Goal: Task Accomplishment & Management: Manage account settings

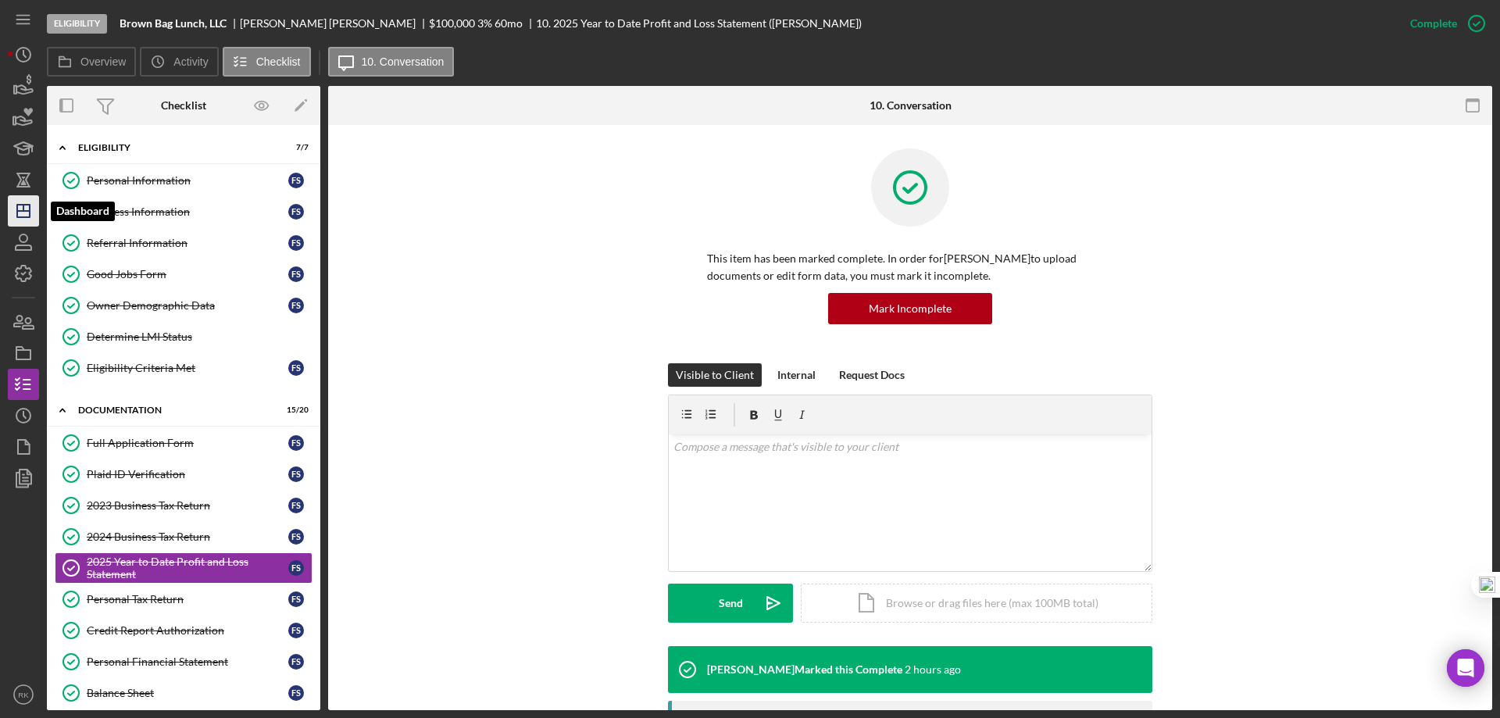
click at [25, 215] on icon "Icon/Dashboard" at bounding box center [23, 210] width 39 height 39
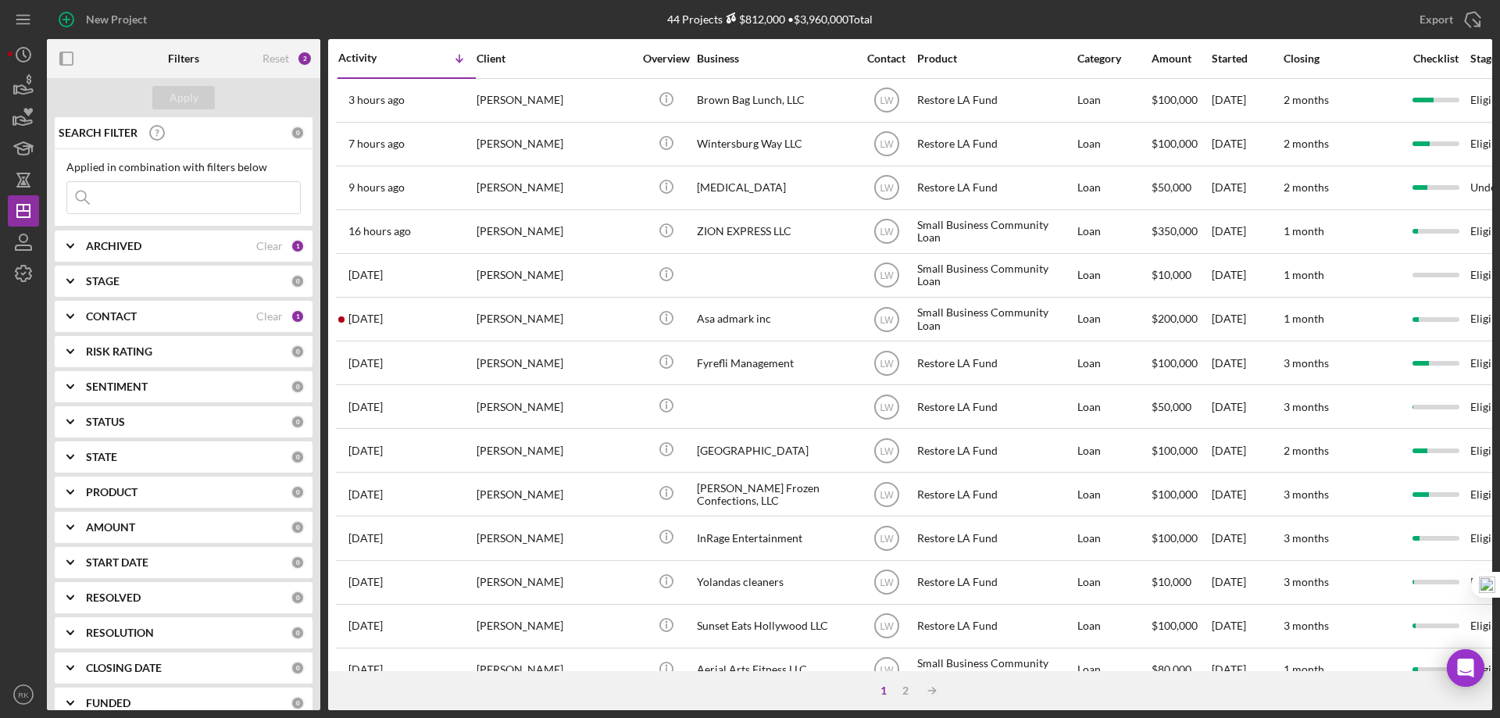
click at [125, 317] on b "CONTACT" at bounding box center [111, 316] width 51 height 12
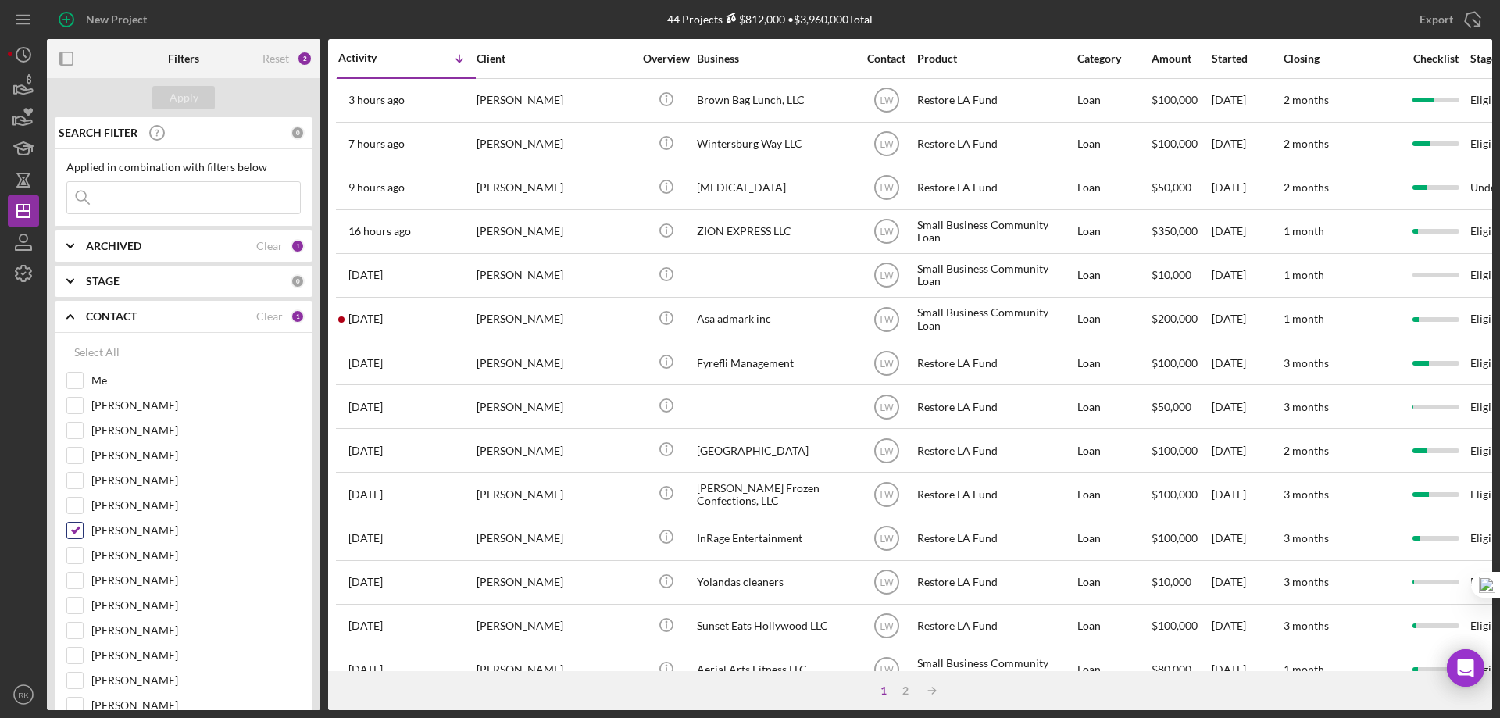
click at [73, 531] on input "[PERSON_NAME]" at bounding box center [75, 531] width 16 height 16
checkbox input "false"
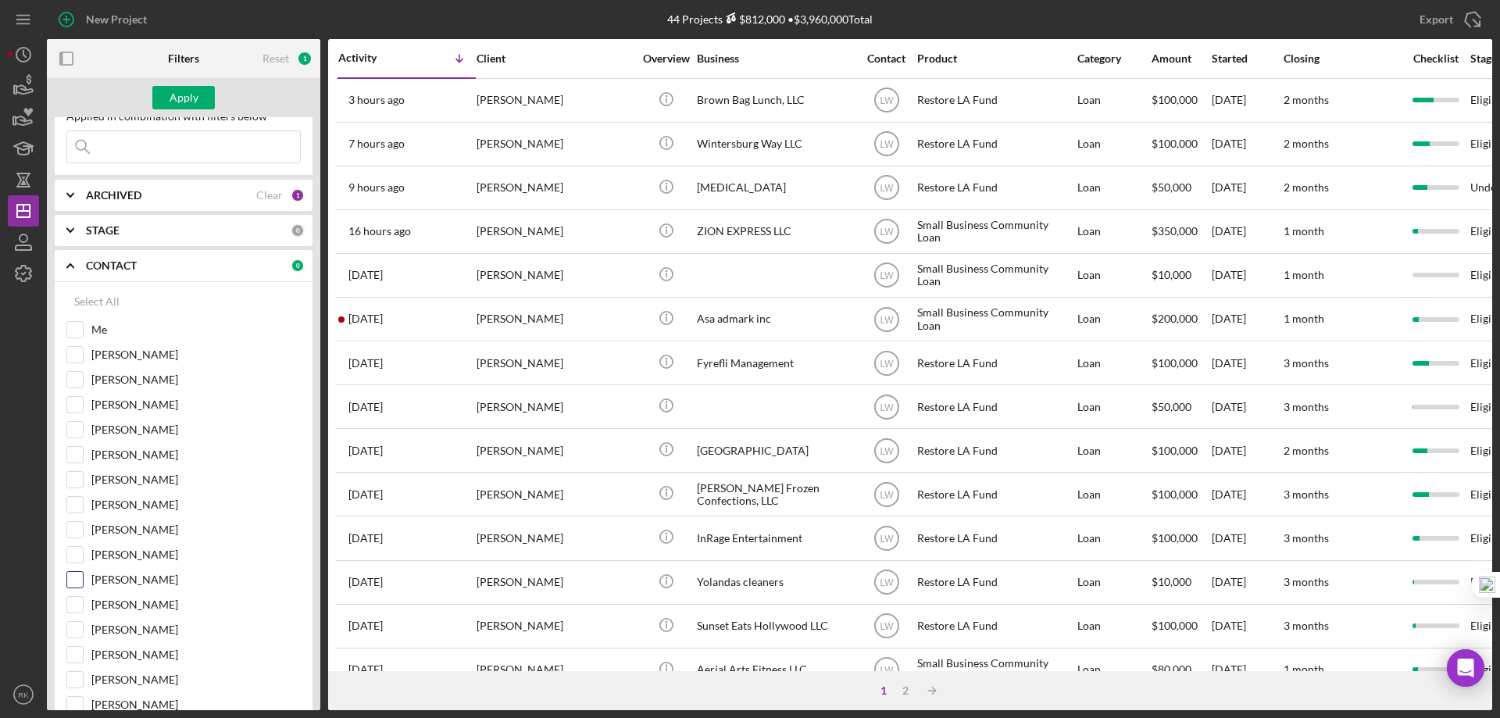
scroll to position [52, 0]
click at [67, 521] on input "[PERSON_NAME]" at bounding box center [75, 529] width 16 height 16
checkbox input "true"
drag, startPoint x: 195, startPoint y: 98, endPoint x: 279, endPoint y: 102, distance: 83.7
click at [202, 98] on button "Apply" at bounding box center [183, 97] width 62 height 23
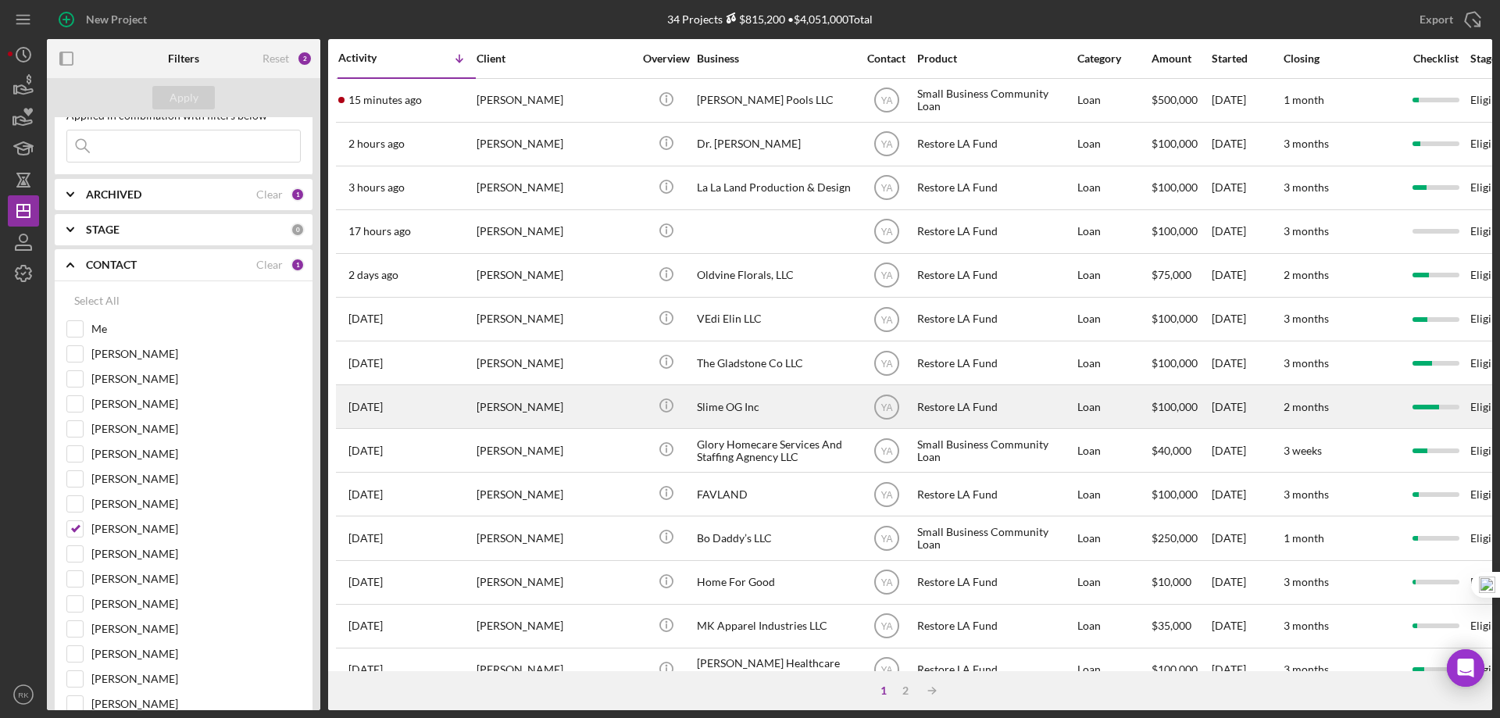
click at [731, 405] on div "Slime OG Inc" at bounding box center [775, 406] width 156 height 41
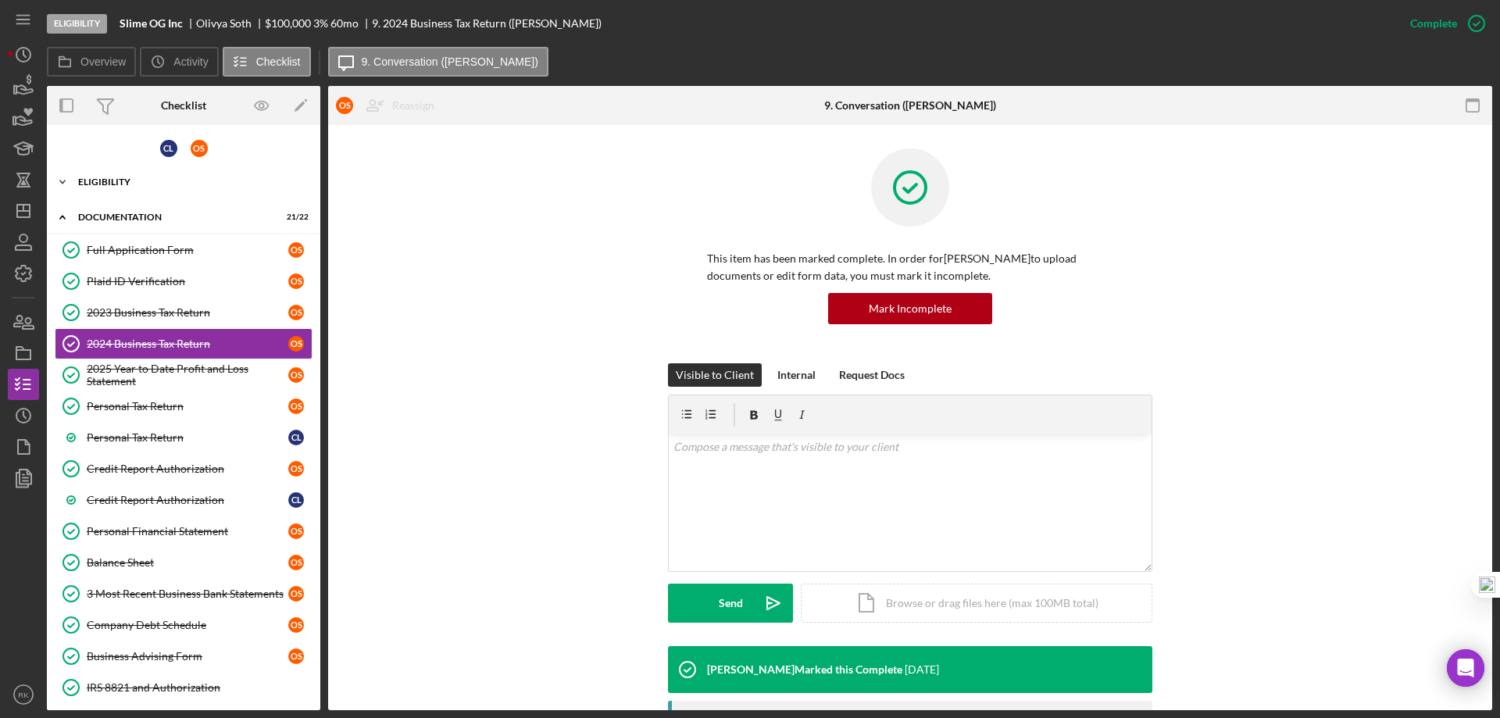
click at [109, 187] on div "Icon/Expander Eligibility 8 / 8" at bounding box center [183, 181] width 273 height 31
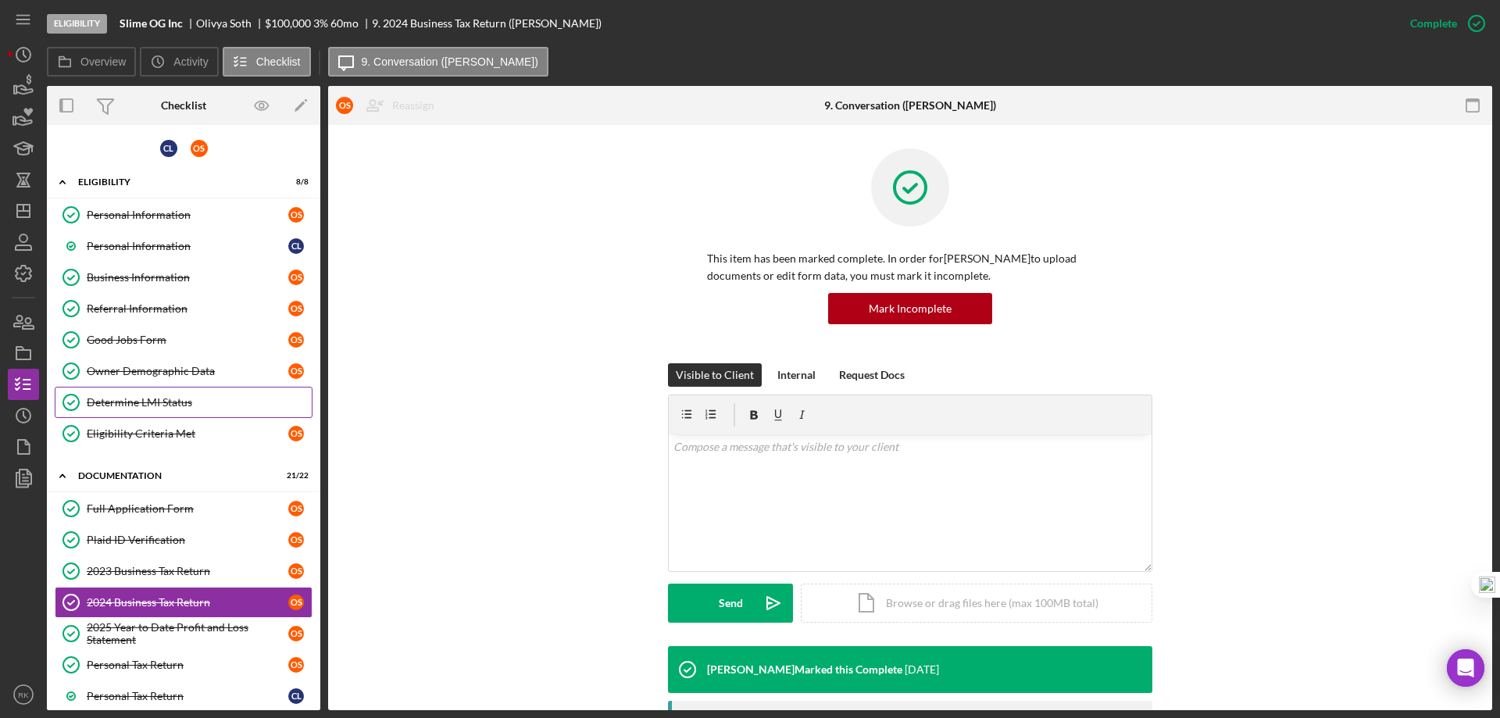
click at [169, 399] on div "Determine LMI Status" at bounding box center [199, 402] width 225 height 12
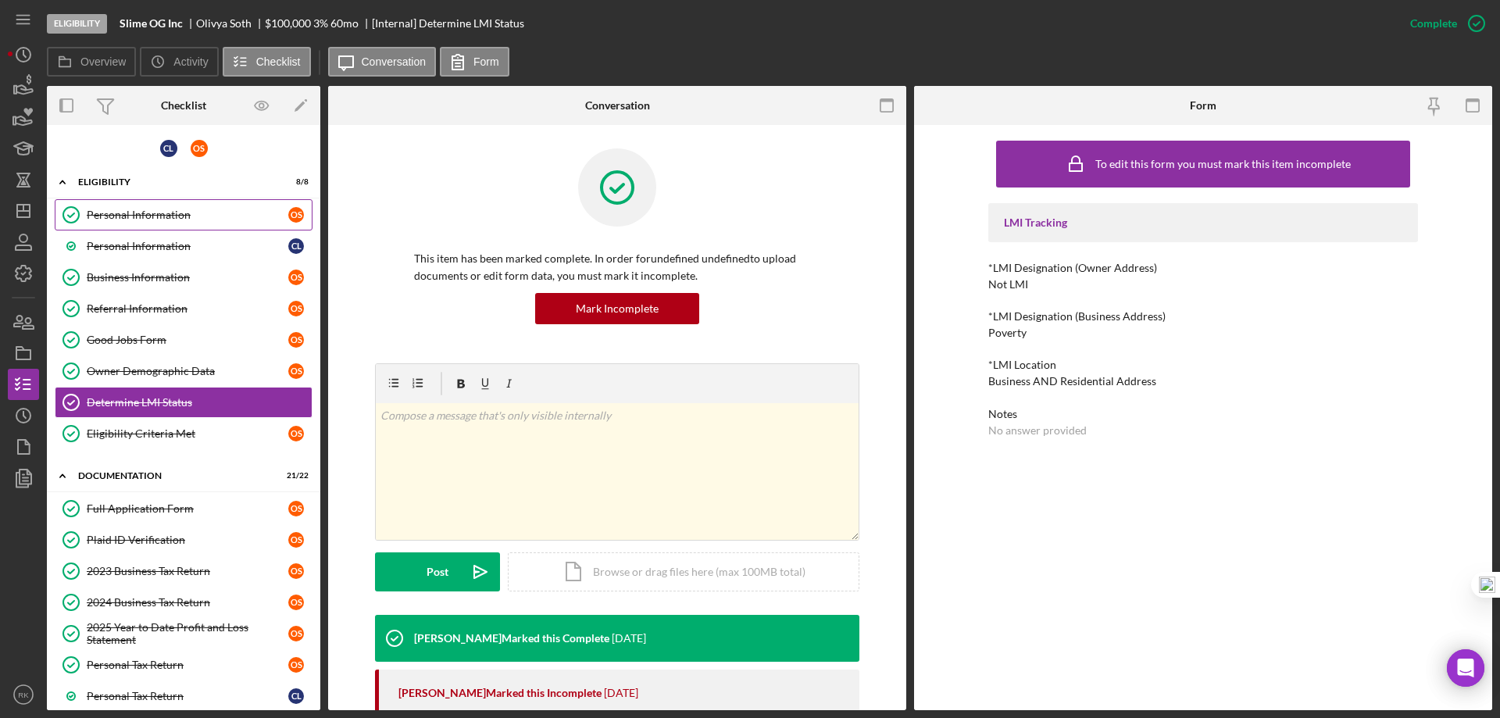
click at [139, 226] on link "Personal Information Personal Information O S" at bounding box center [184, 214] width 258 height 31
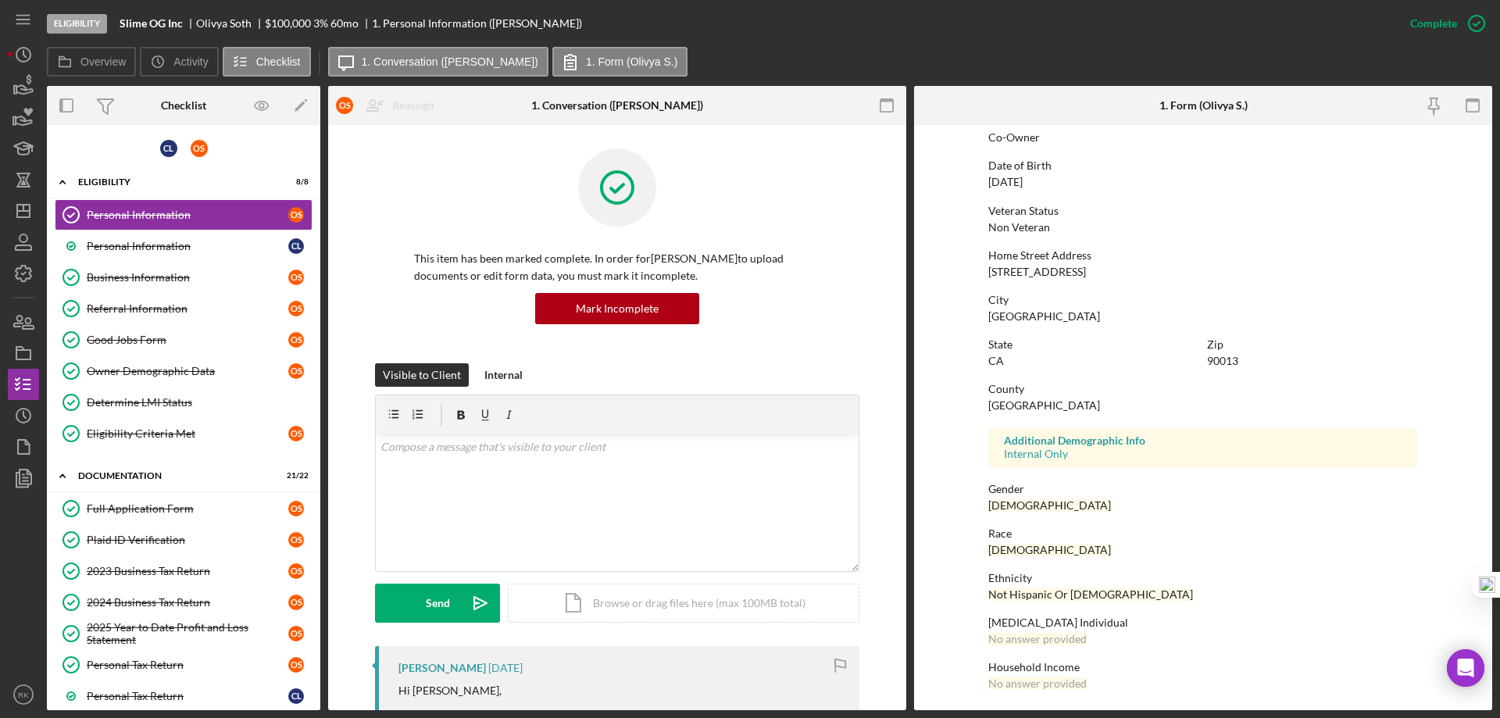
scroll to position [144, 0]
click at [23, 214] on icon "Icon/Dashboard" at bounding box center [23, 210] width 39 height 39
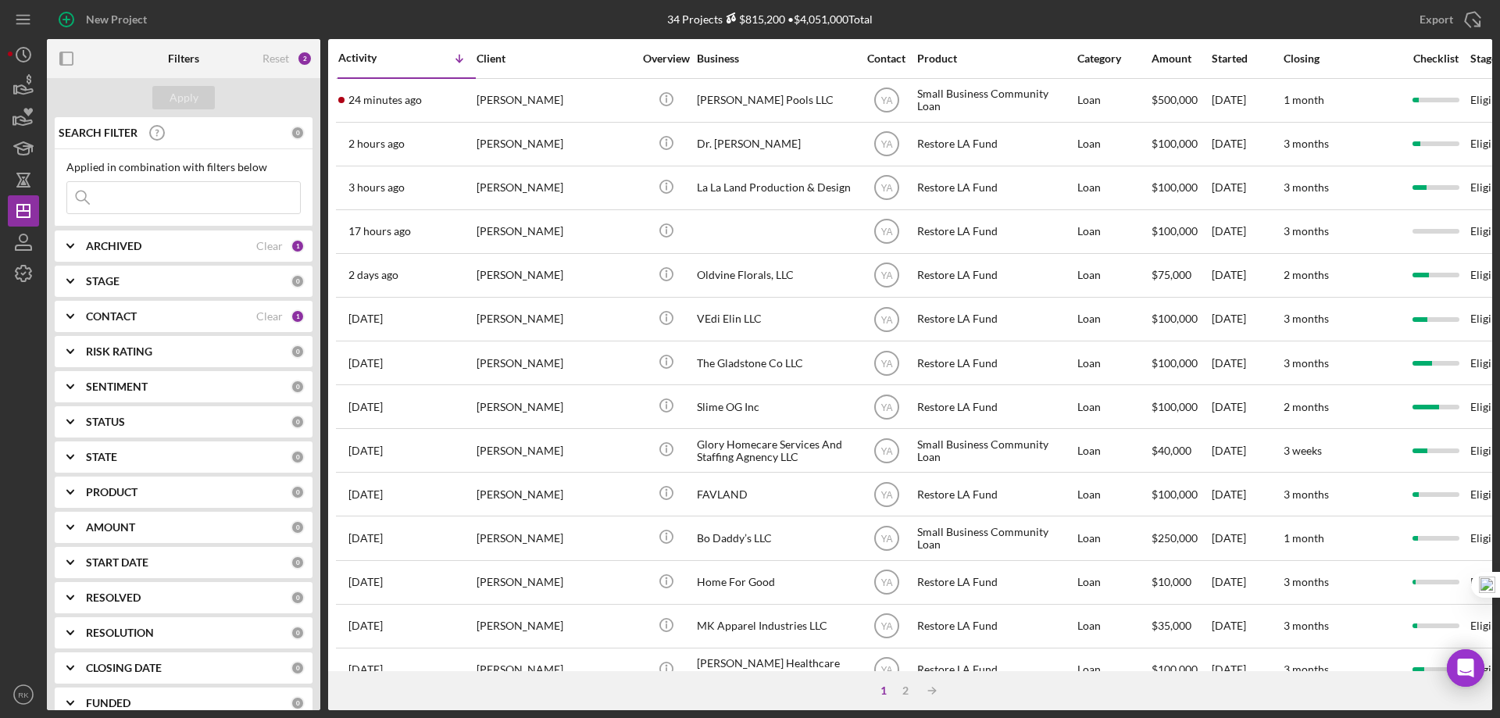
drag, startPoint x: 266, startPoint y: 312, endPoint x: 247, endPoint y: 319, distance: 19.8
click at [266, 312] on div "Clear" at bounding box center [269, 316] width 27 height 12
click at [94, 316] on b "CONTACT" at bounding box center [111, 316] width 51 height 12
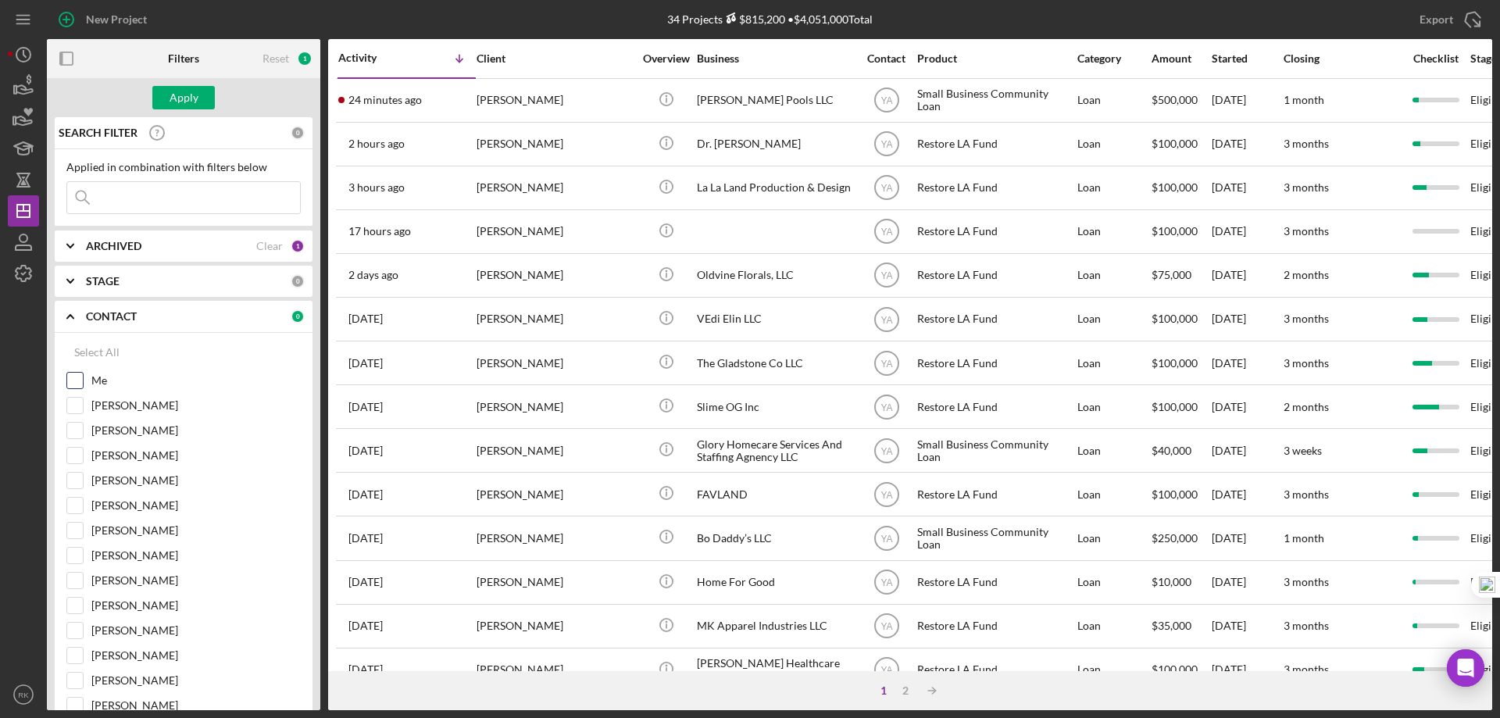
click at [81, 380] on input "Me" at bounding box center [75, 381] width 16 height 16
click at [183, 82] on div "Apply" at bounding box center [183, 97] width 273 height 39
click at [200, 98] on button "Apply" at bounding box center [183, 97] width 62 height 23
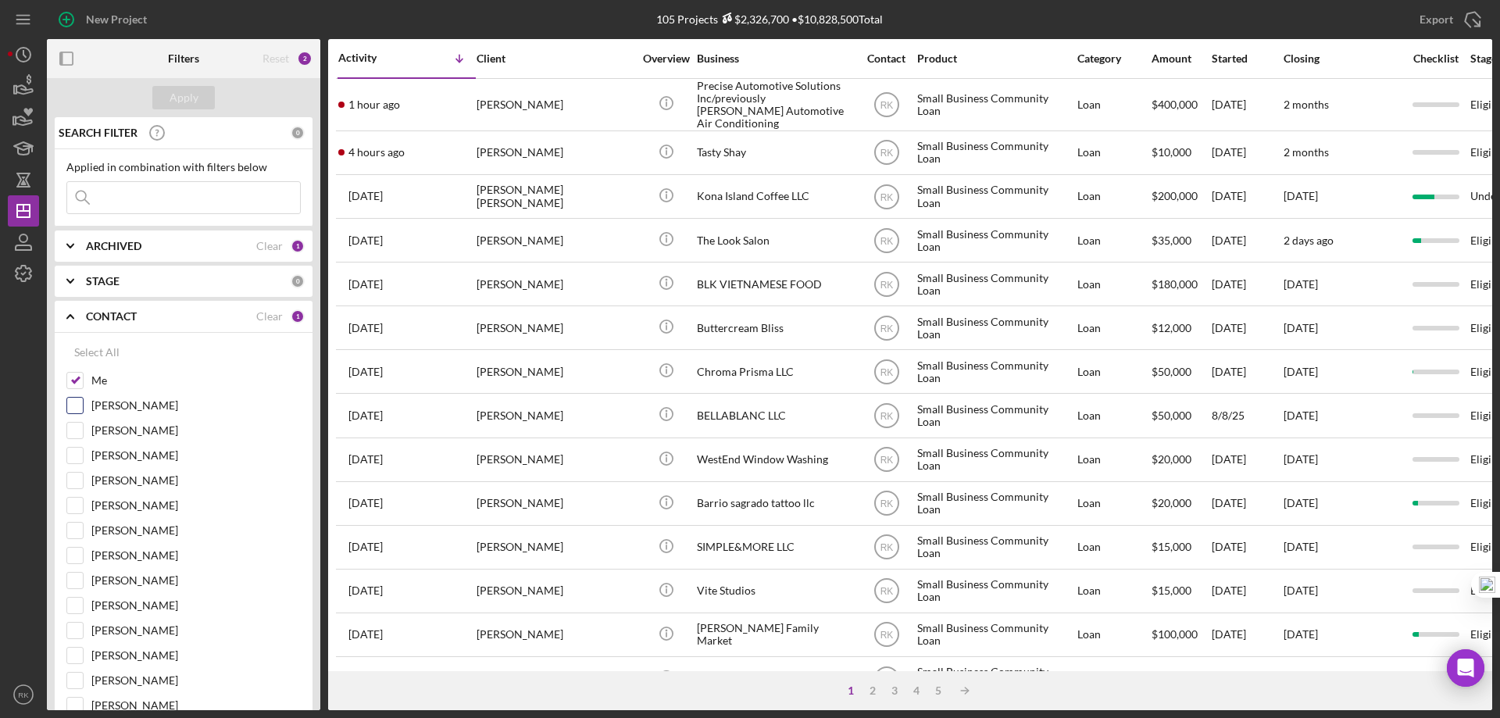
drag, startPoint x: 73, startPoint y: 381, endPoint x: 73, endPoint y: 408, distance: 26.6
click at [73, 381] on input "Me" at bounding box center [75, 381] width 16 height 16
checkbox input "false"
drag, startPoint x: 78, startPoint y: 583, endPoint x: 183, endPoint y: 491, distance: 139.5
click at [78, 583] on input "[PERSON_NAME]" at bounding box center [75, 580] width 16 height 16
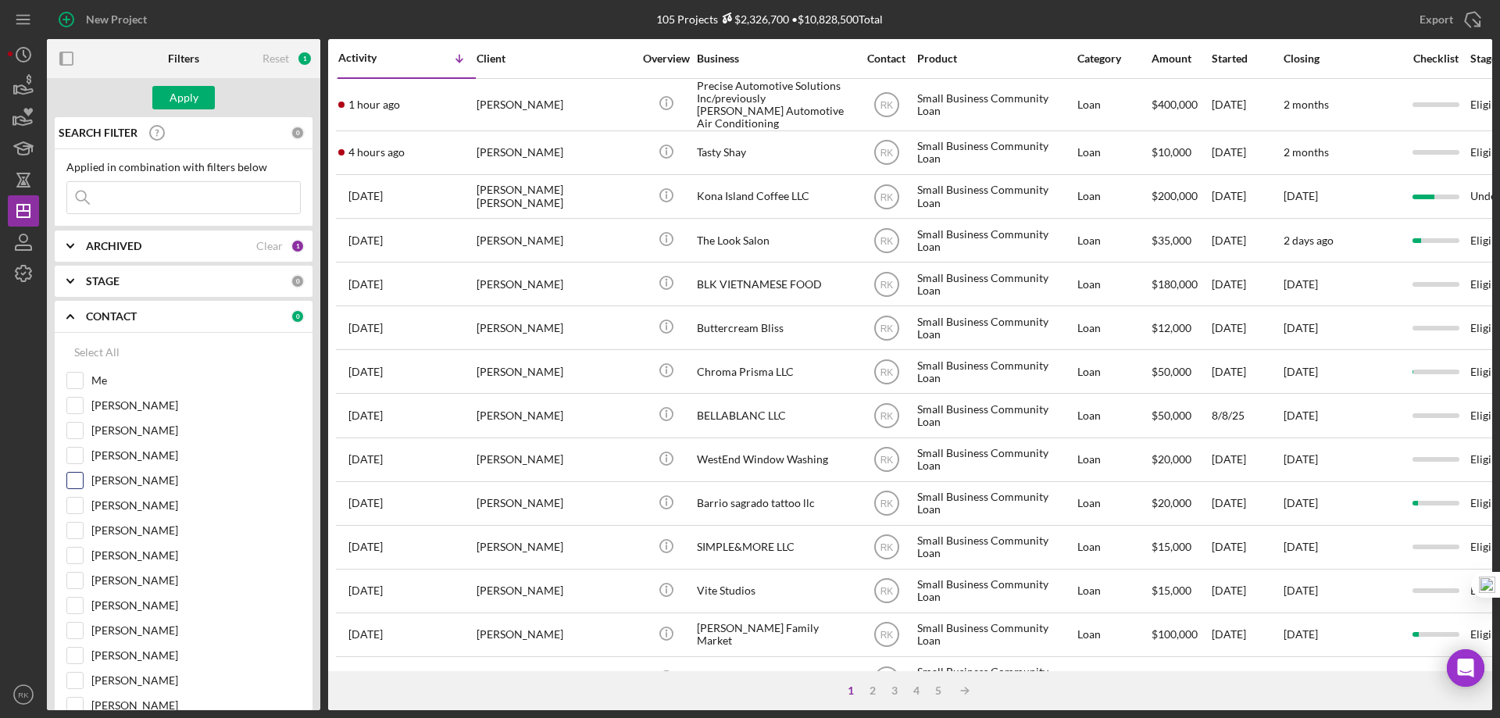
checkbox input "true"
drag, startPoint x: 194, startPoint y: 95, endPoint x: 220, endPoint y: 119, distance: 35.4
click at [194, 95] on div "Apply" at bounding box center [183, 97] width 29 height 23
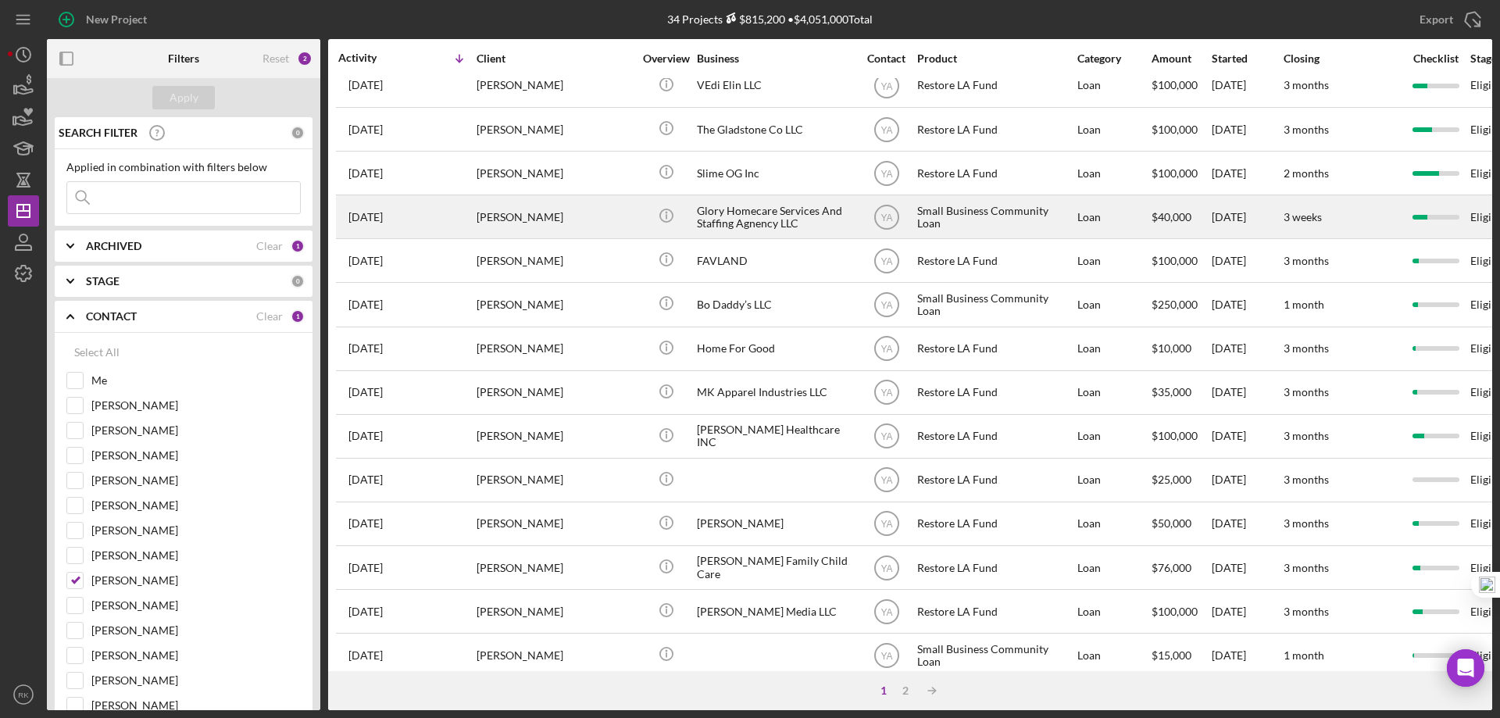
scroll to position [234, 0]
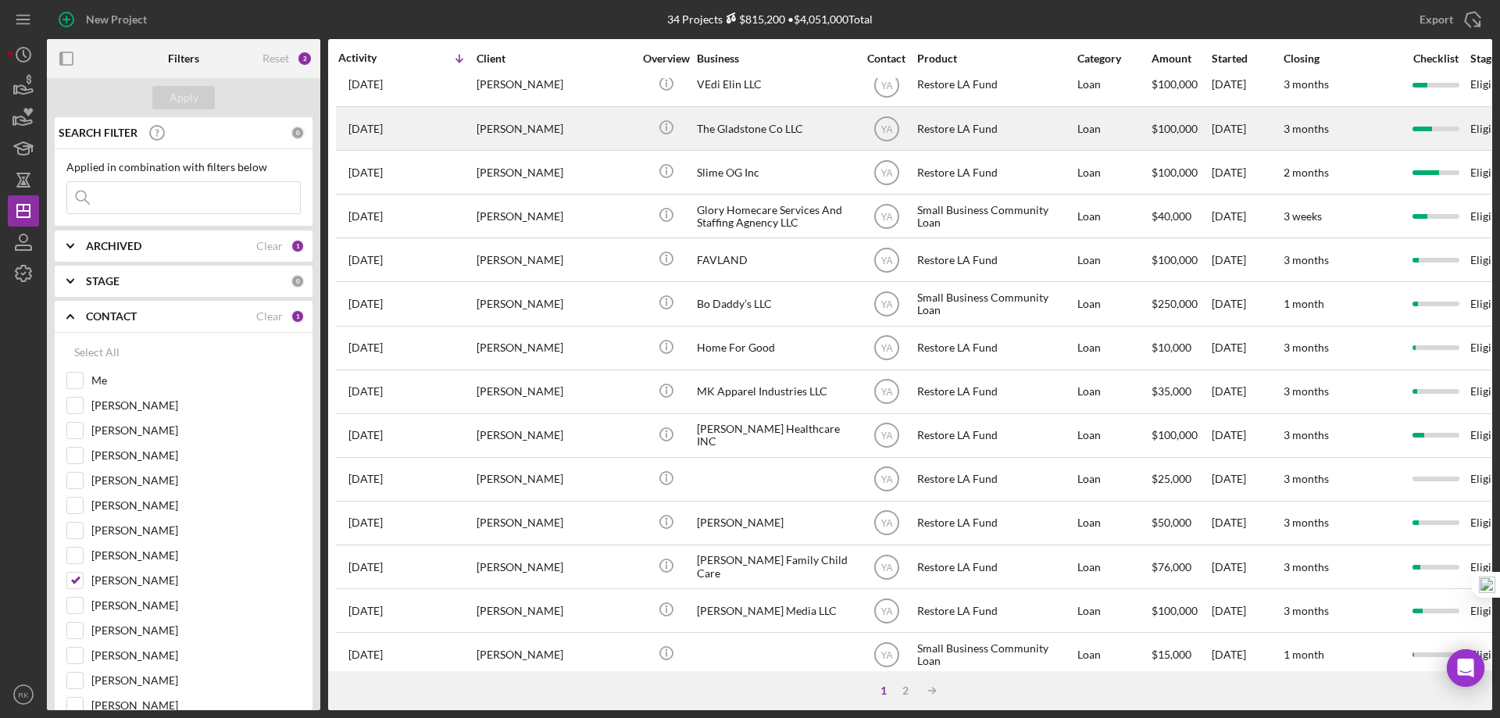
click at [739, 125] on div "The Gladstone Co LLC" at bounding box center [775, 128] width 156 height 41
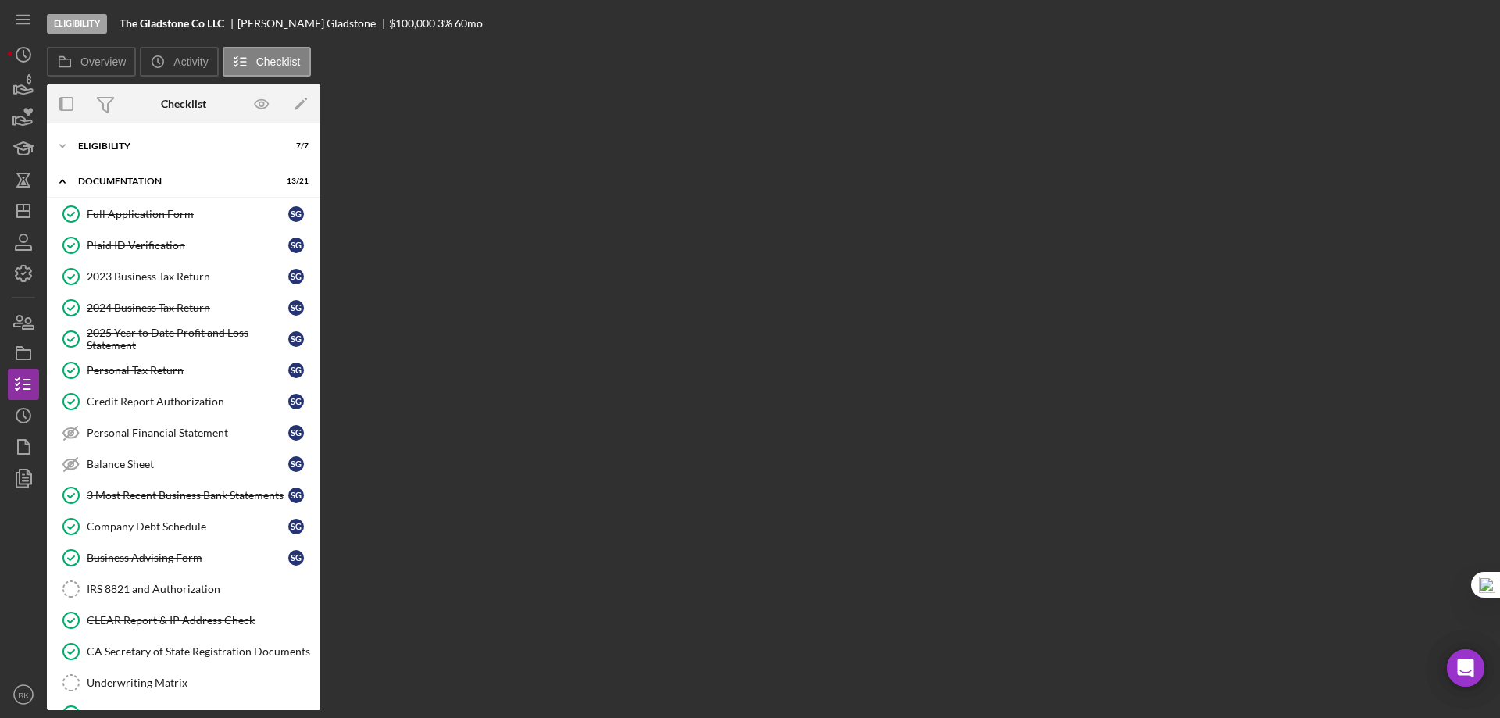
scroll to position [230, 0]
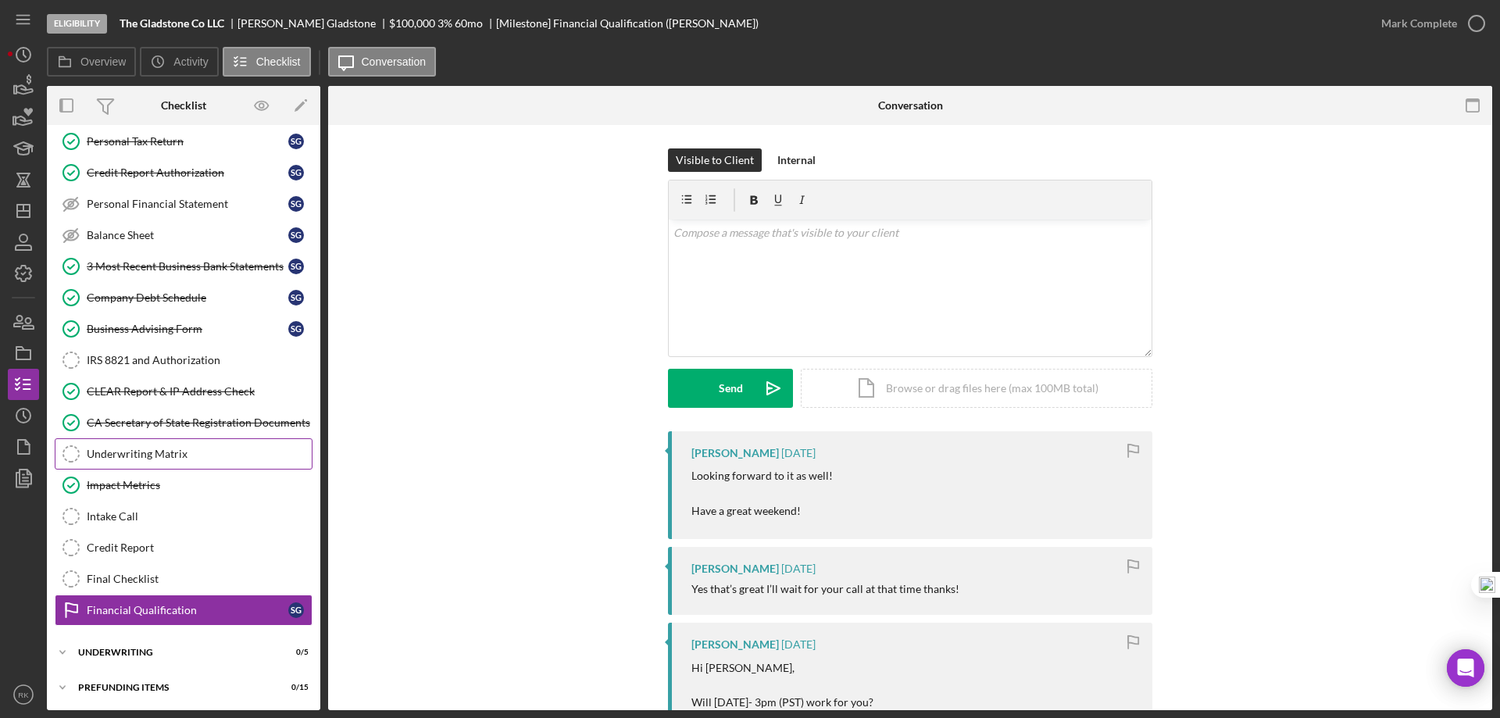
click at [151, 459] on div "Underwriting Matrix" at bounding box center [199, 454] width 225 height 12
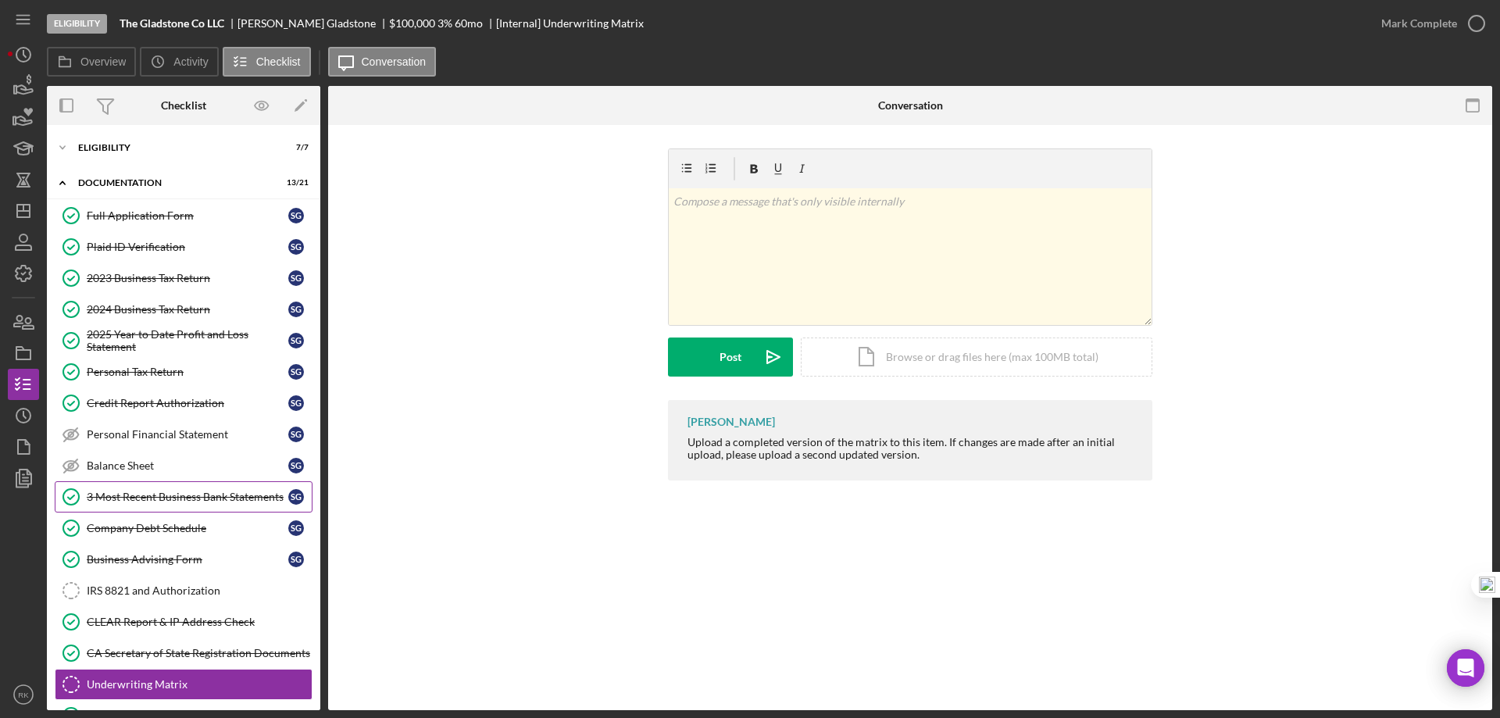
click at [180, 503] on div "3 Most Recent Business Bank Statements" at bounding box center [188, 496] width 202 height 12
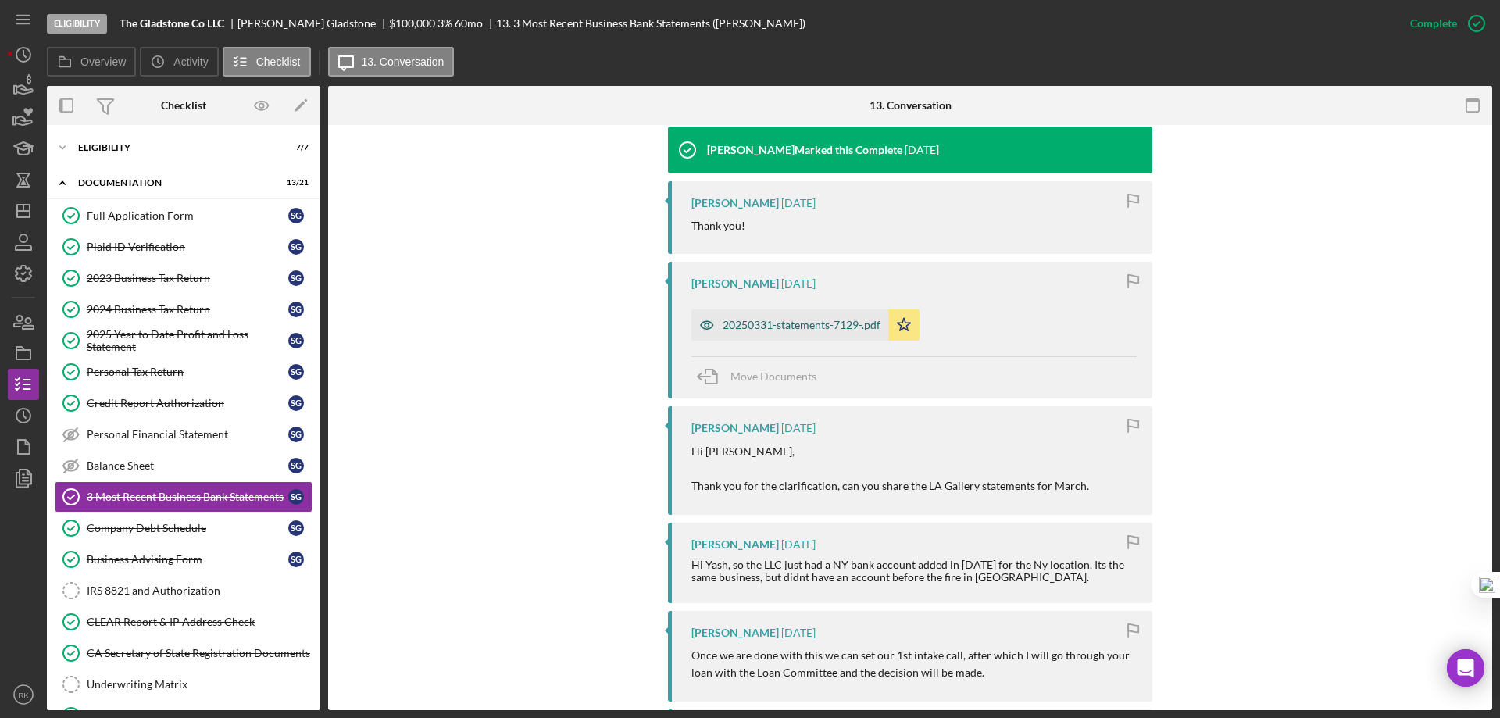
scroll to position [520, 0]
click at [801, 319] on div "20250331-statements-7129-.pdf" at bounding box center [801, 324] width 158 height 12
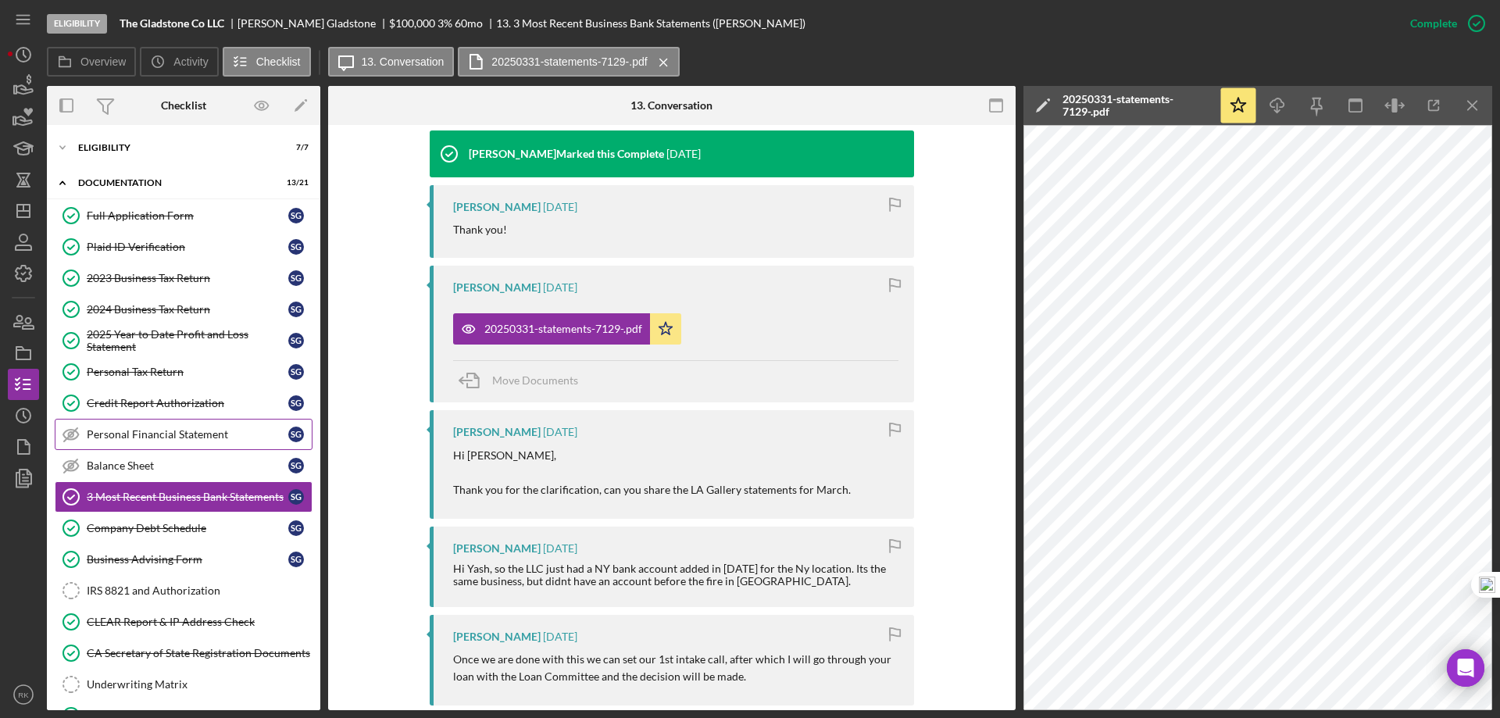
scroll to position [515, 0]
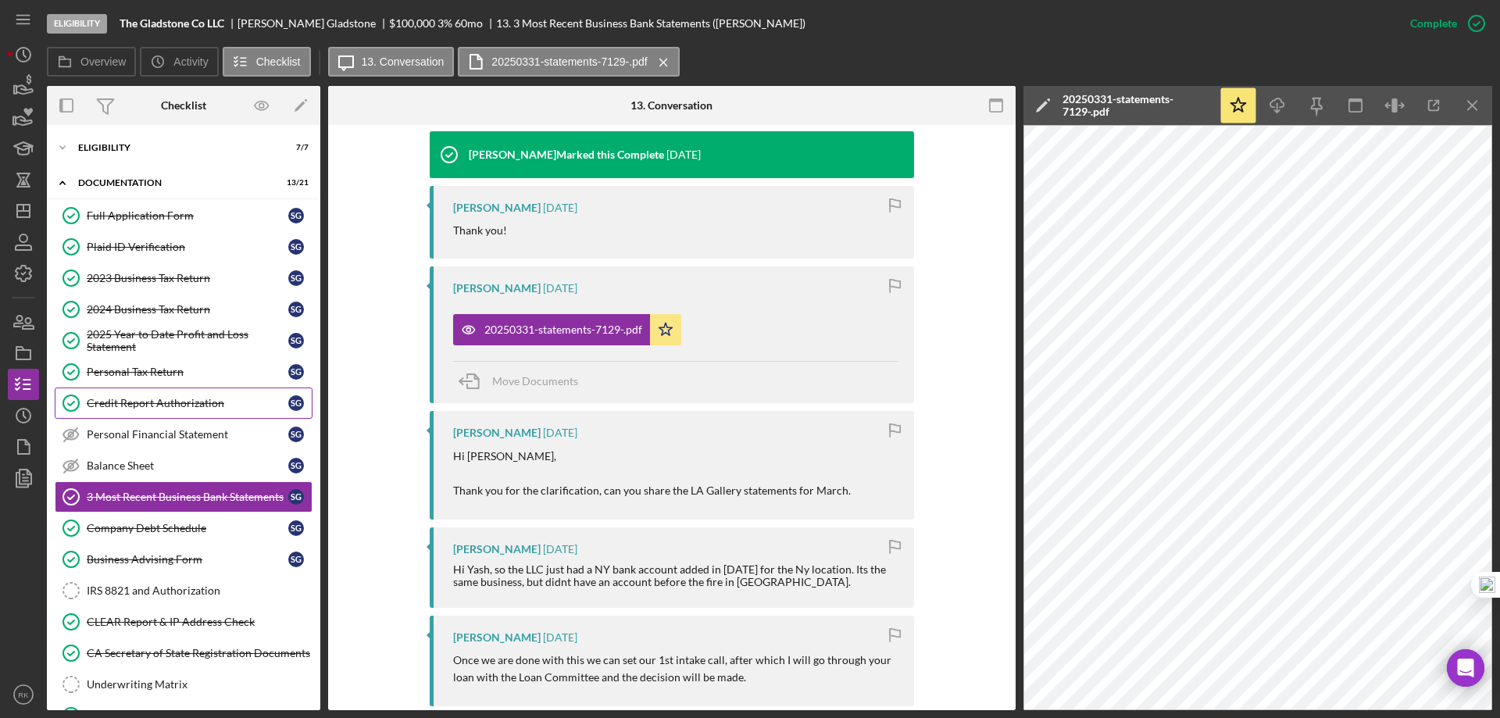
click at [115, 411] on link "Credit Report Authorization Credit Report Authorization S G" at bounding box center [184, 402] width 258 height 31
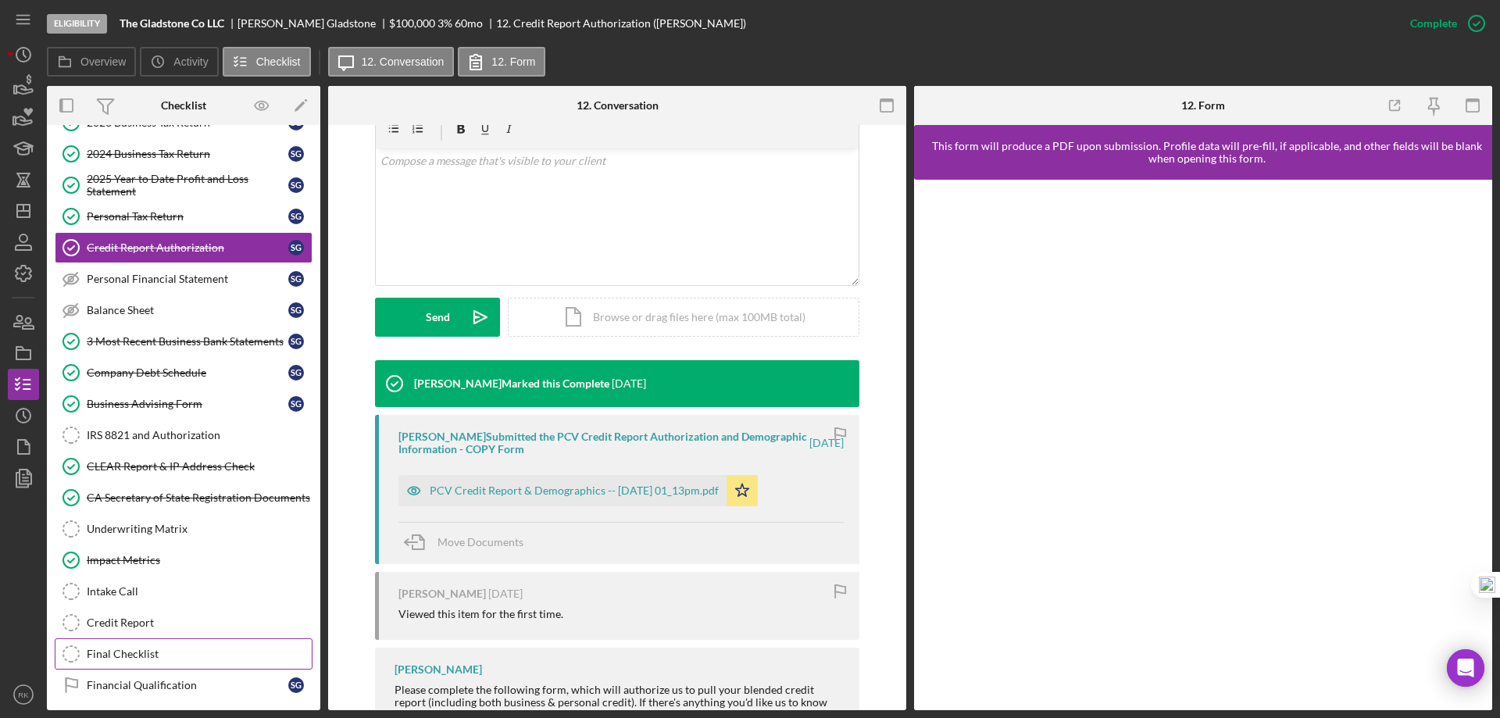
scroll to position [156, 0]
click at [154, 688] on div "Financial Qualification" at bounding box center [188, 684] width 202 height 12
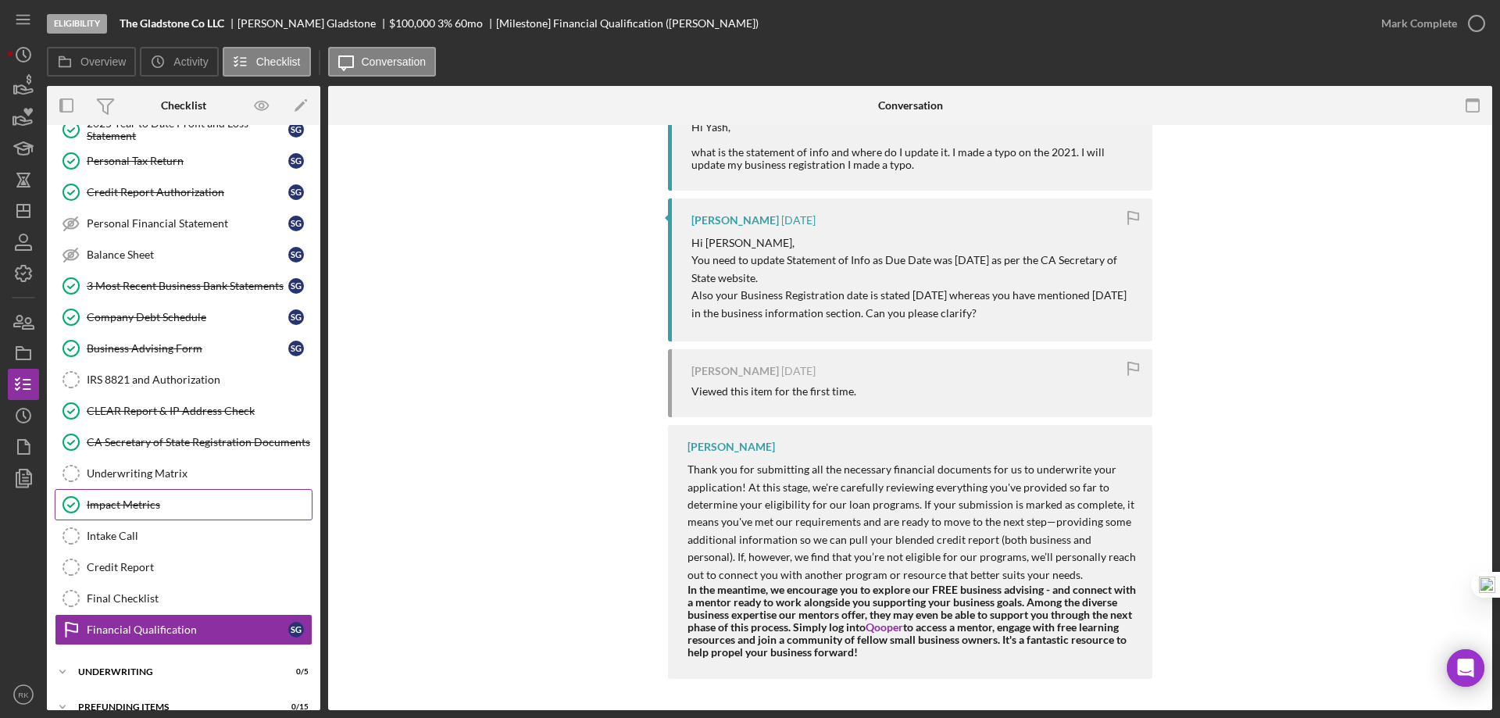
scroll to position [232, 0]
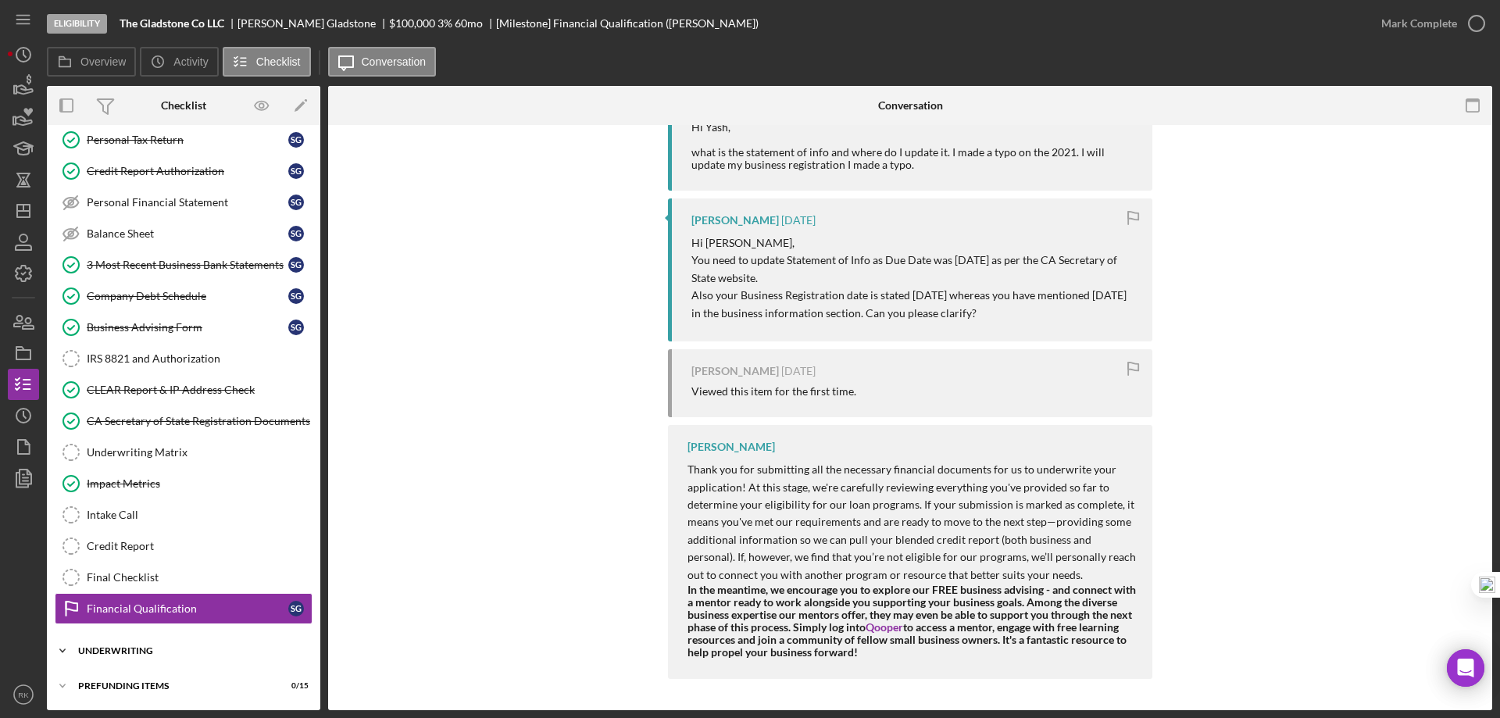
click at [152, 653] on div "Underwriting" at bounding box center [189, 650] width 223 height 9
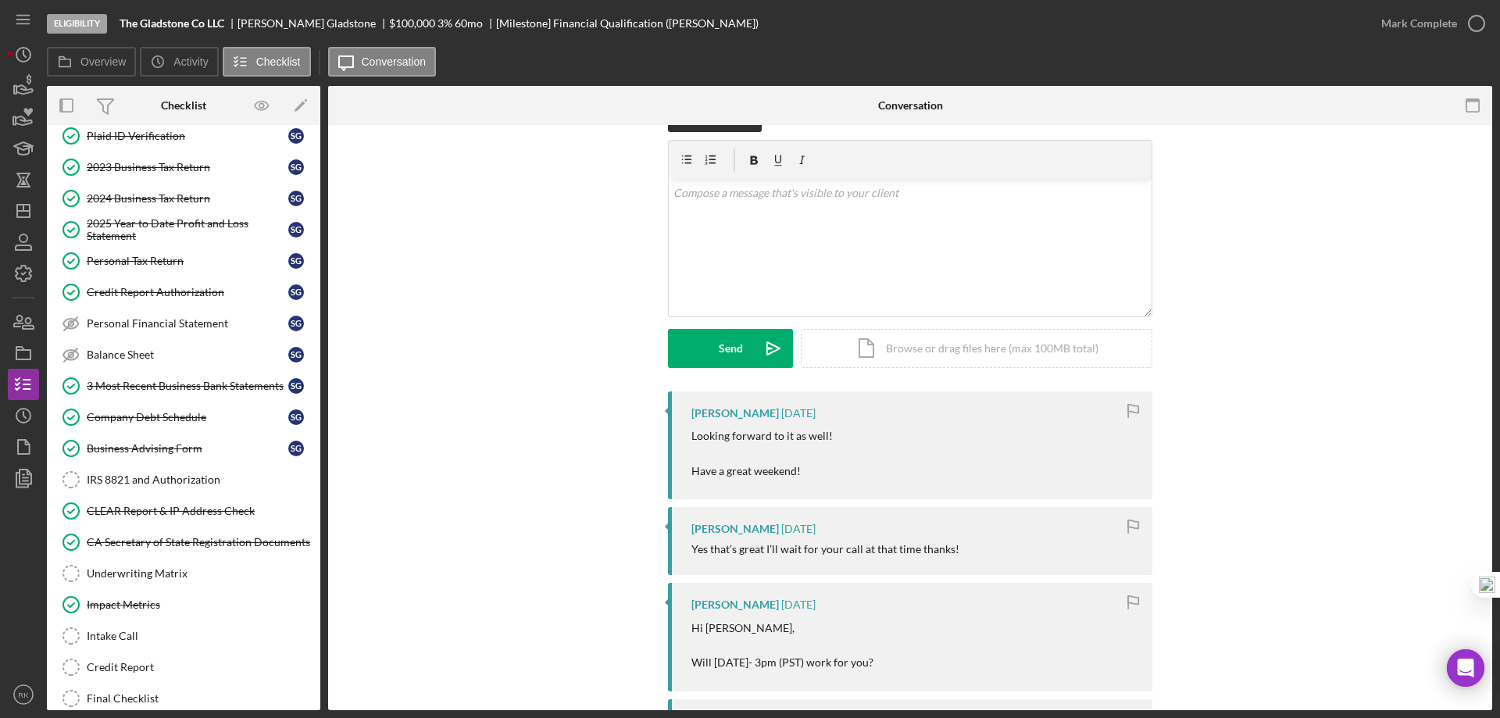
scroll to position [0, 0]
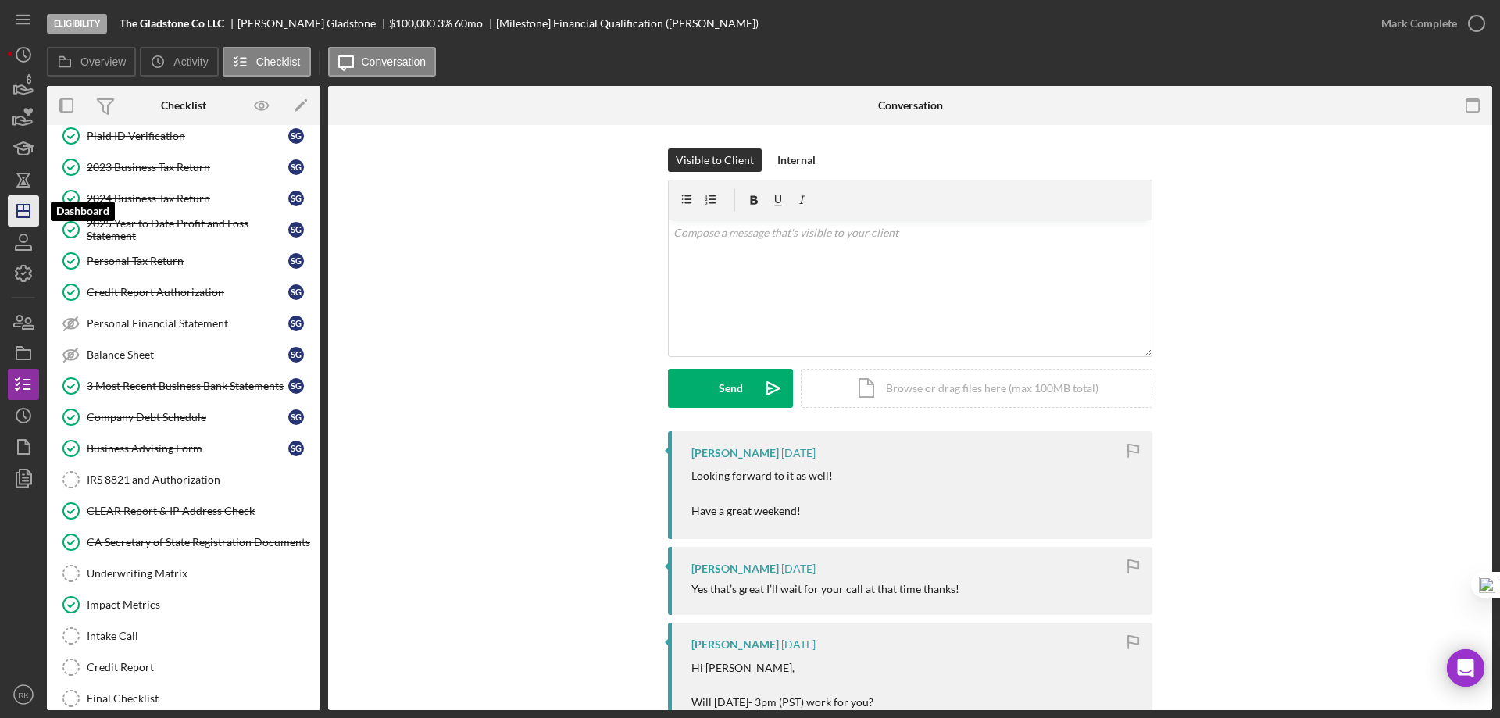
click at [20, 213] on icon "Icon/Dashboard" at bounding box center [23, 210] width 39 height 39
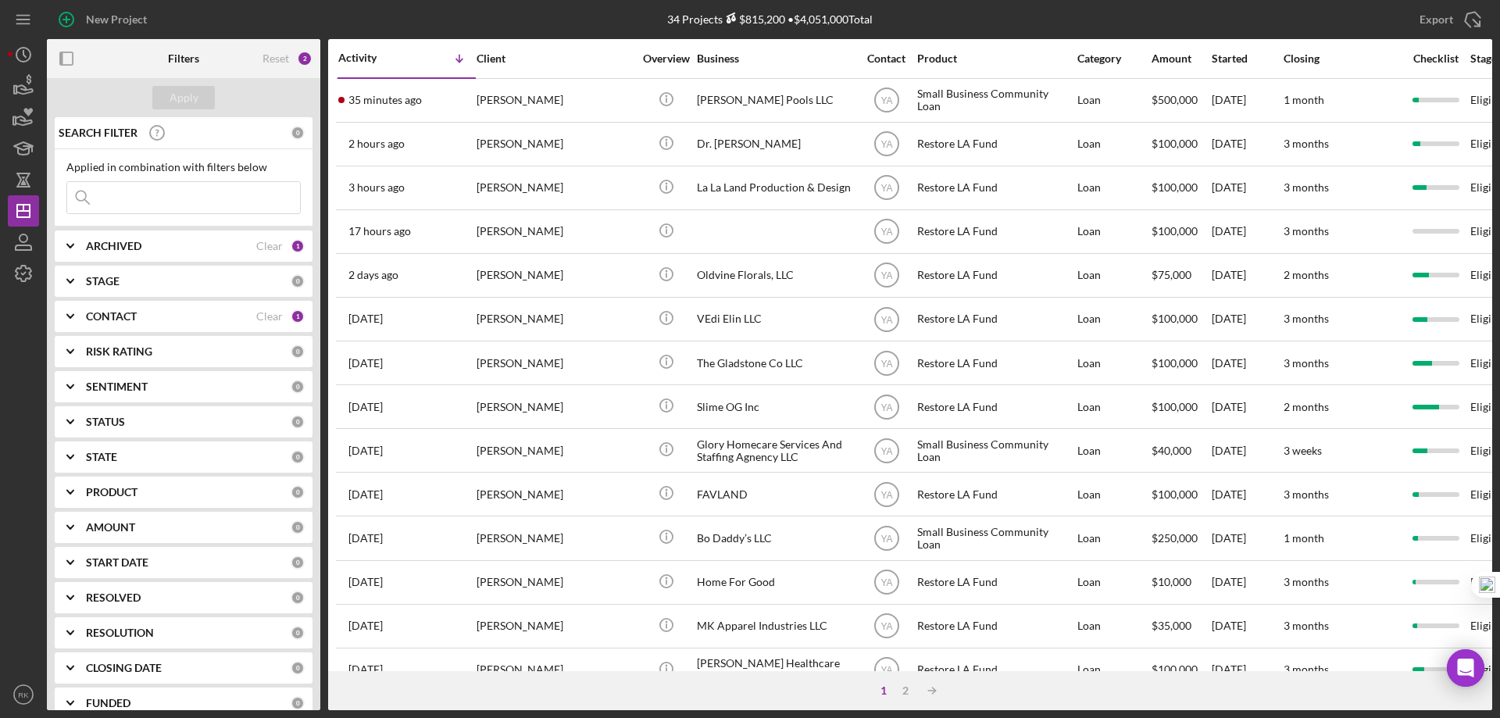
drag, startPoint x: 259, startPoint y: 320, endPoint x: 209, endPoint y: 323, distance: 50.8
click at [257, 320] on div "Clear" at bounding box center [269, 316] width 27 height 12
click at [86, 318] on icon "Icon/Expander" at bounding box center [70, 316] width 39 height 39
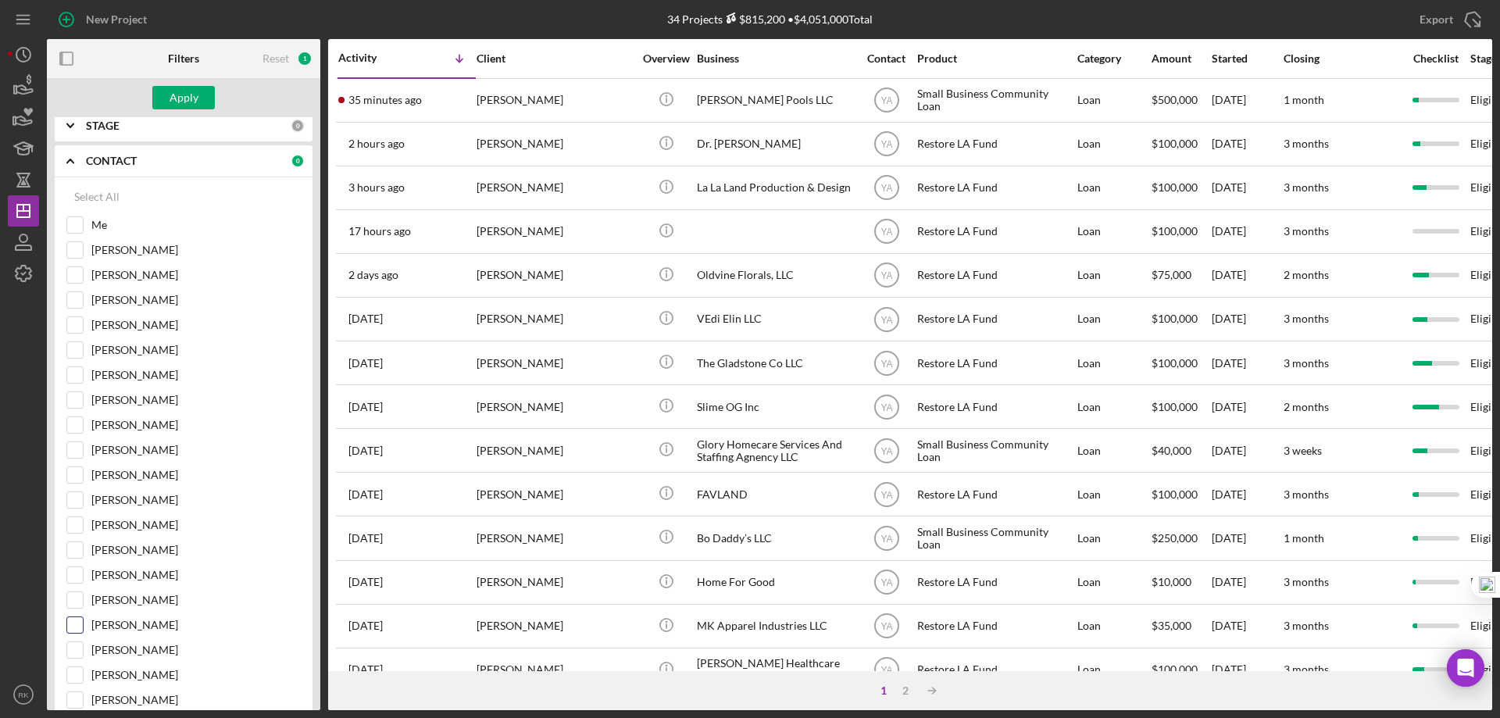
scroll to position [156, 0]
click at [80, 645] on input "[PERSON_NAME]" at bounding box center [75, 649] width 16 height 16
checkbox input "true"
drag, startPoint x: 200, startPoint y: 108, endPoint x: 209, endPoint y: 112, distance: 9.4
click at [200, 107] on button "Apply" at bounding box center [183, 97] width 62 height 23
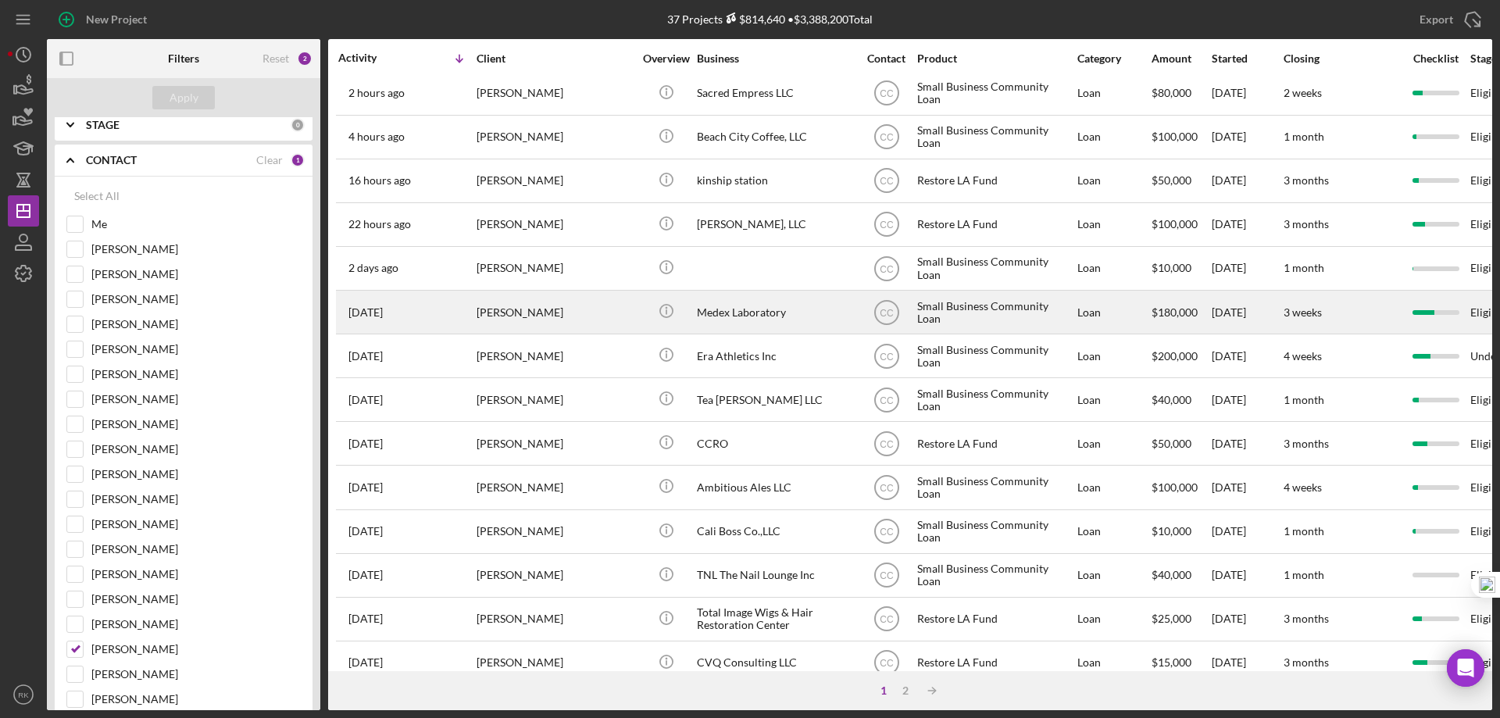
scroll to position [52, 0]
click at [722, 313] on div "Medex Laboratory" at bounding box center [775, 311] width 156 height 41
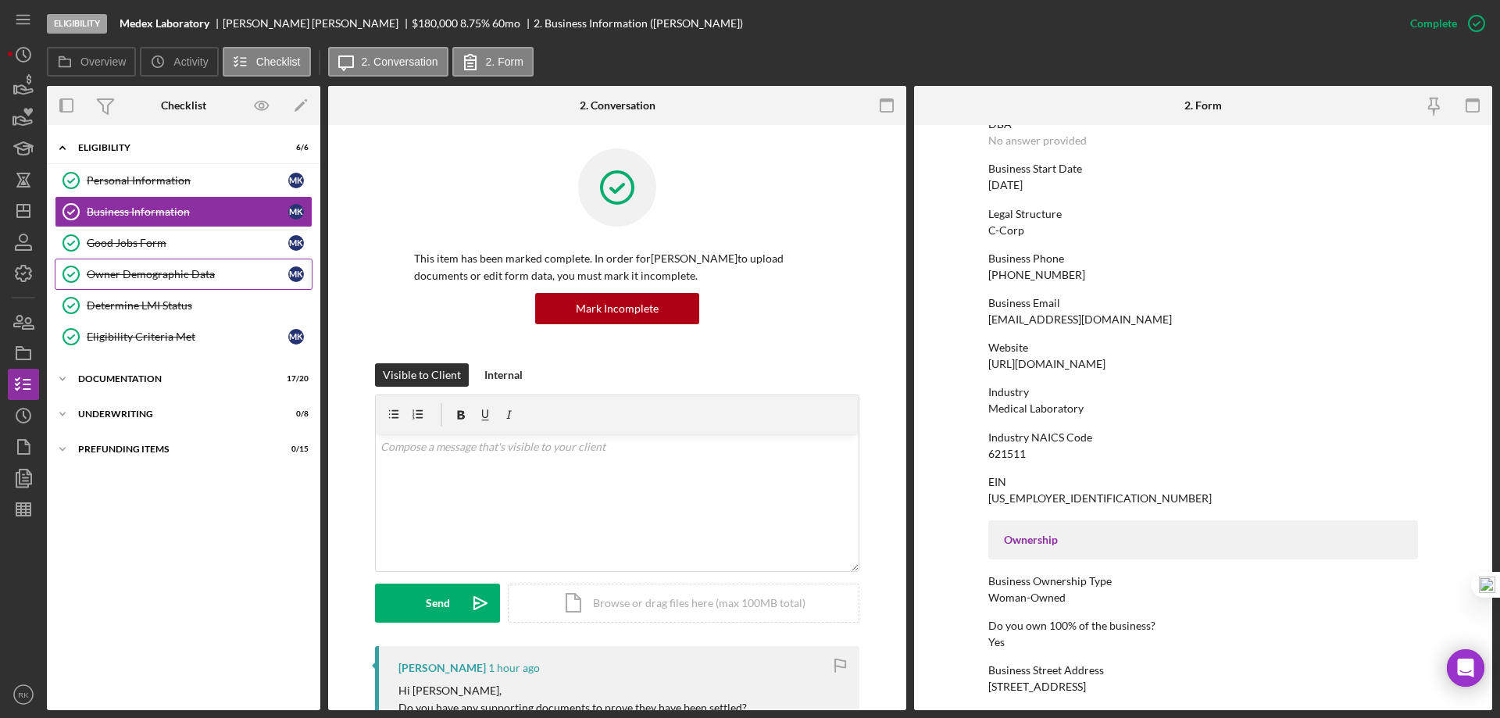
scroll to position [130, 0]
drag, startPoint x: 109, startPoint y: 375, endPoint x: 121, endPoint y: 389, distance: 18.8
click at [110, 376] on div "Documentation" at bounding box center [189, 378] width 223 height 9
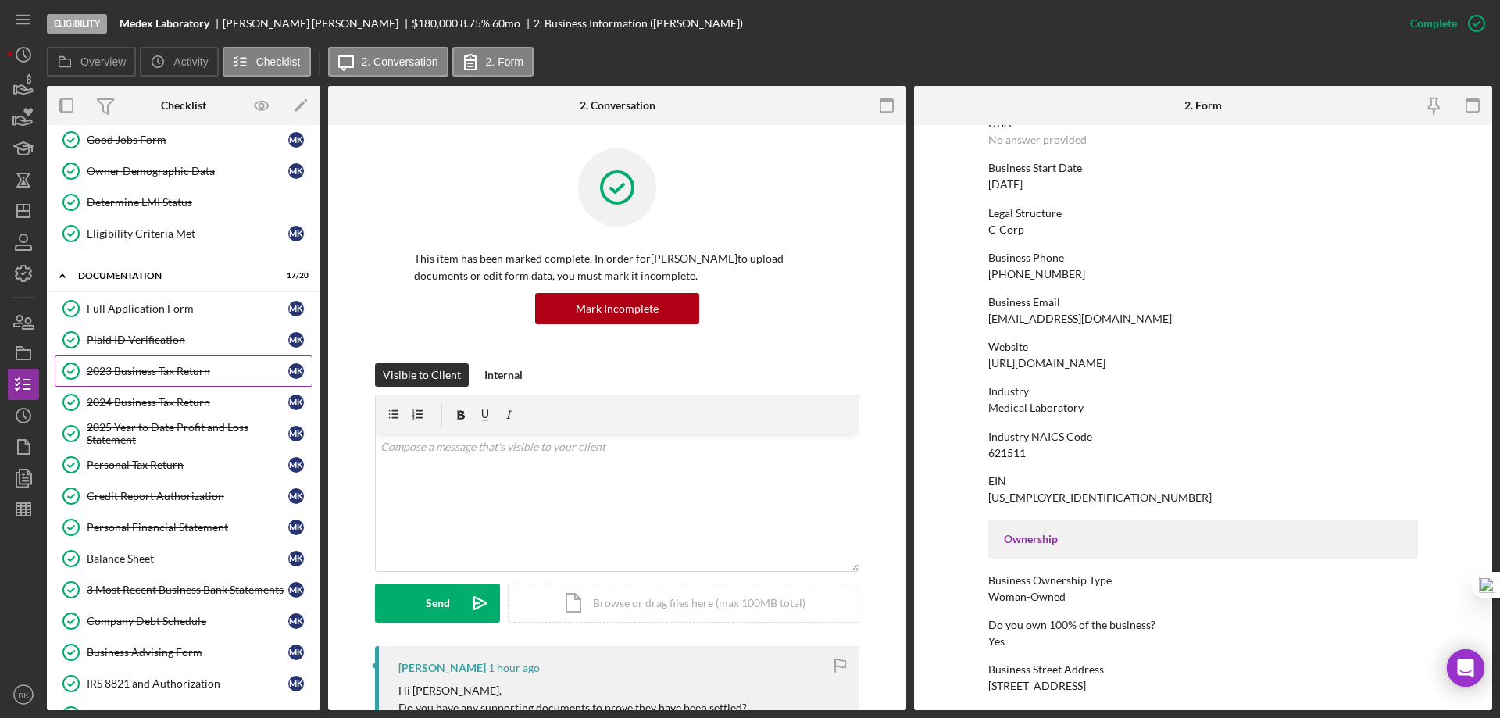
scroll to position [104, 0]
click at [149, 377] on link "2023 Business Tax Return 2023 Business Tax Return M K" at bounding box center [184, 370] width 258 height 31
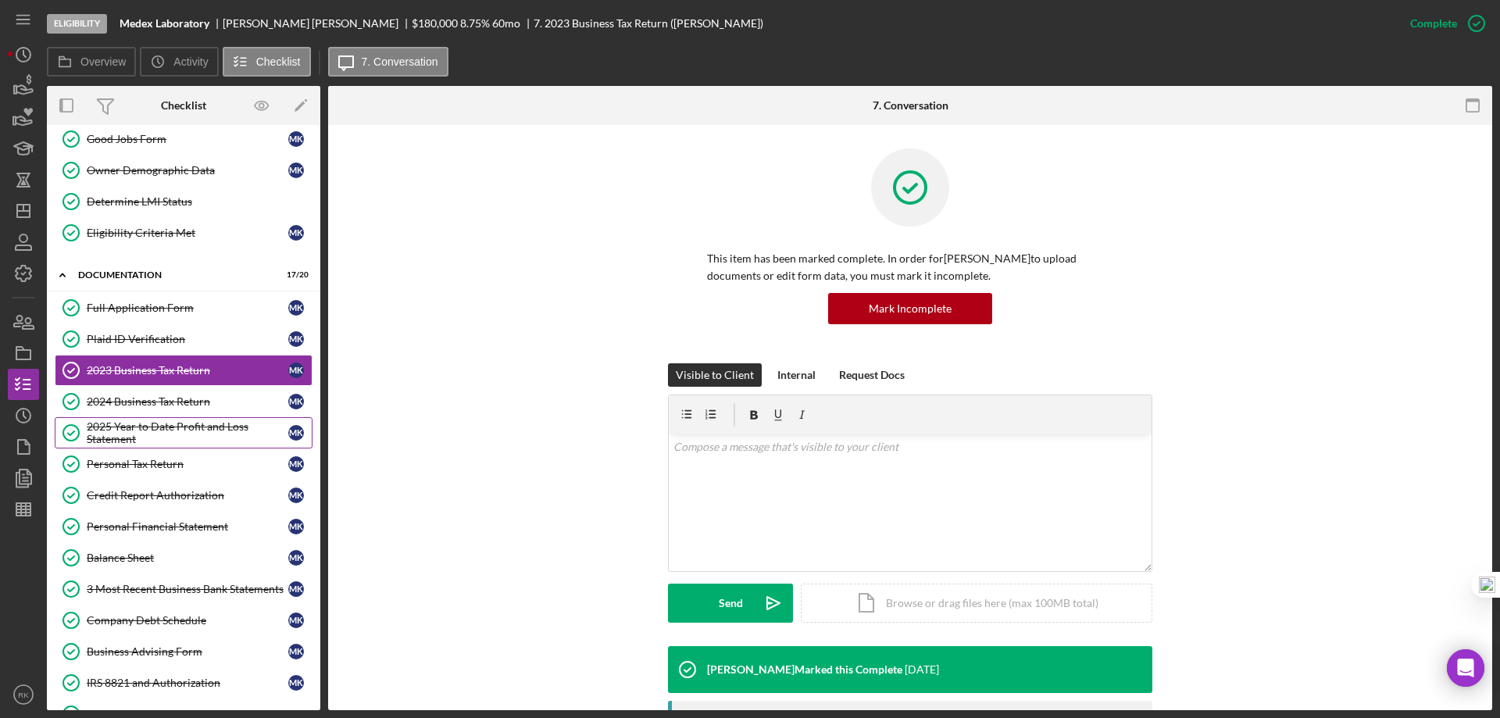
click at [170, 430] on div "2025 Year to Date Profit and Loss Statement" at bounding box center [188, 432] width 202 height 25
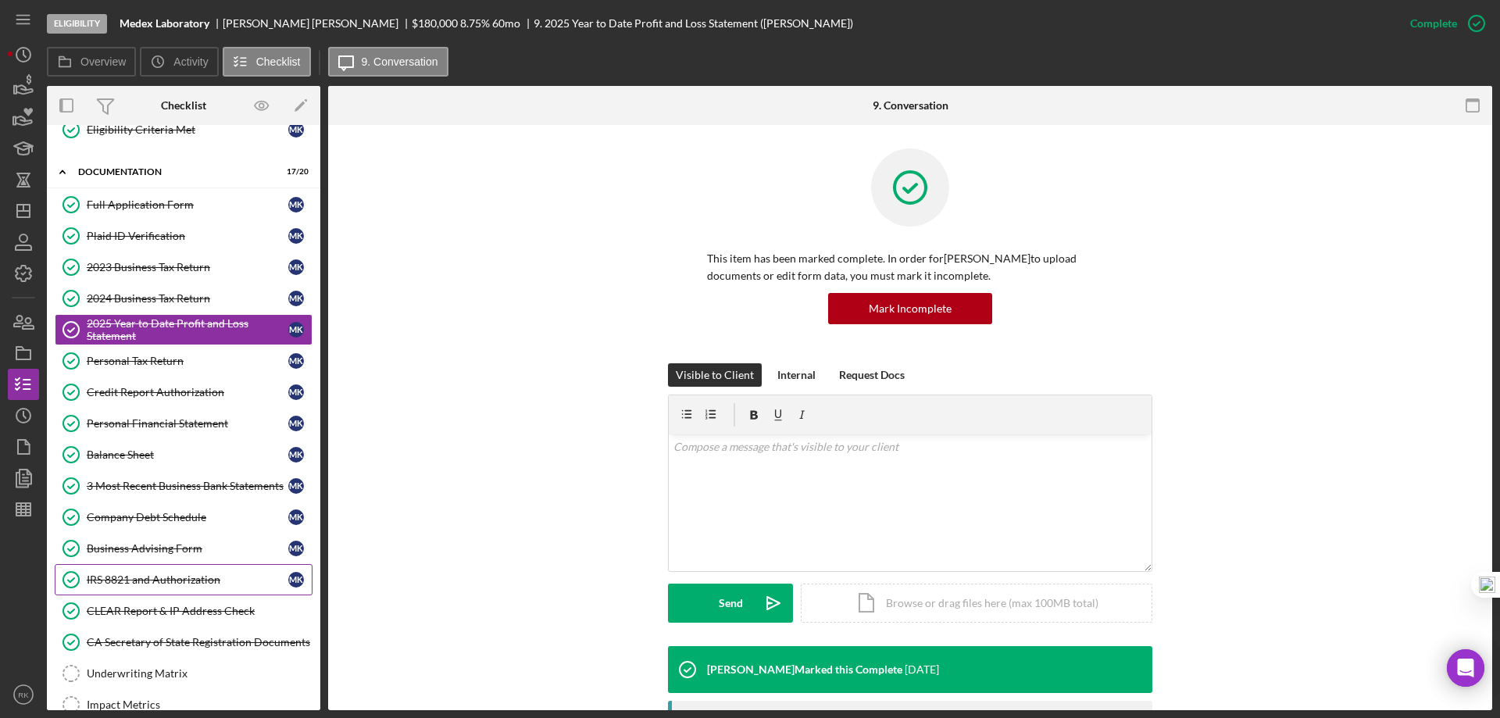
scroll to position [208, 0]
click at [151, 580] on div "IRS 8821 and Authorization" at bounding box center [188, 578] width 202 height 12
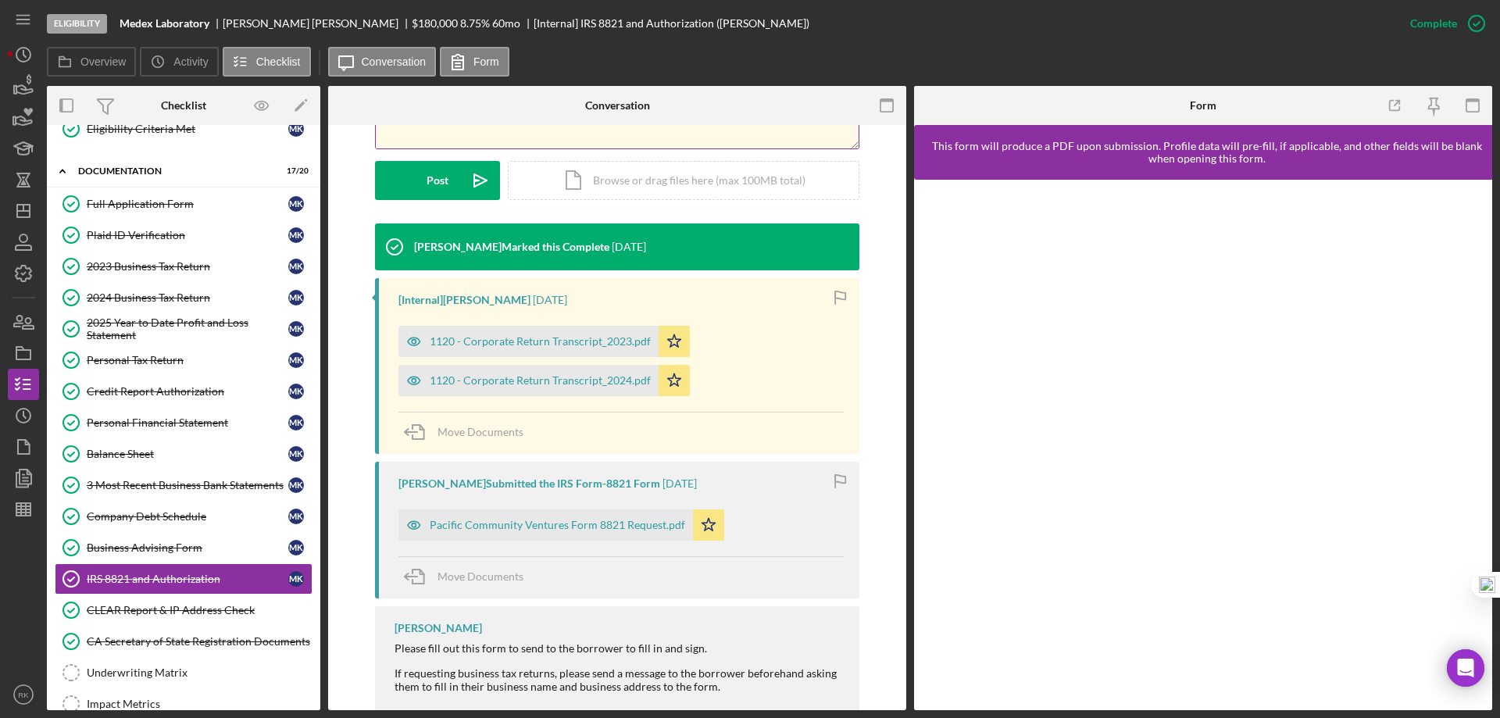
scroll to position [425, 0]
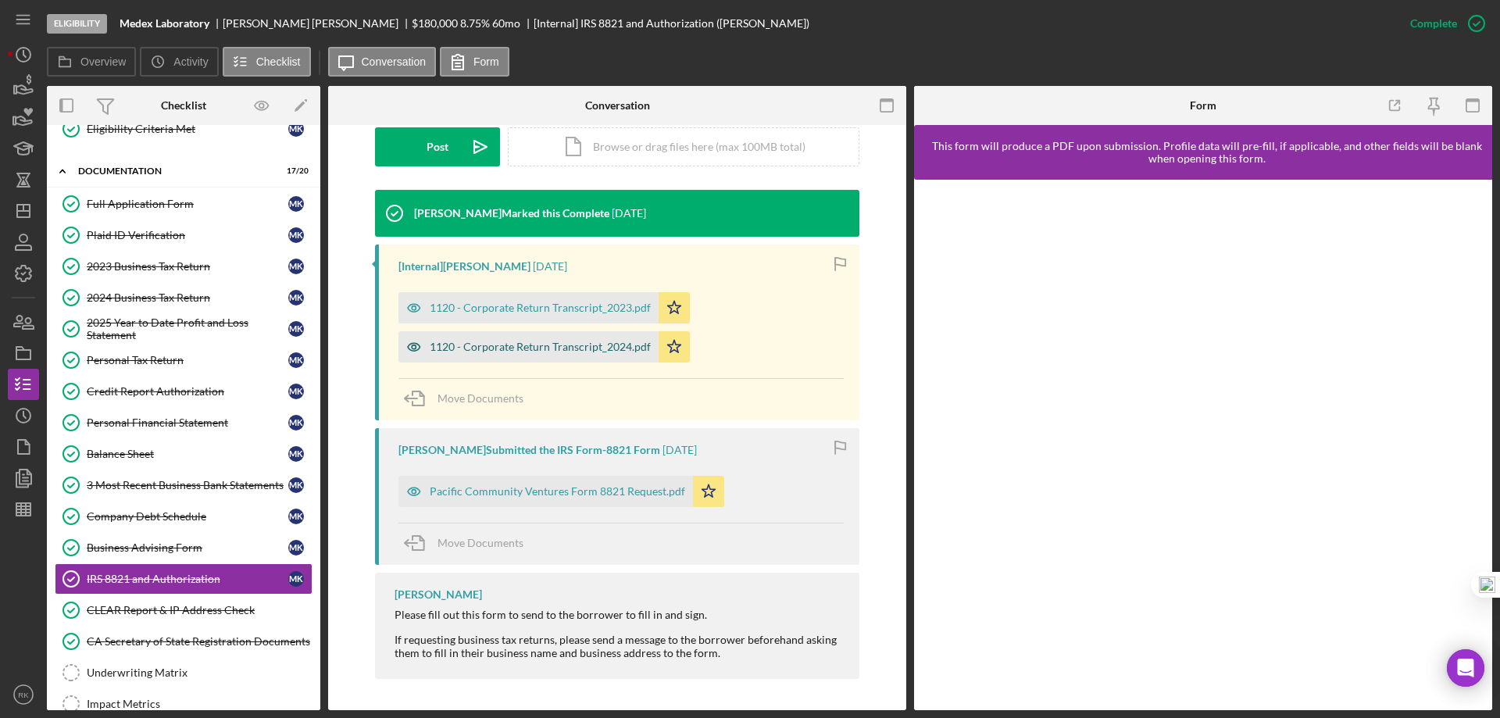
click at [561, 353] on div "1120 - Corporate Return Transcript_2024.pdf" at bounding box center [528, 346] width 260 height 31
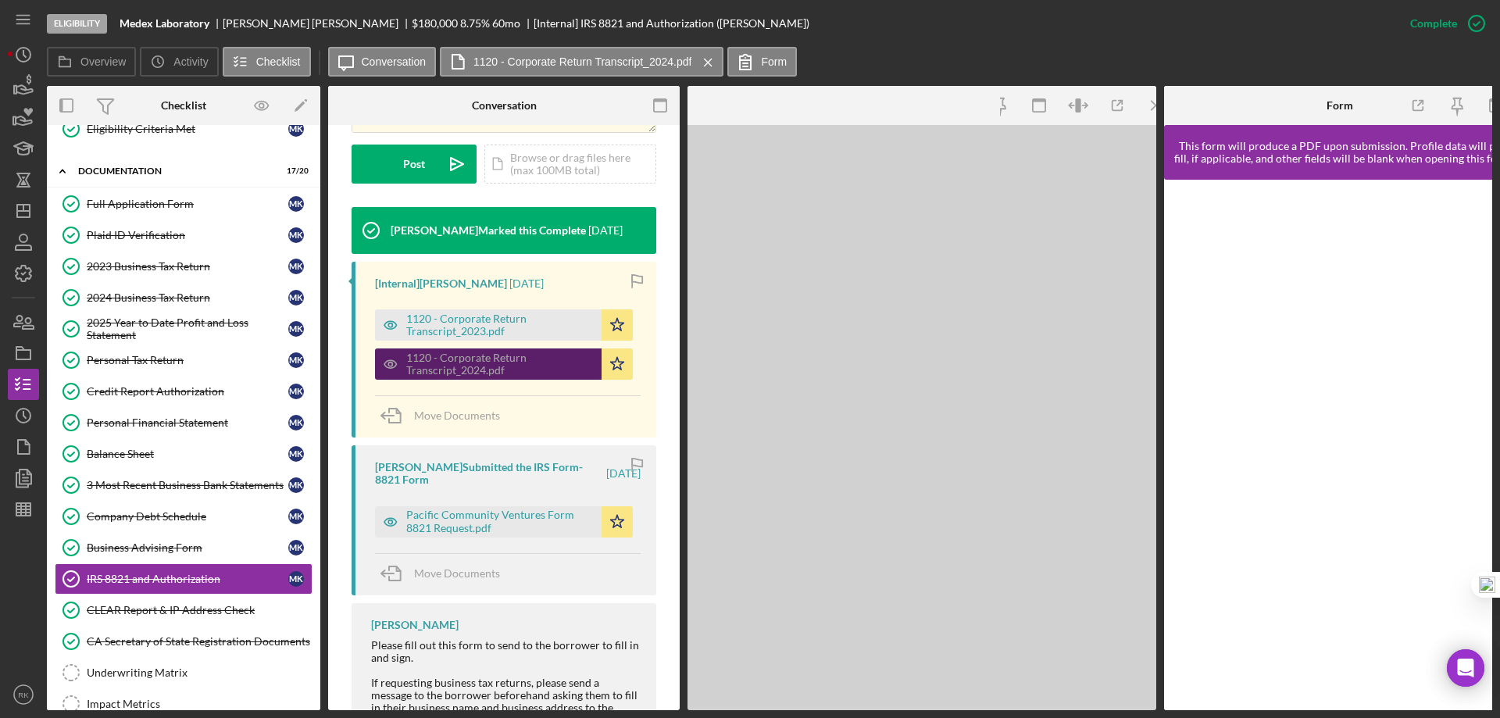
scroll to position [442, 0]
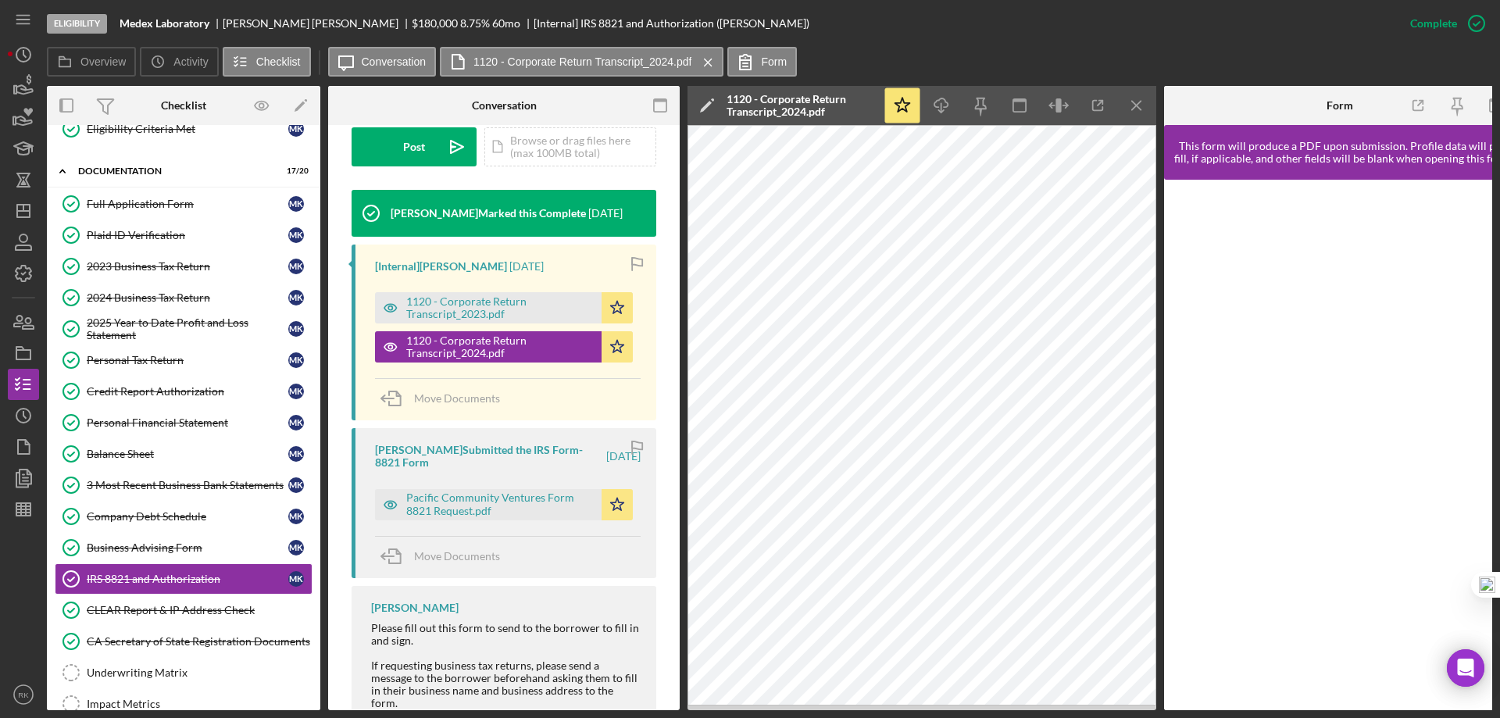
drag, startPoint x: 152, startPoint y: 302, endPoint x: 360, endPoint y: 344, distance: 212.0
click at [156, 302] on div "2024 Business Tax Return" at bounding box center [188, 297] width 202 height 12
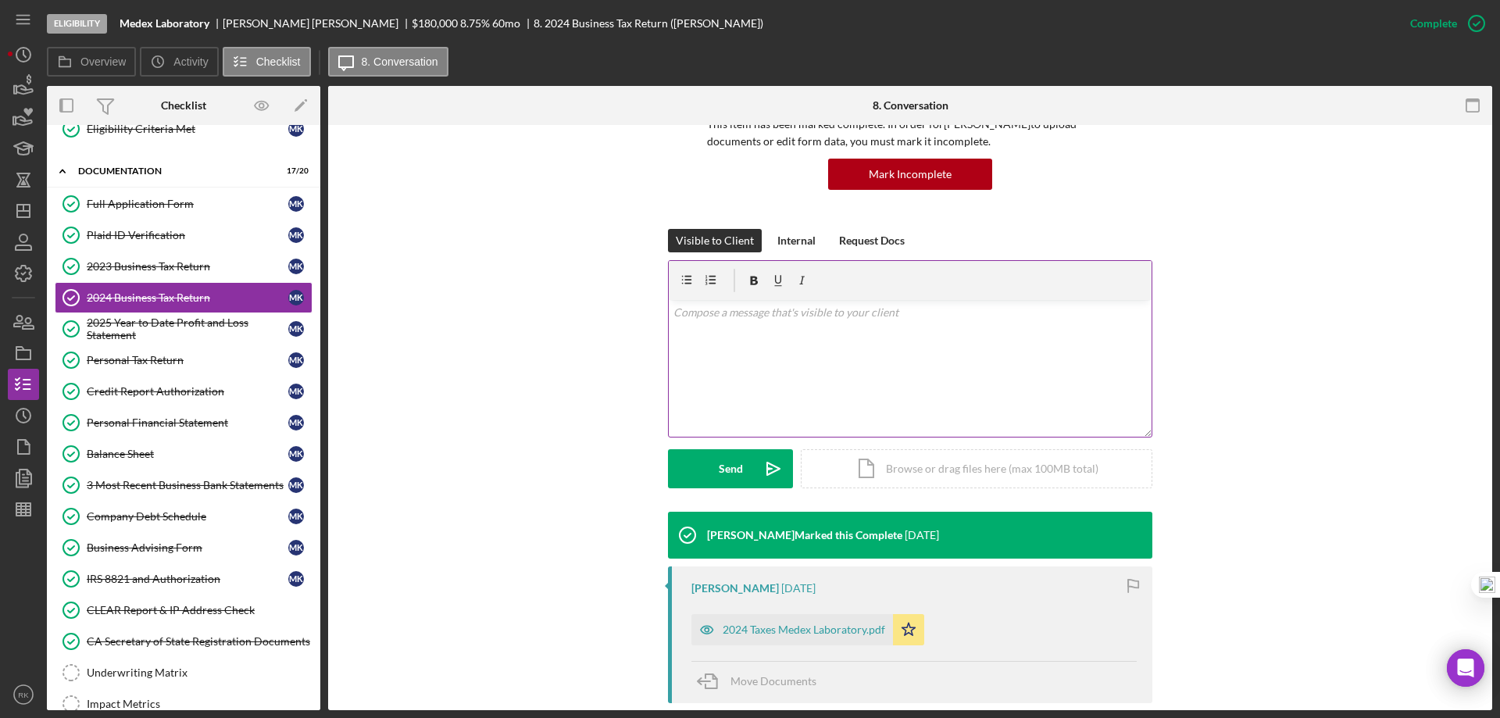
scroll to position [320, 0]
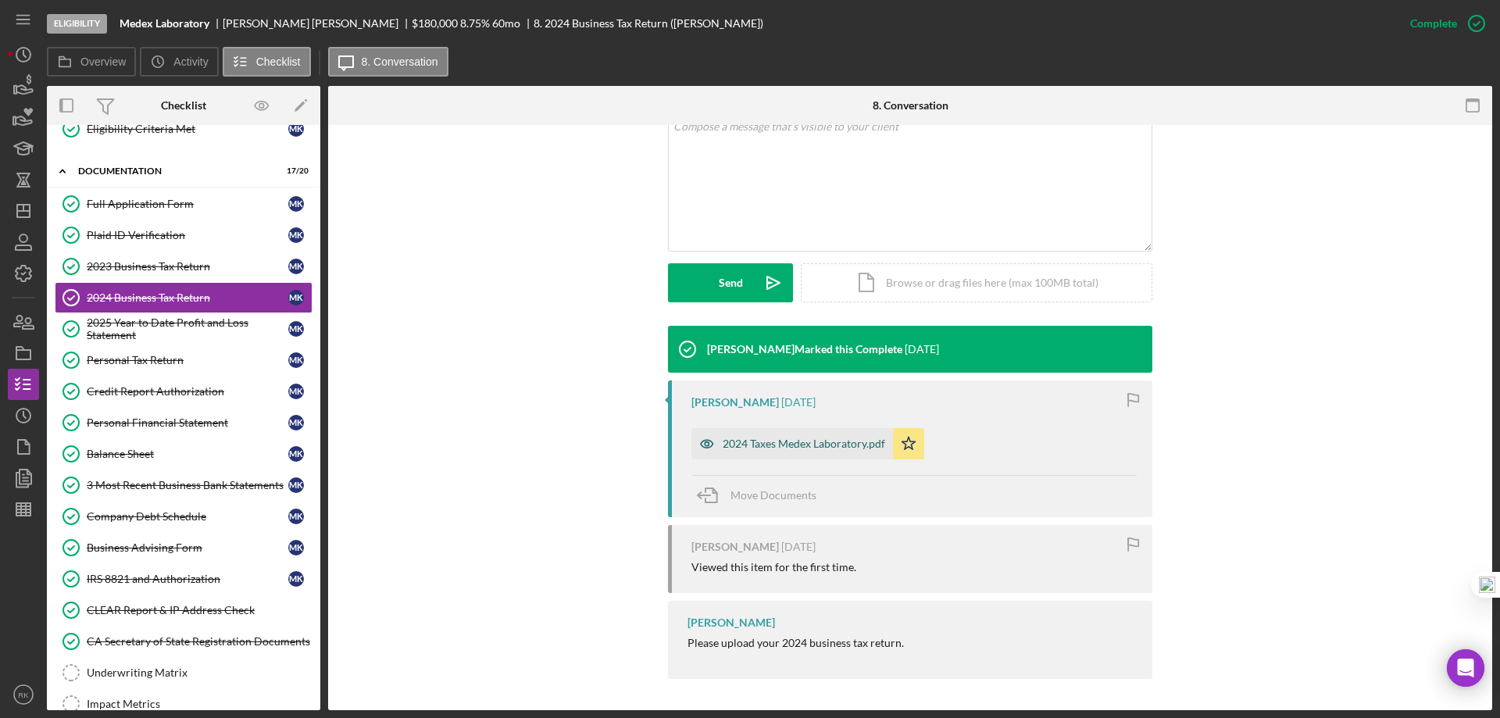
click at [804, 441] on div "2024 Taxes Medex Laboratory.pdf" at bounding box center [803, 443] width 162 height 12
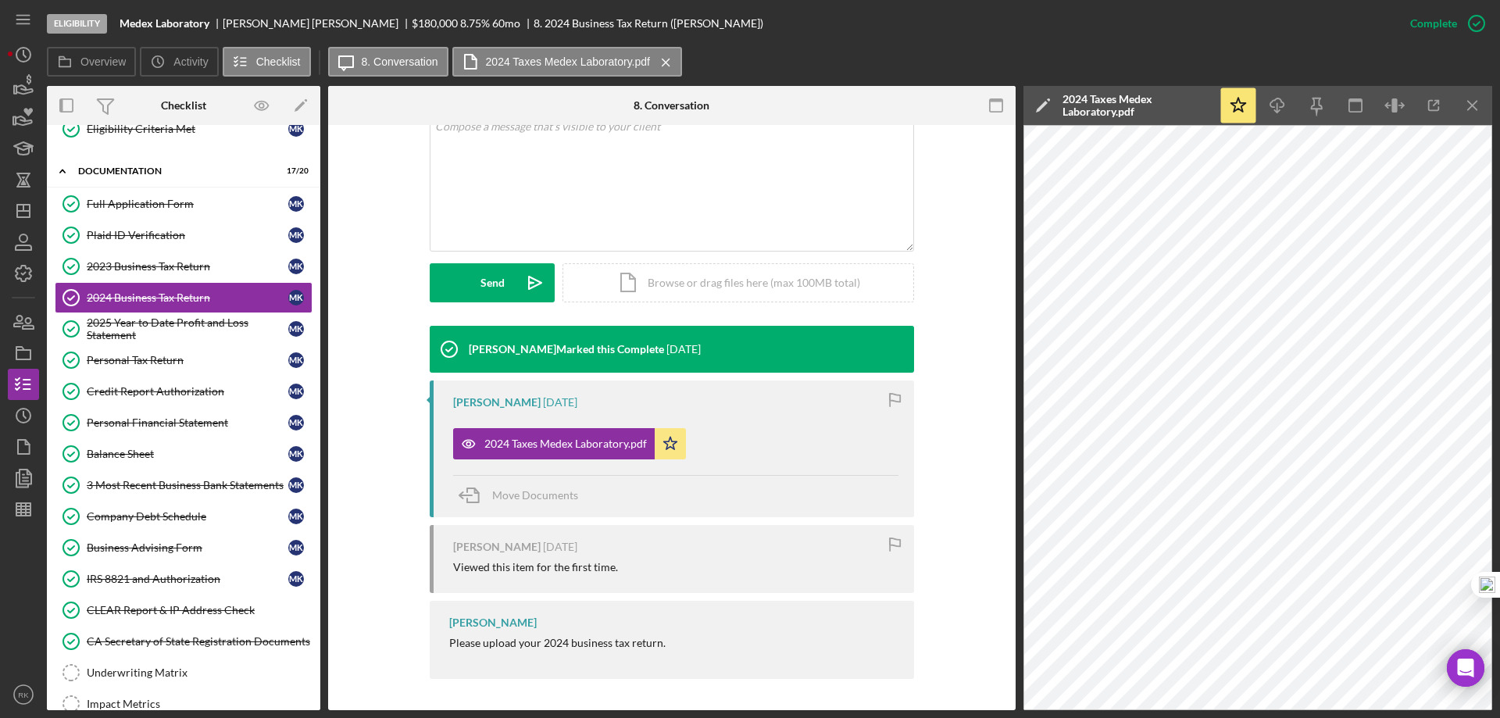
drag, startPoint x: 144, startPoint y: 577, endPoint x: 776, endPoint y: 391, distance: 659.4
click at [152, 575] on div "IRS 8821 and Authorization" at bounding box center [188, 578] width 202 height 12
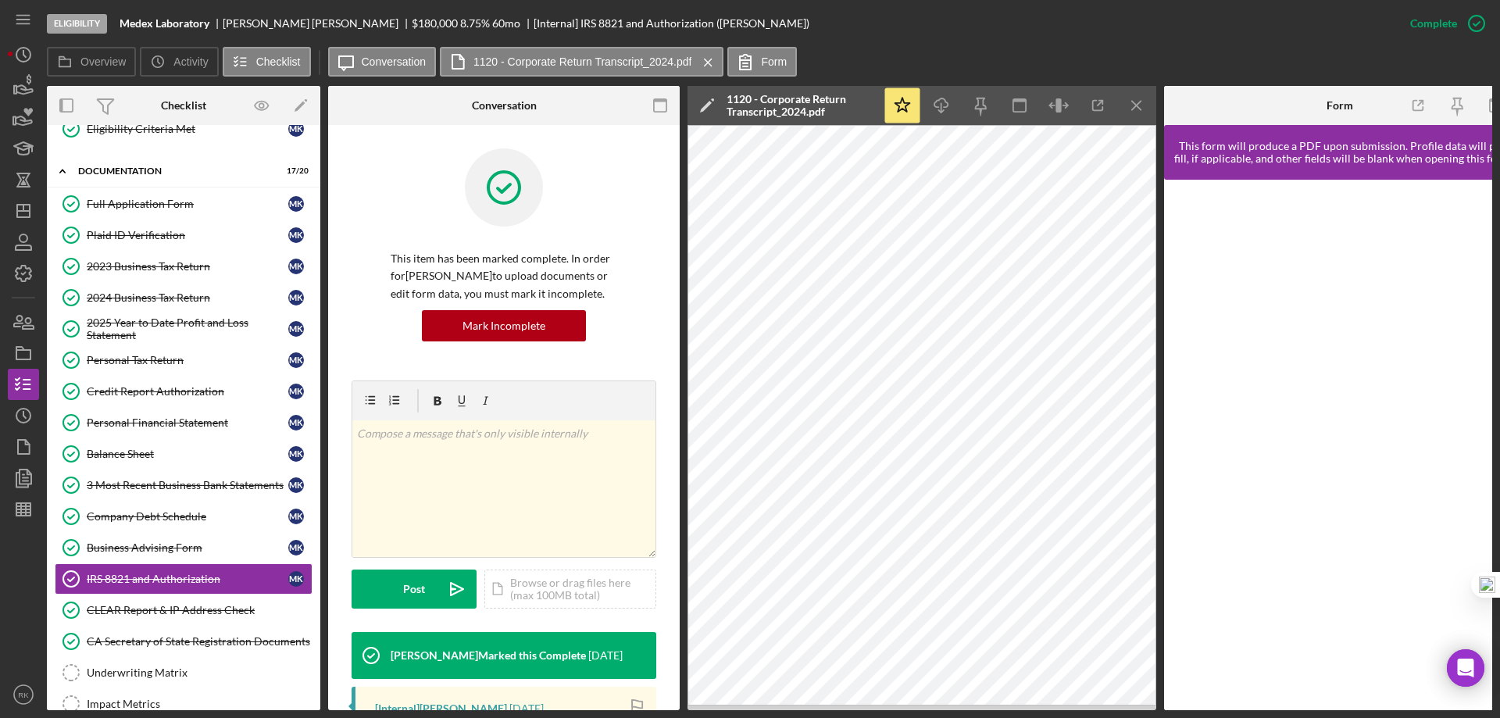
click at [1132, 109] on line "button" at bounding box center [1136, 105] width 9 height 9
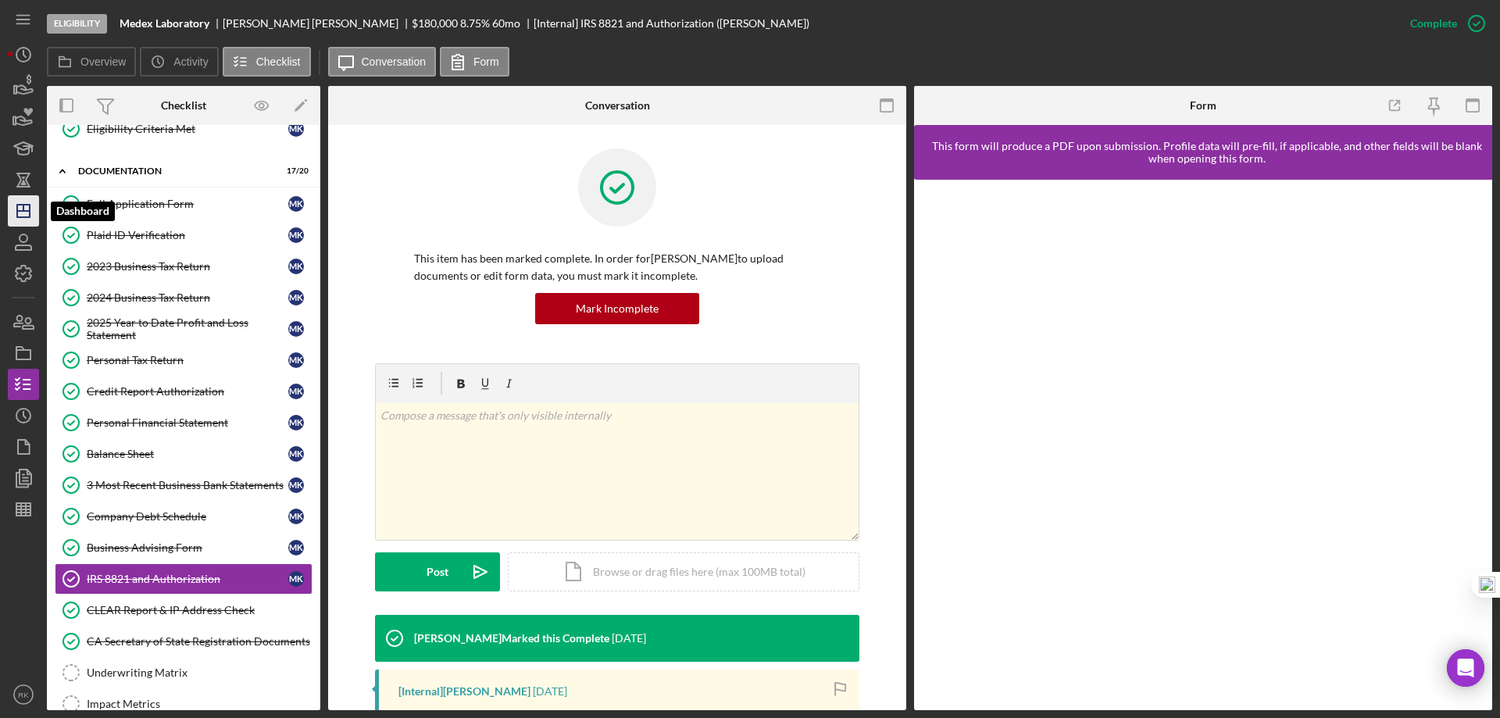
click at [19, 216] on icon "Icon/Dashboard" at bounding box center [23, 210] width 39 height 39
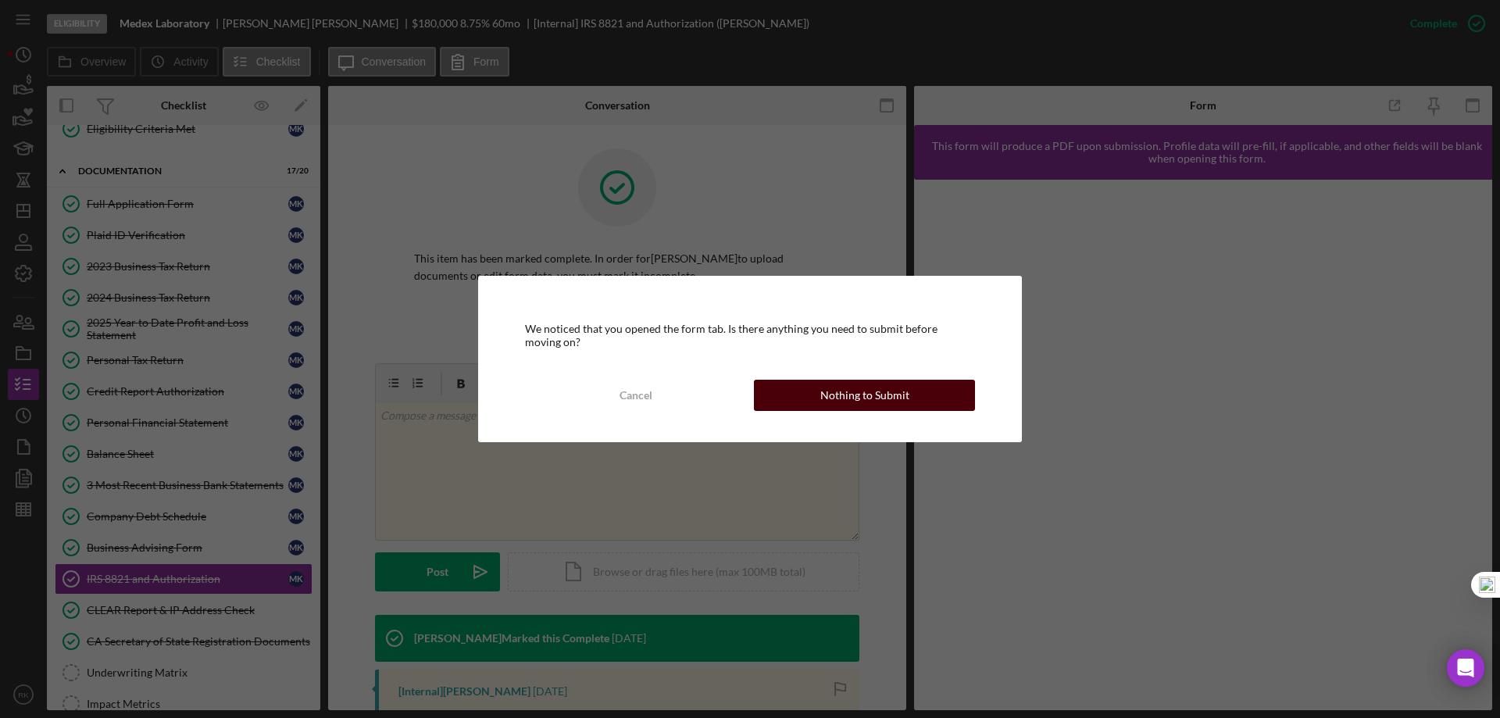
click at [775, 398] on button "Nothing to Submit" at bounding box center [864, 395] width 221 height 31
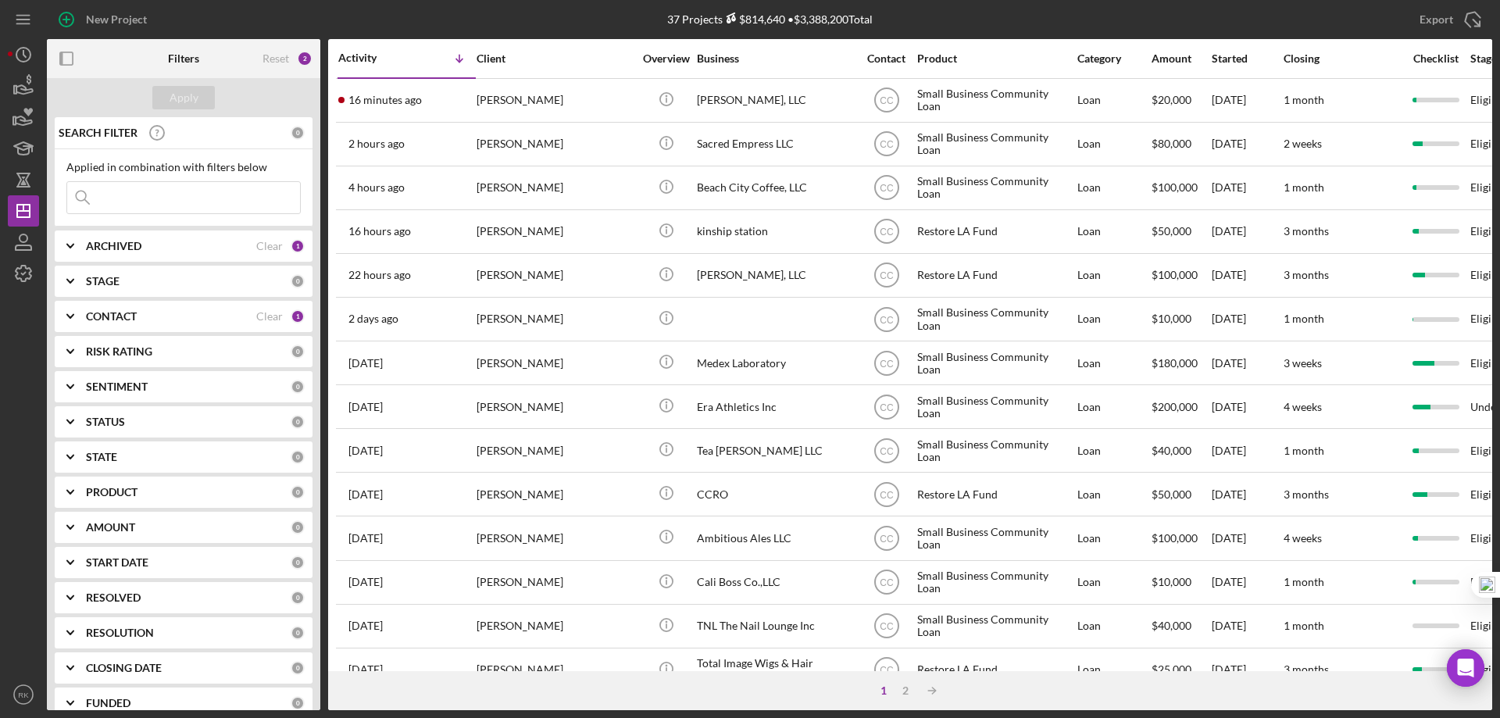
click at [113, 316] on b "CONTACT" at bounding box center [111, 316] width 51 height 12
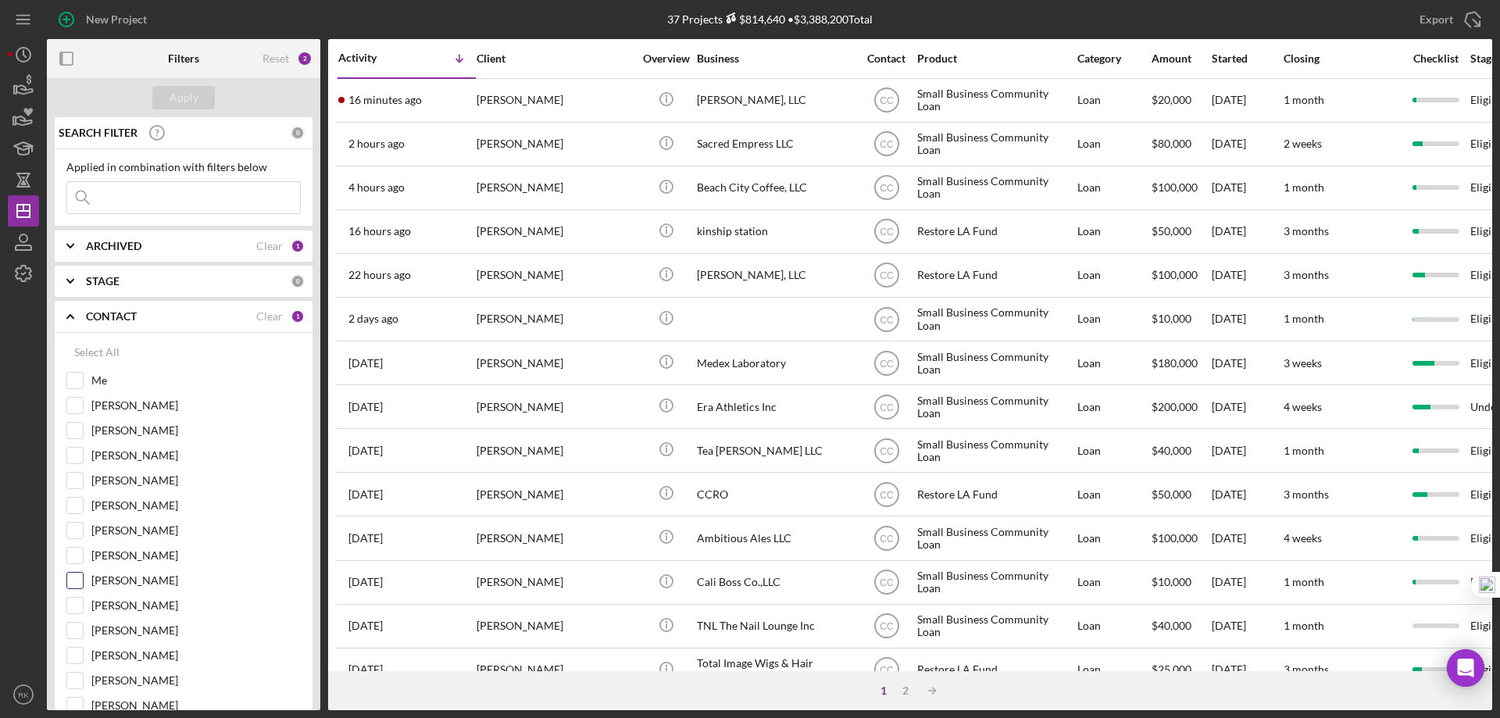
click at [76, 580] on input "[PERSON_NAME]" at bounding box center [75, 580] width 16 height 16
checkbox input "true"
click at [198, 98] on button "Apply" at bounding box center [183, 97] width 62 height 23
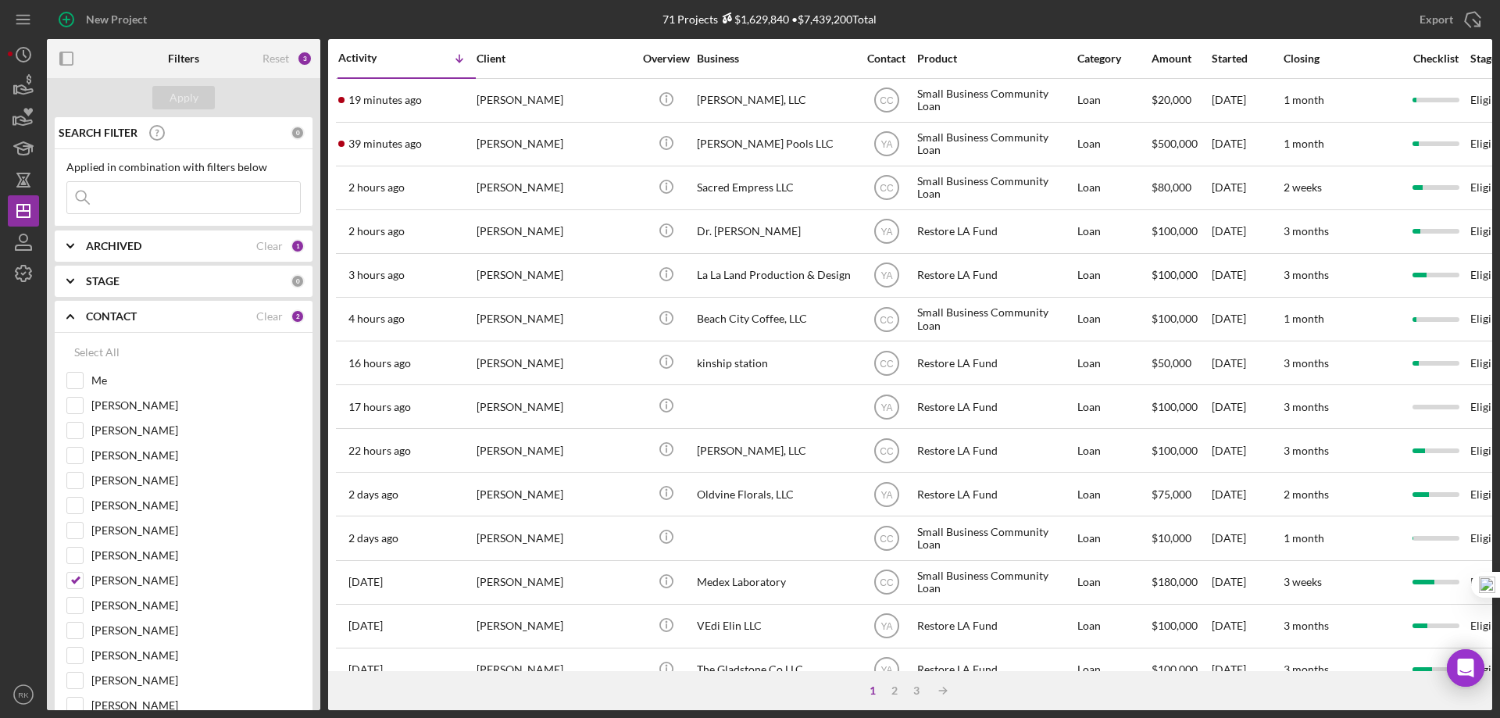
drag, startPoint x: 98, startPoint y: 21, endPoint x: 162, endPoint y: 129, distance: 125.8
click at [98, 21] on div "New Project" at bounding box center [116, 19] width 61 height 31
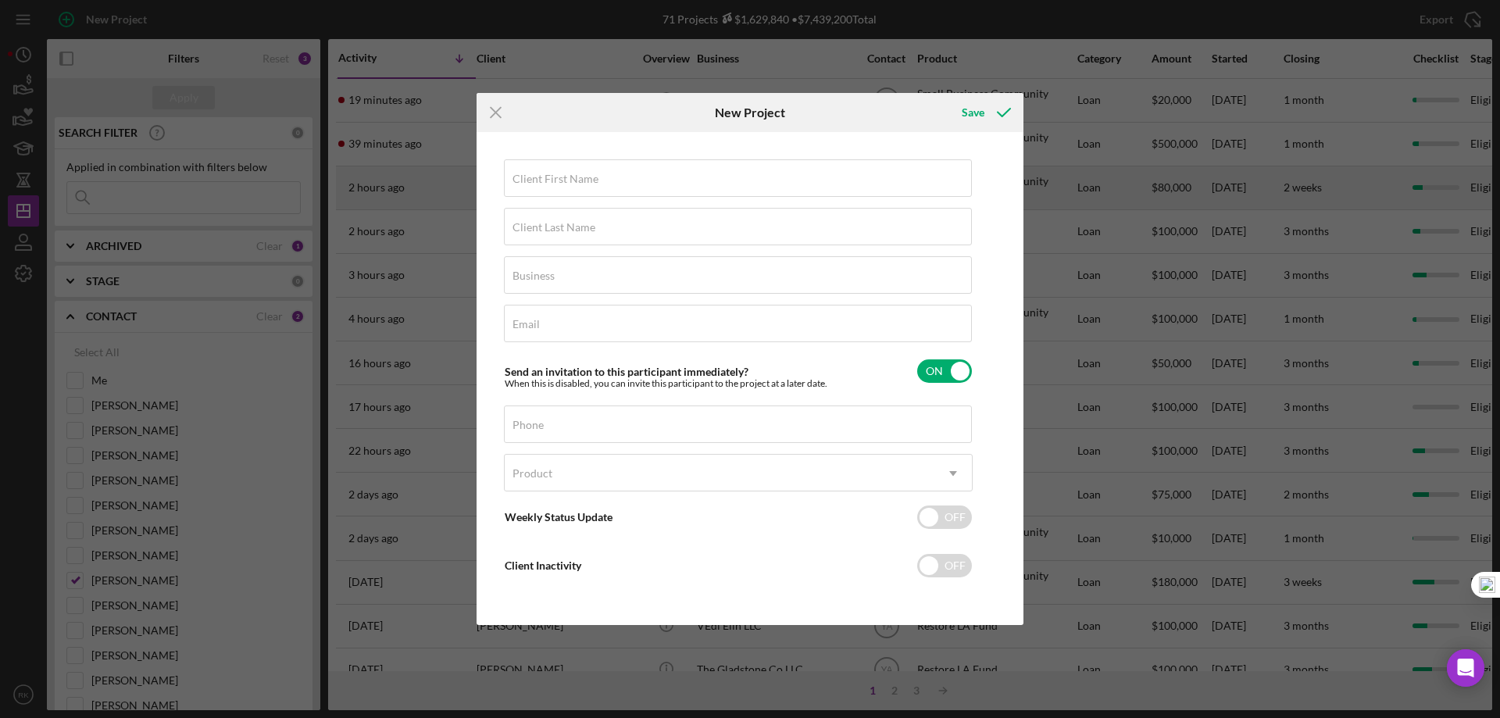
click at [493, 113] on icon "Icon/Menu Close" at bounding box center [495, 112] width 39 height 39
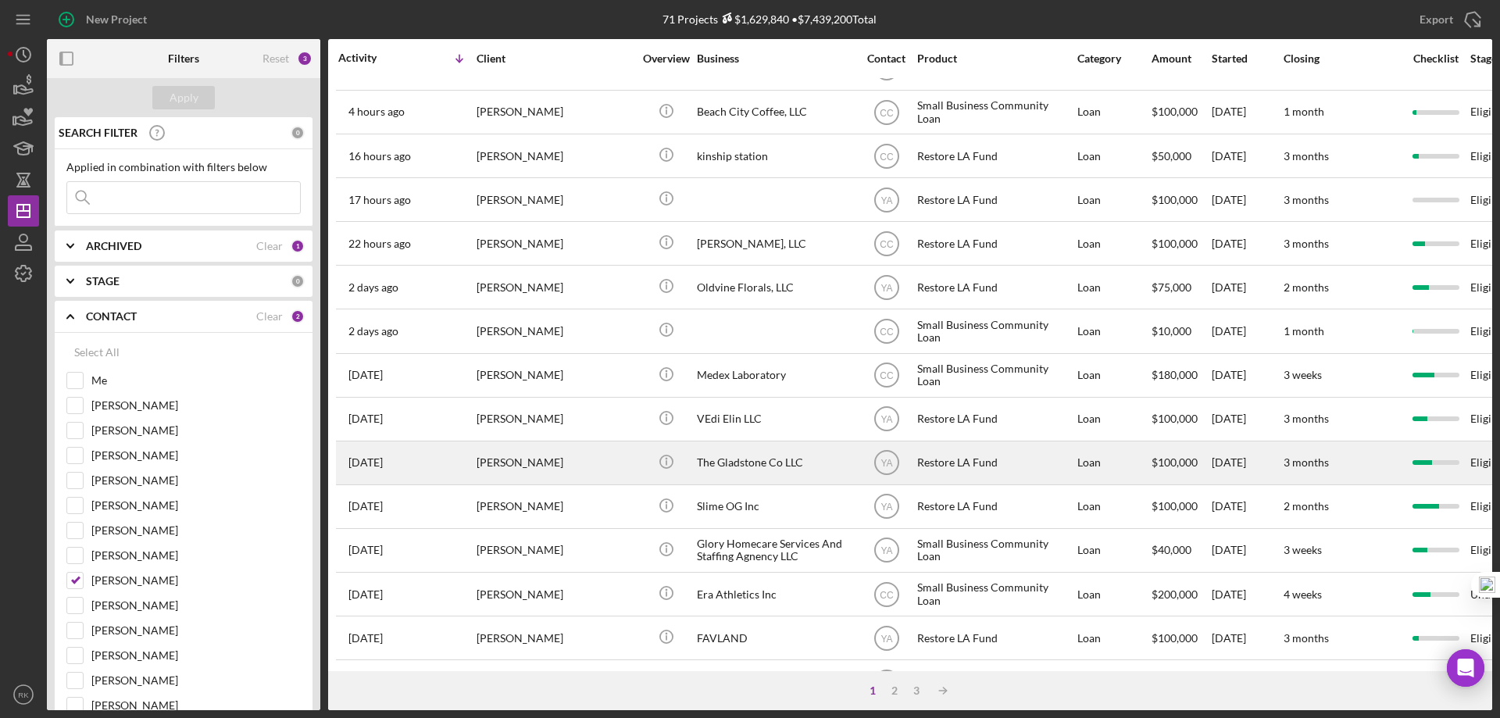
scroll to position [208, 0]
click at [759, 470] on div "The Gladstone Co LLC" at bounding box center [775, 461] width 156 height 41
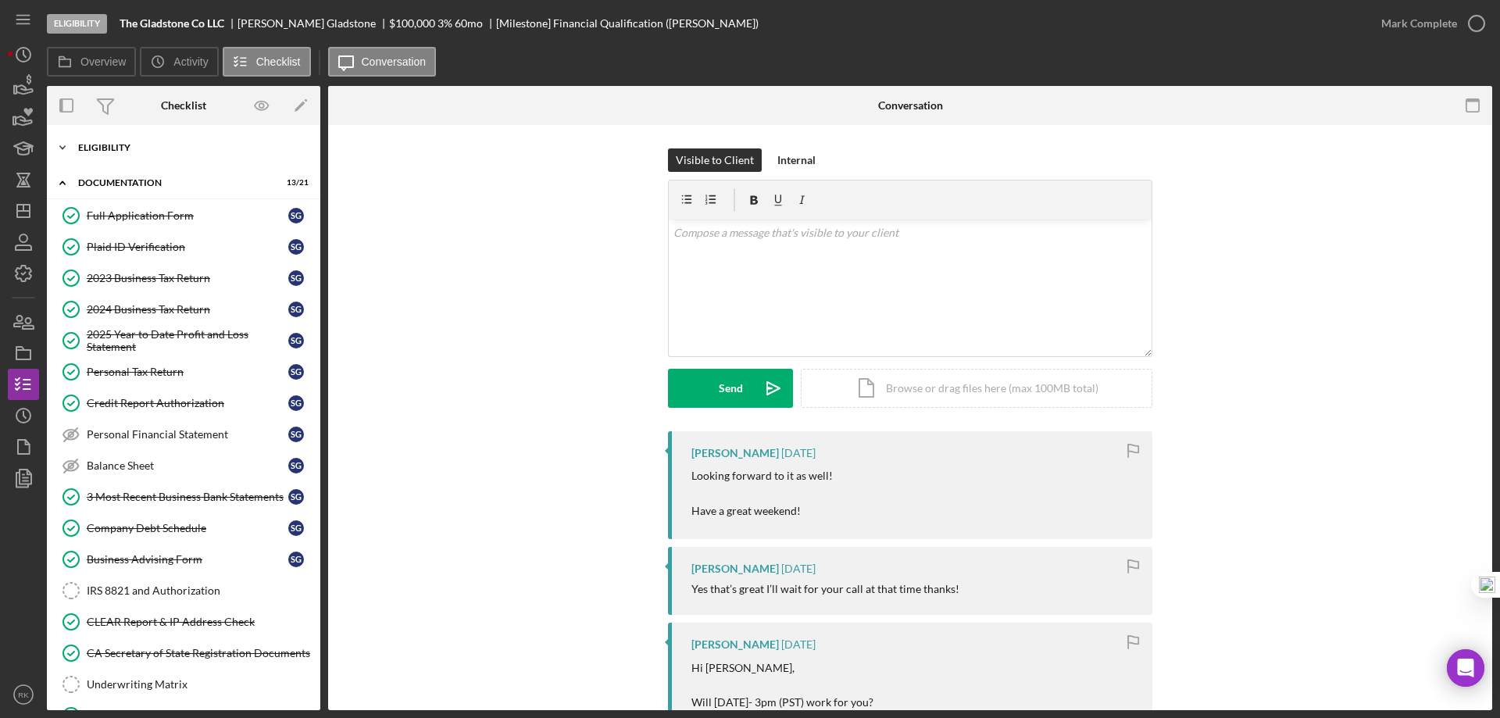
click at [124, 152] on div "Eligibility" at bounding box center [189, 147] width 223 height 9
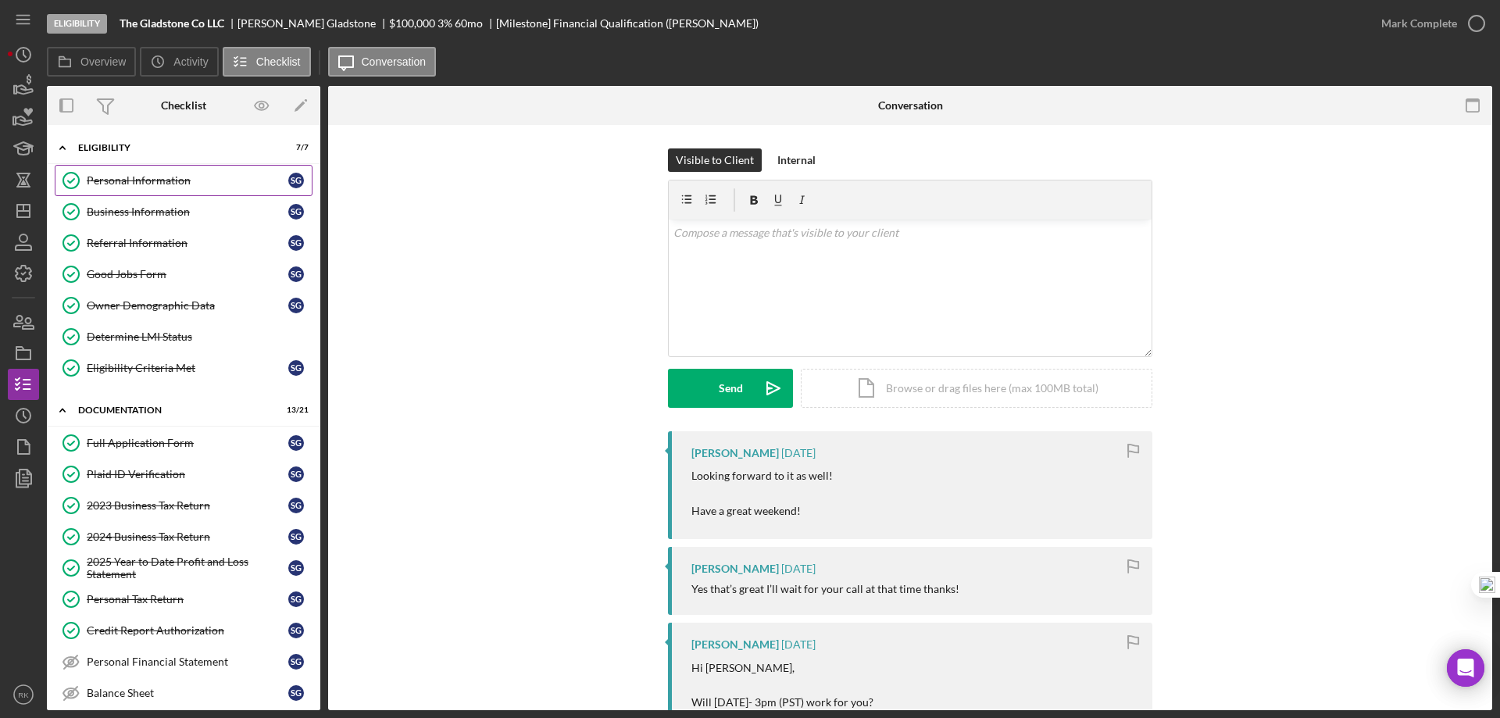
drag, startPoint x: 128, startPoint y: 184, endPoint x: 586, endPoint y: 211, distance: 458.5
click at [130, 184] on div "Personal Information" at bounding box center [188, 180] width 202 height 12
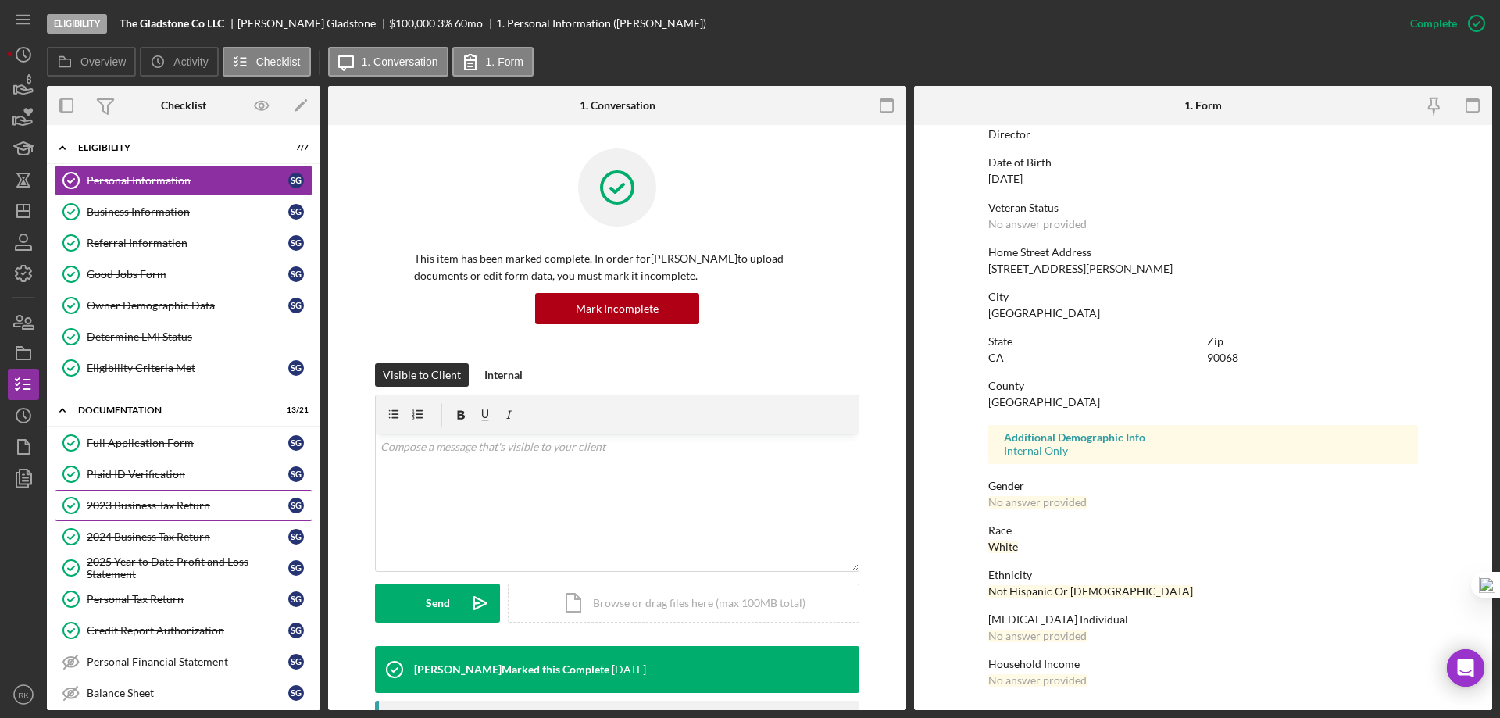
scroll to position [1, 0]
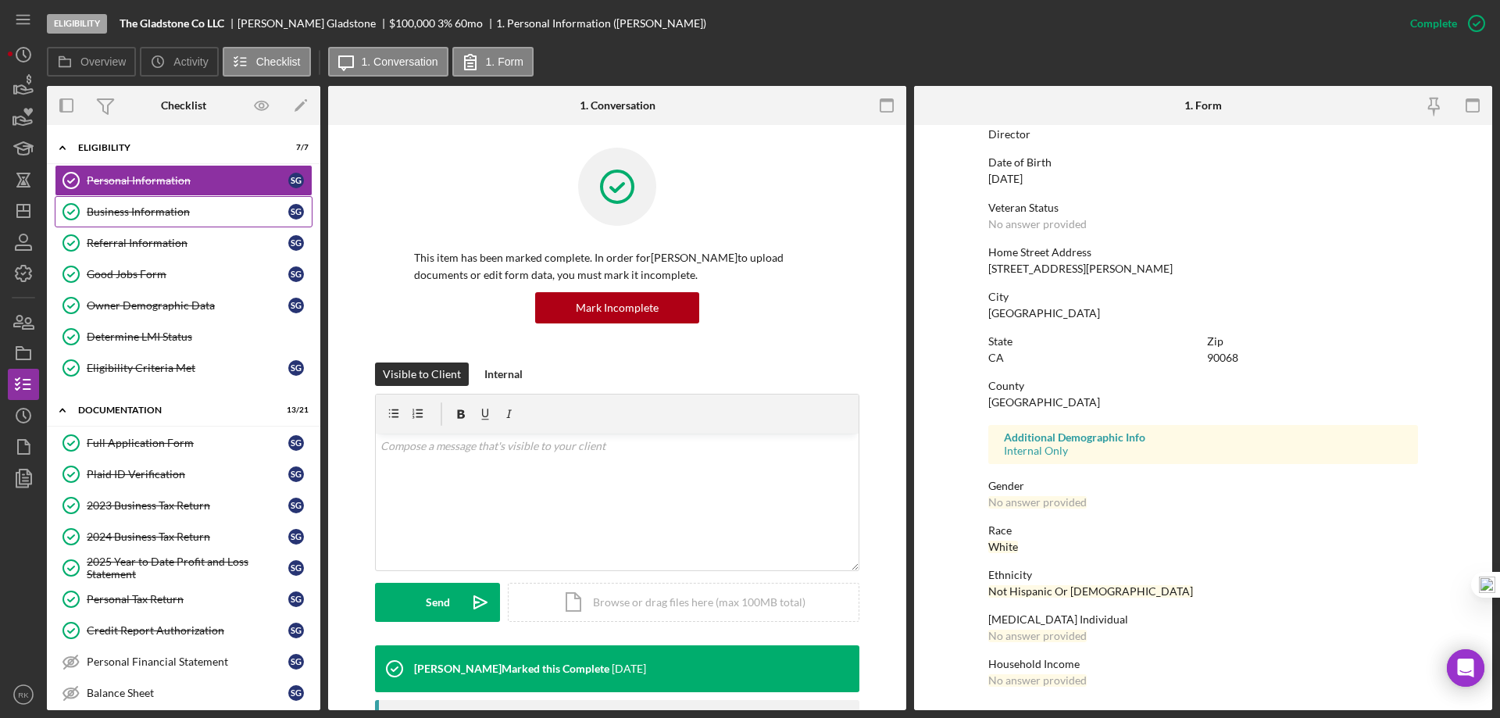
click at [147, 216] on div "Business Information" at bounding box center [188, 211] width 202 height 12
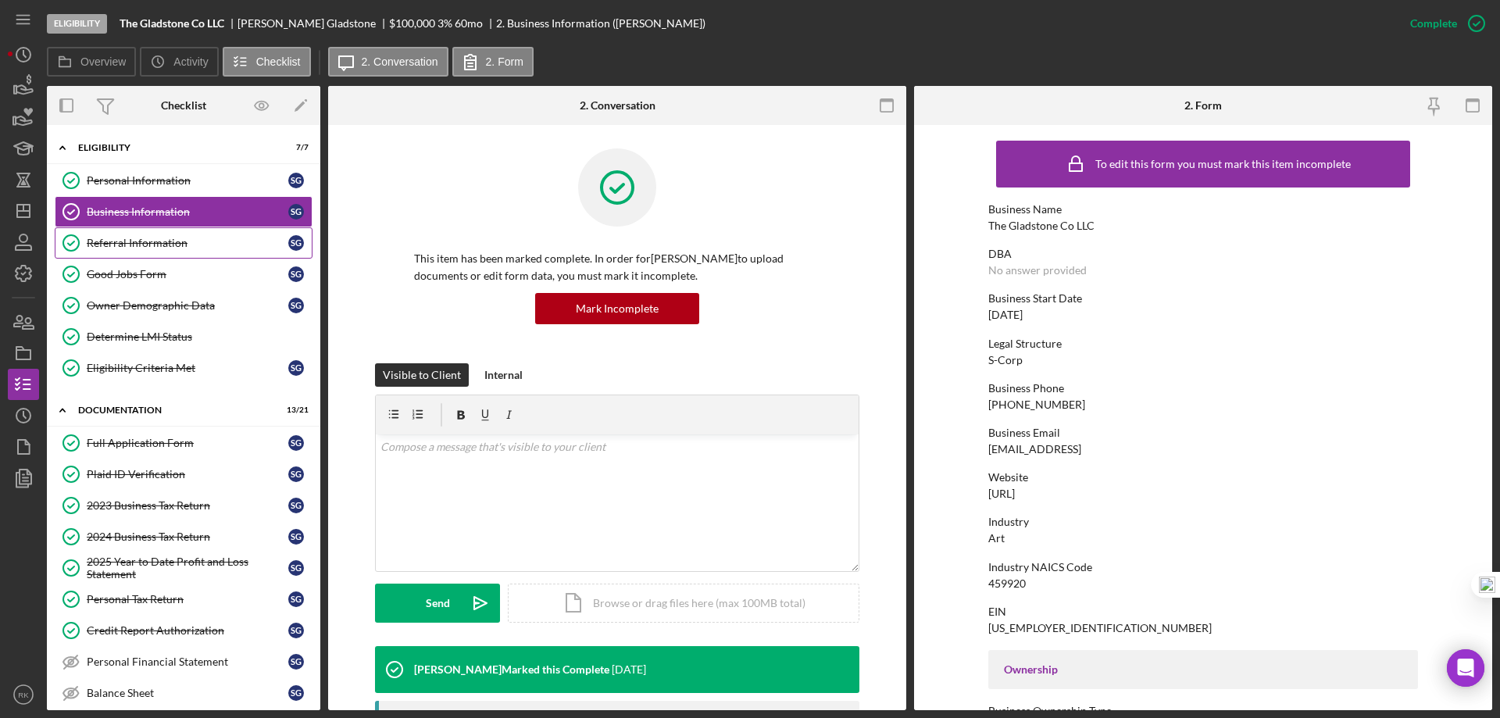
click at [173, 247] on div "Referral Information" at bounding box center [188, 243] width 202 height 12
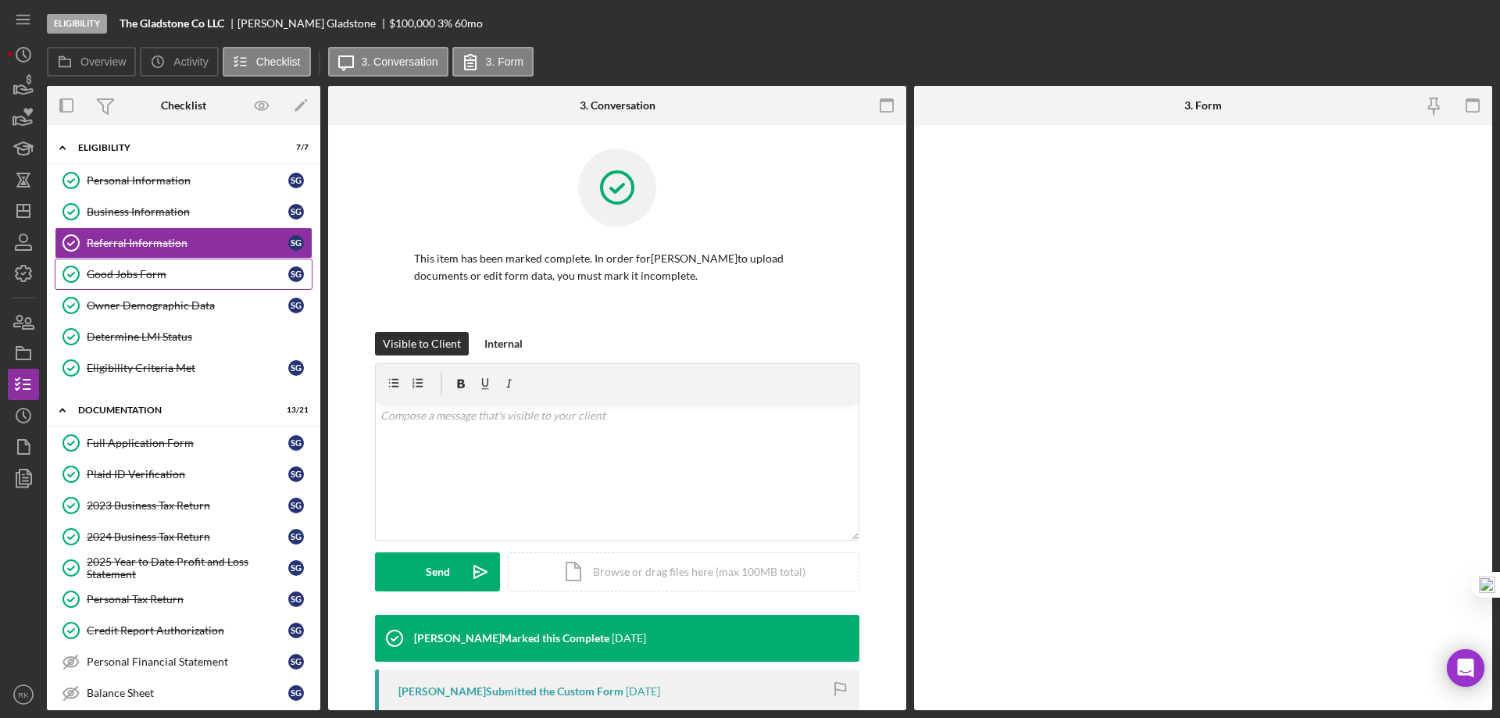
click at [174, 281] on link "Good Jobs Form Good Jobs Form S G" at bounding box center [184, 274] width 258 height 31
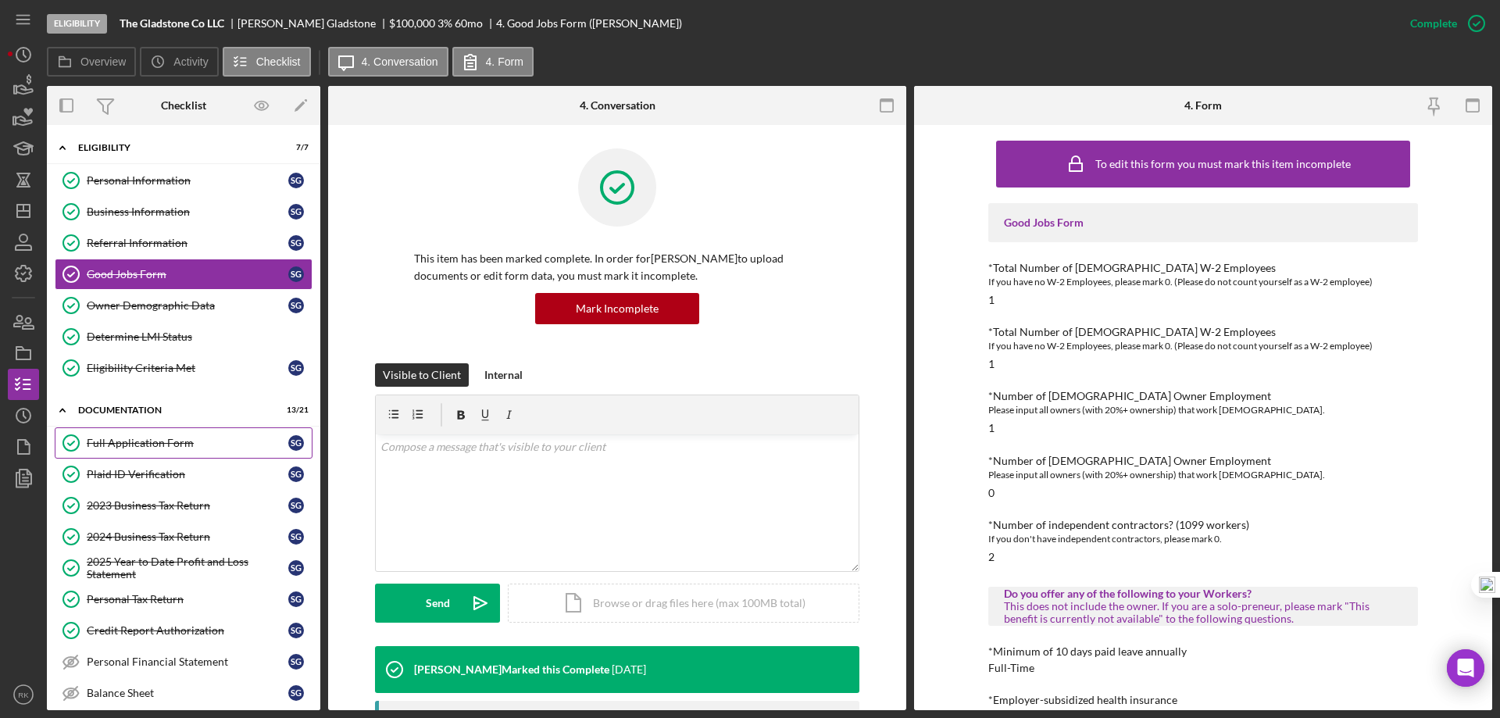
click at [154, 448] on div "Full Application Form" at bounding box center [188, 443] width 202 height 12
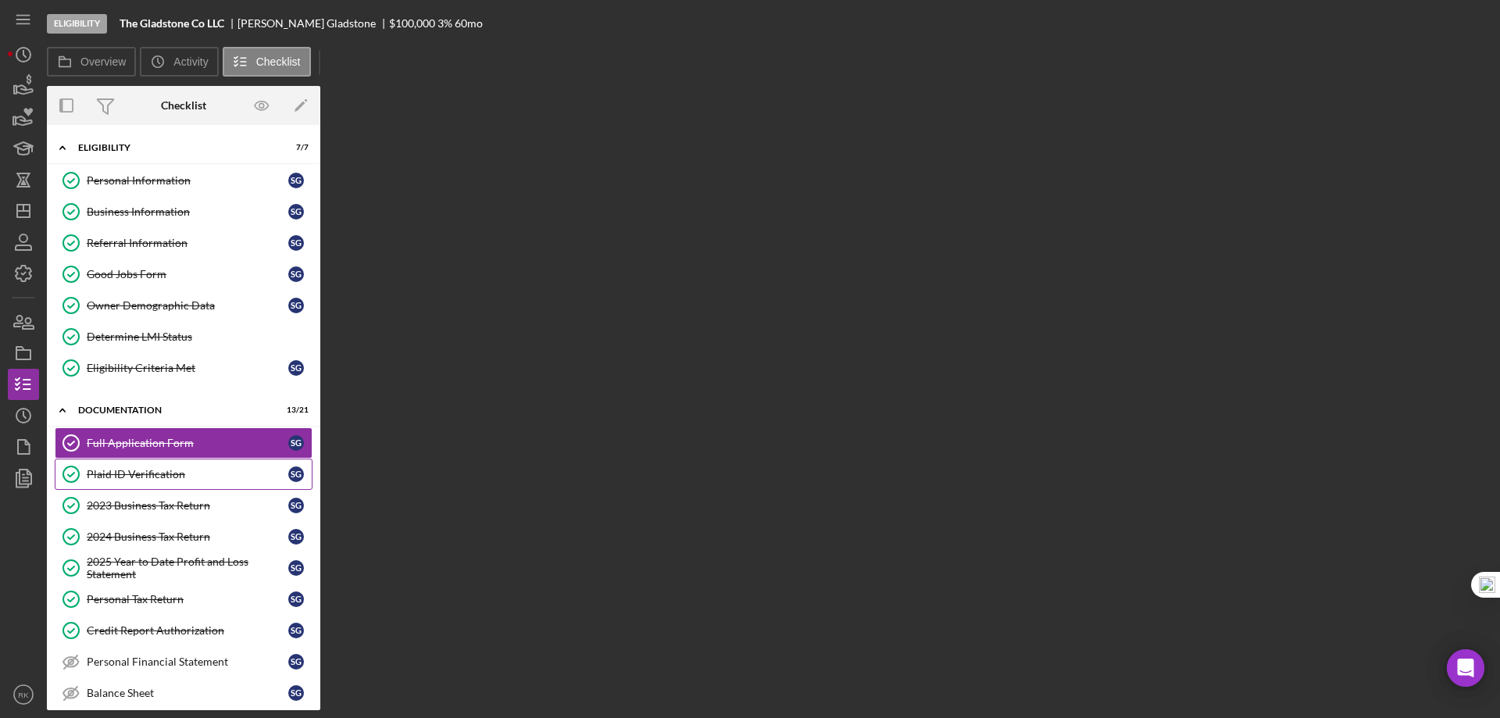
click at [158, 482] on link "Plaid ID Verification Plaid ID Verification S G" at bounding box center [184, 473] width 258 height 31
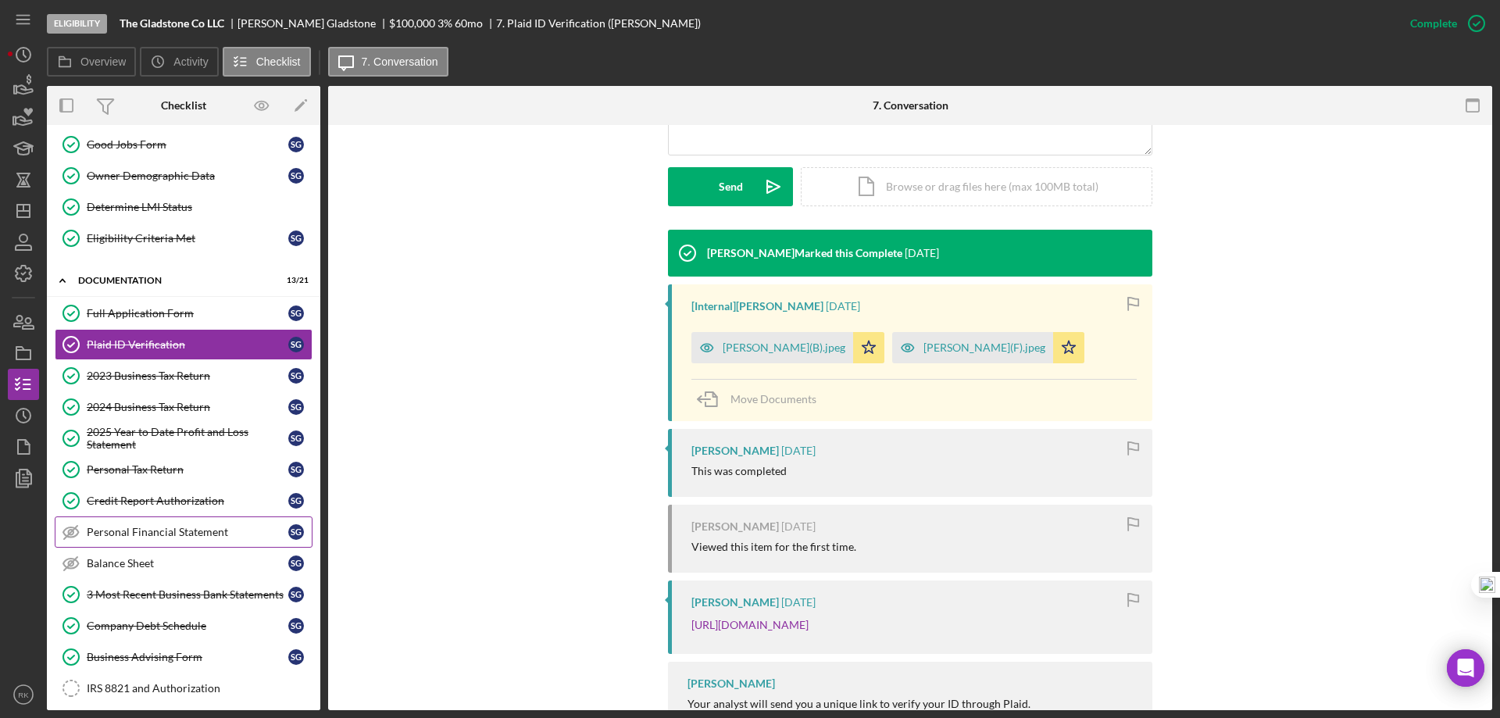
scroll to position [130, 0]
click at [22, 216] on icon "Icon/Dashboard" at bounding box center [23, 210] width 39 height 39
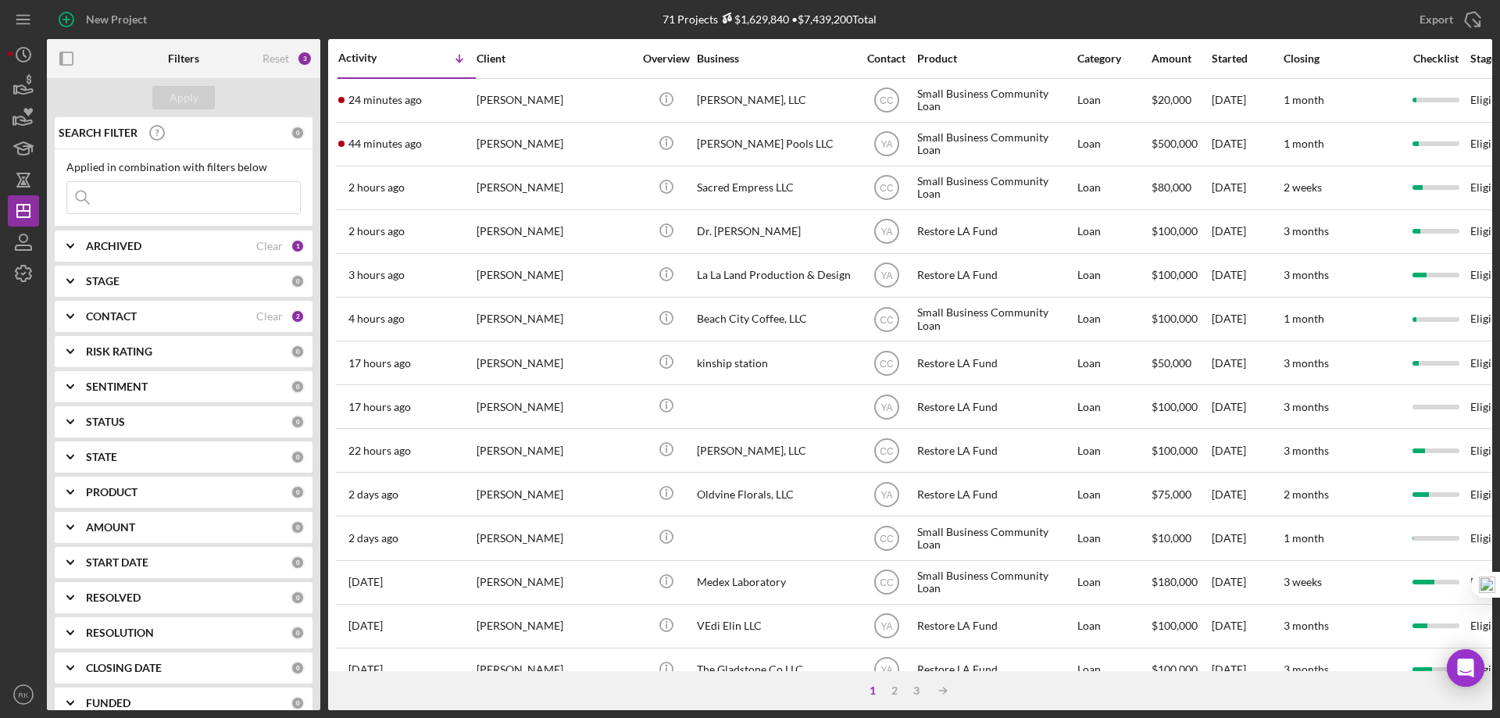
click at [123, 318] on b "CONTACT" at bounding box center [111, 316] width 51 height 12
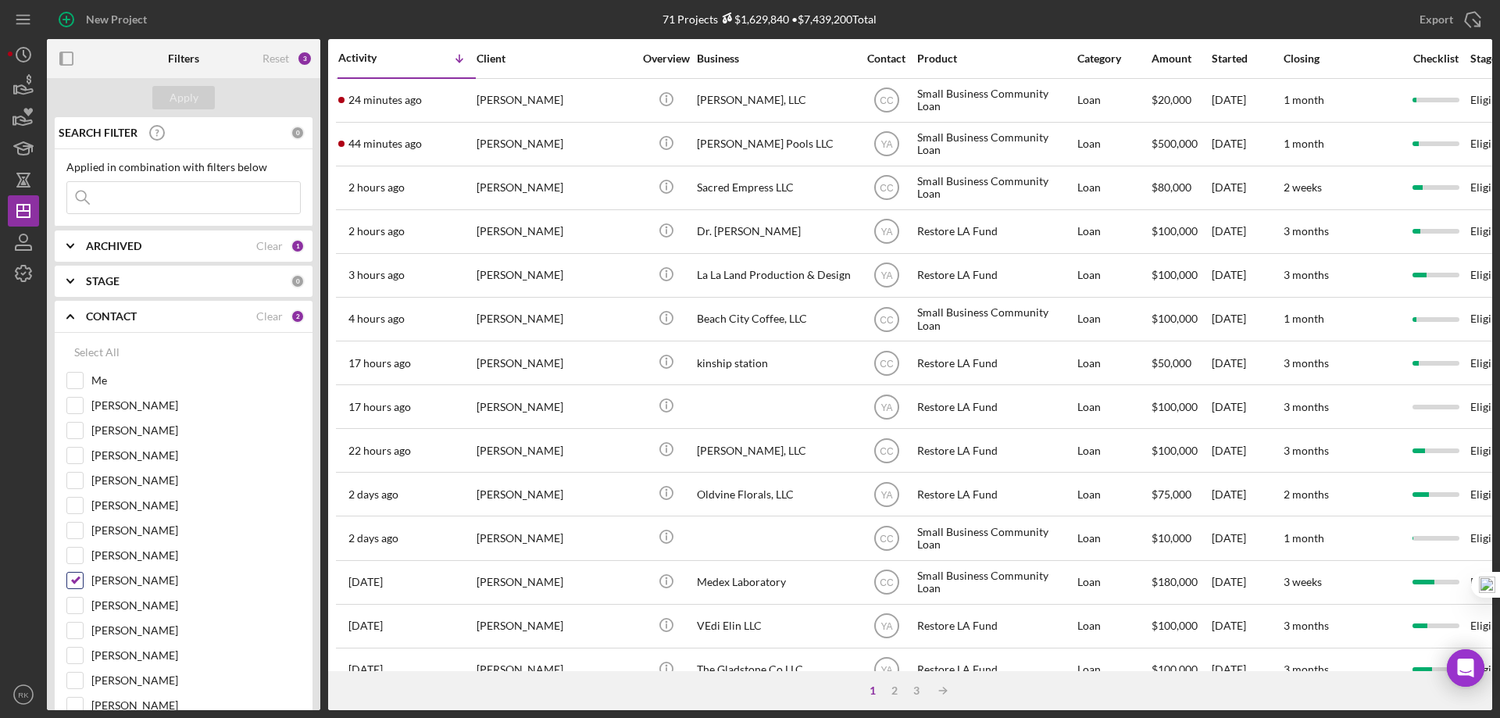
click at [75, 582] on input "[PERSON_NAME]" at bounding box center [75, 580] width 16 height 16
checkbox input "false"
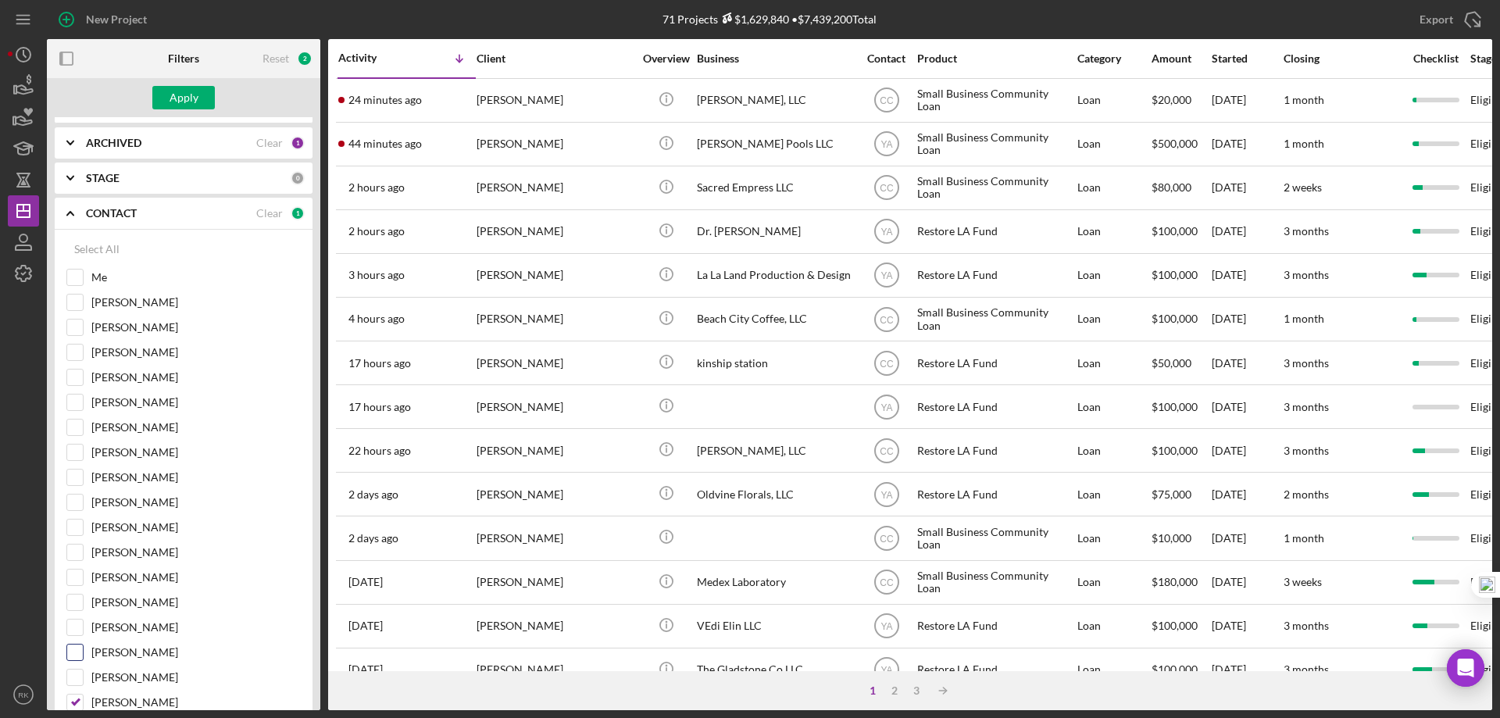
scroll to position [104, 0]
click at [200, 94] on button "Apply" at bounding box center [183, 97] width 62 height 23
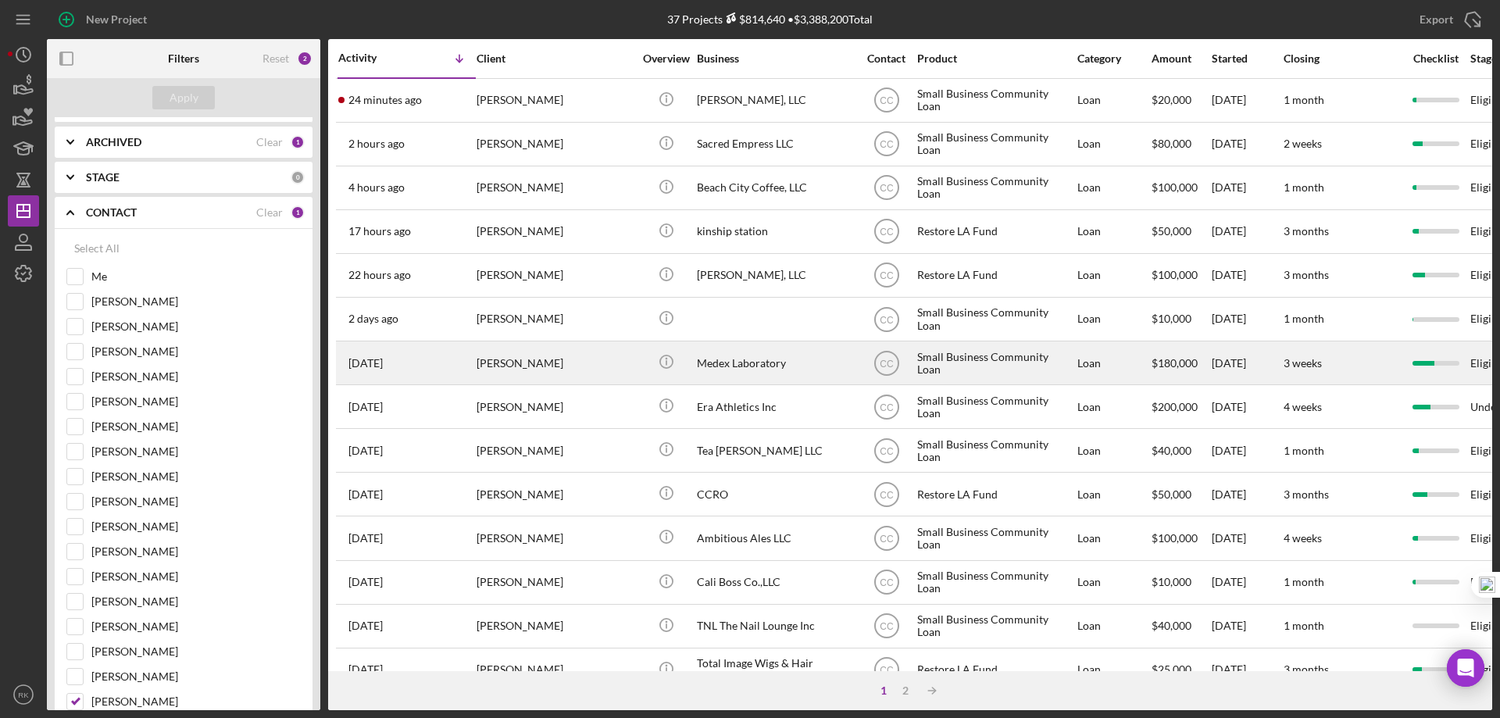
click at [725, 366] on div "Medex Laboratory" at bounding box center [775, 362] width 156 height 41
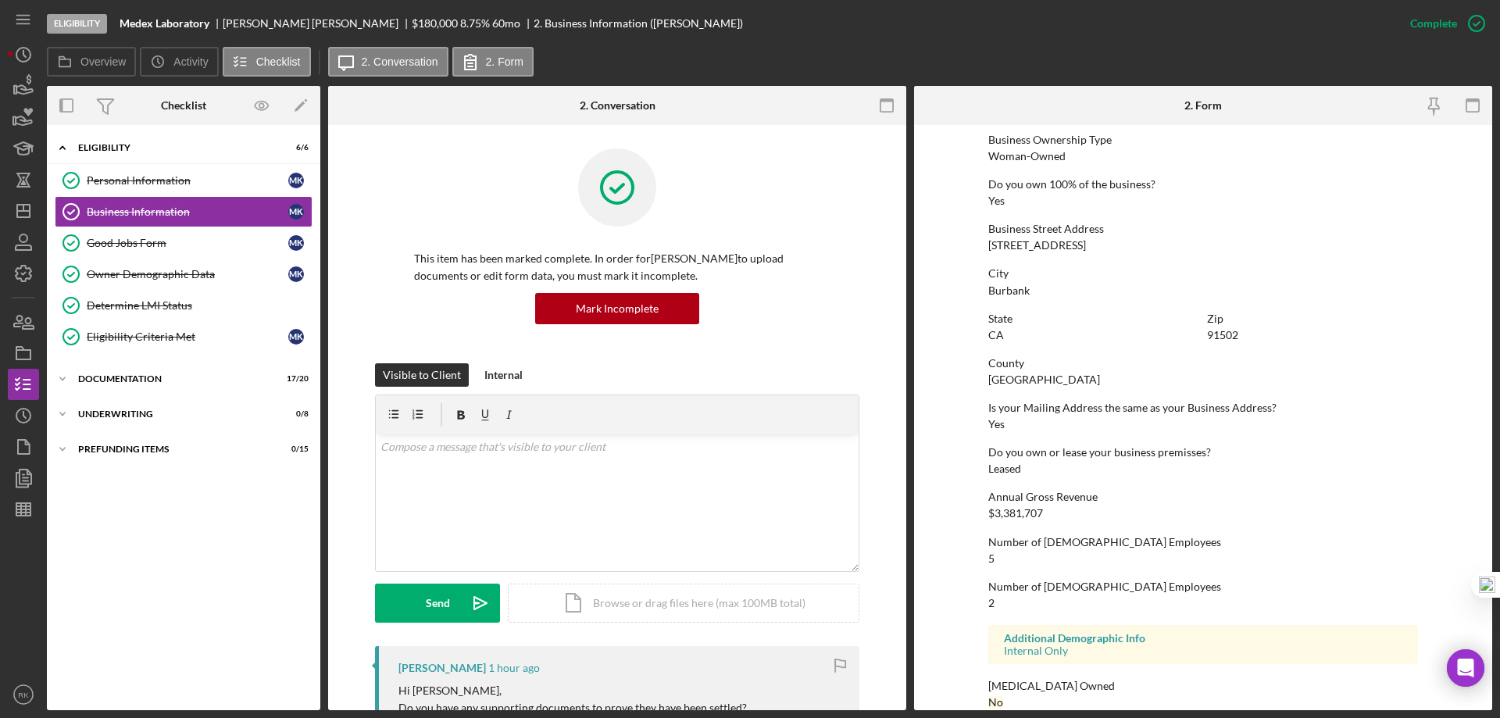
scroll to position [572, 0]
click at [119, 380] on div "Documentation" at bounding box center [189, 378] width 223 height 9
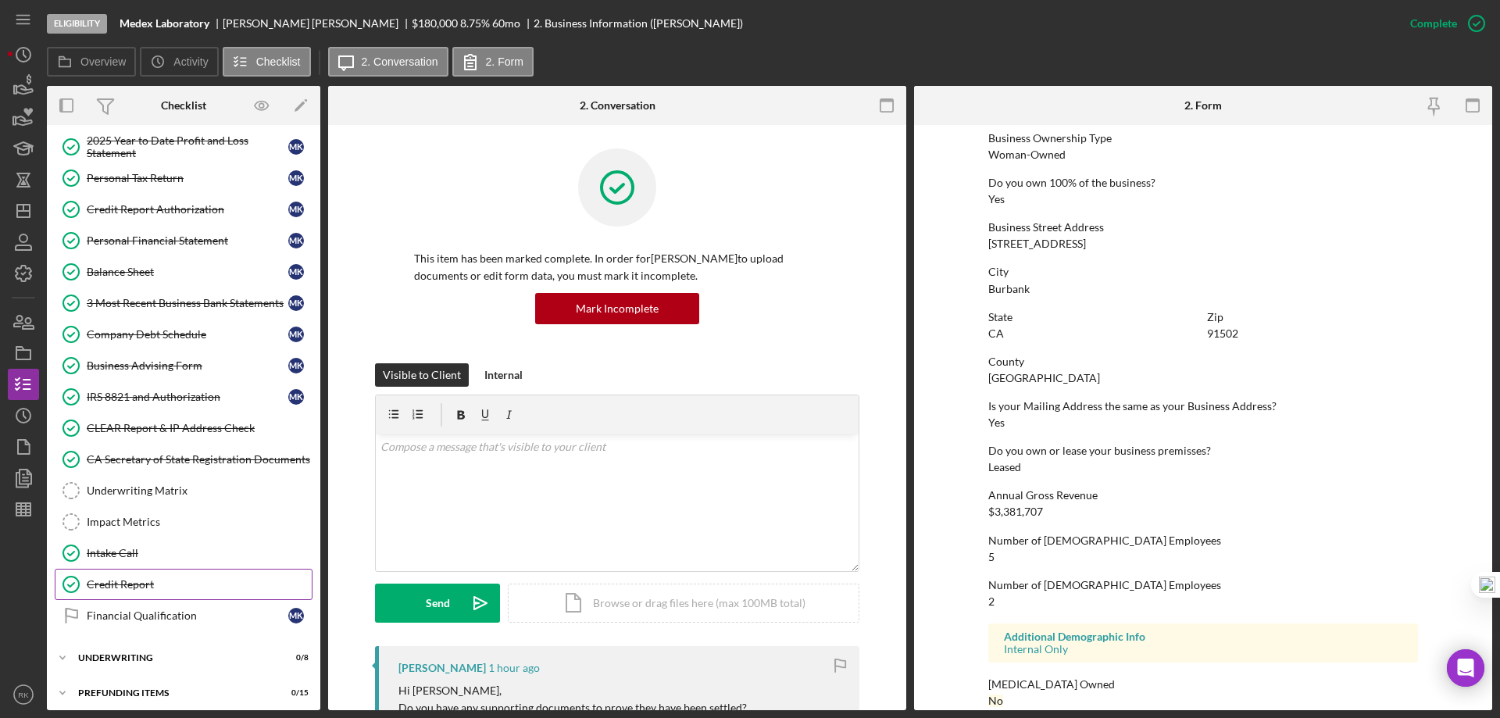
scroll to position [391, 0]
click at [129, 488] on div "Underwriting Matrix" at bounding box center [199, 489] width 225 height 12
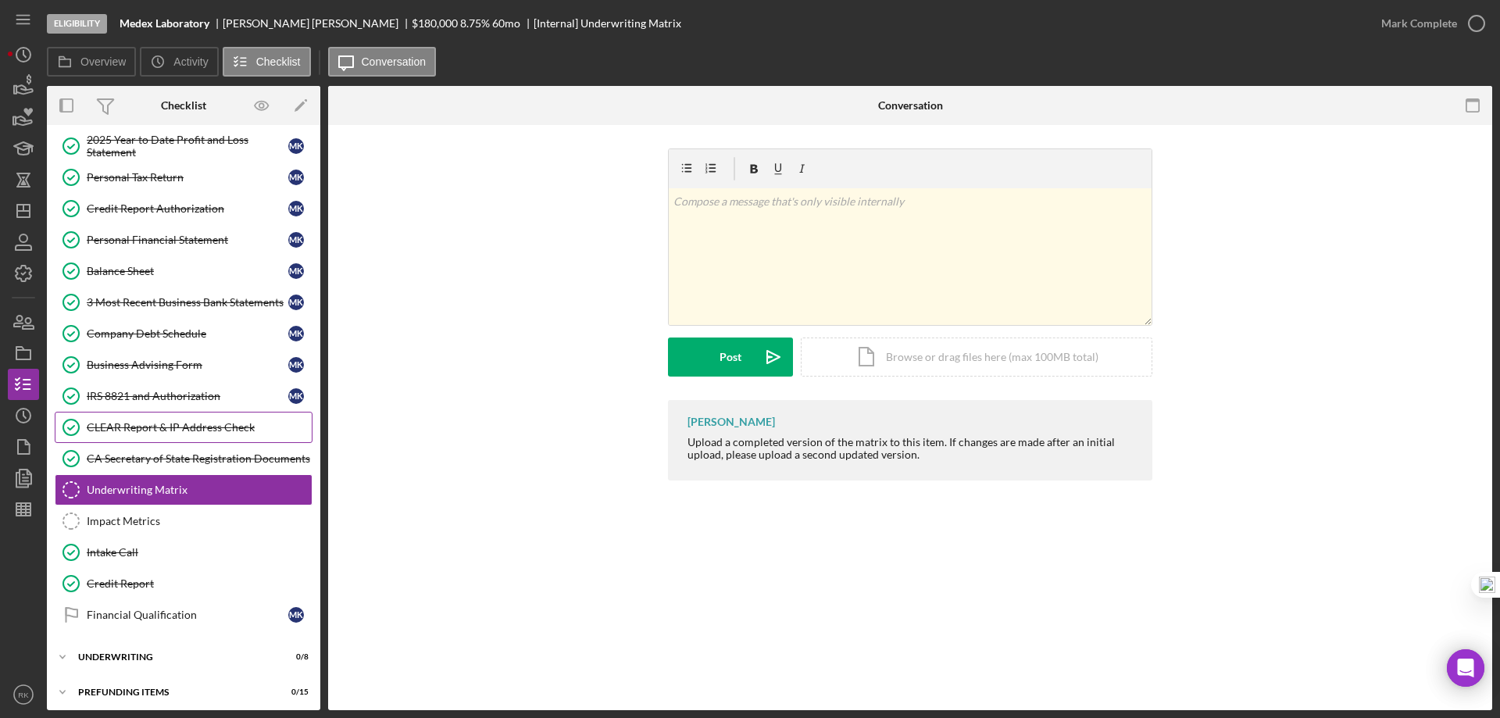
scroll to position [391, 0]
click at [22, 207] on icon "Icon/Dashboard" at bounding box center [23, 210] width 39 height 39
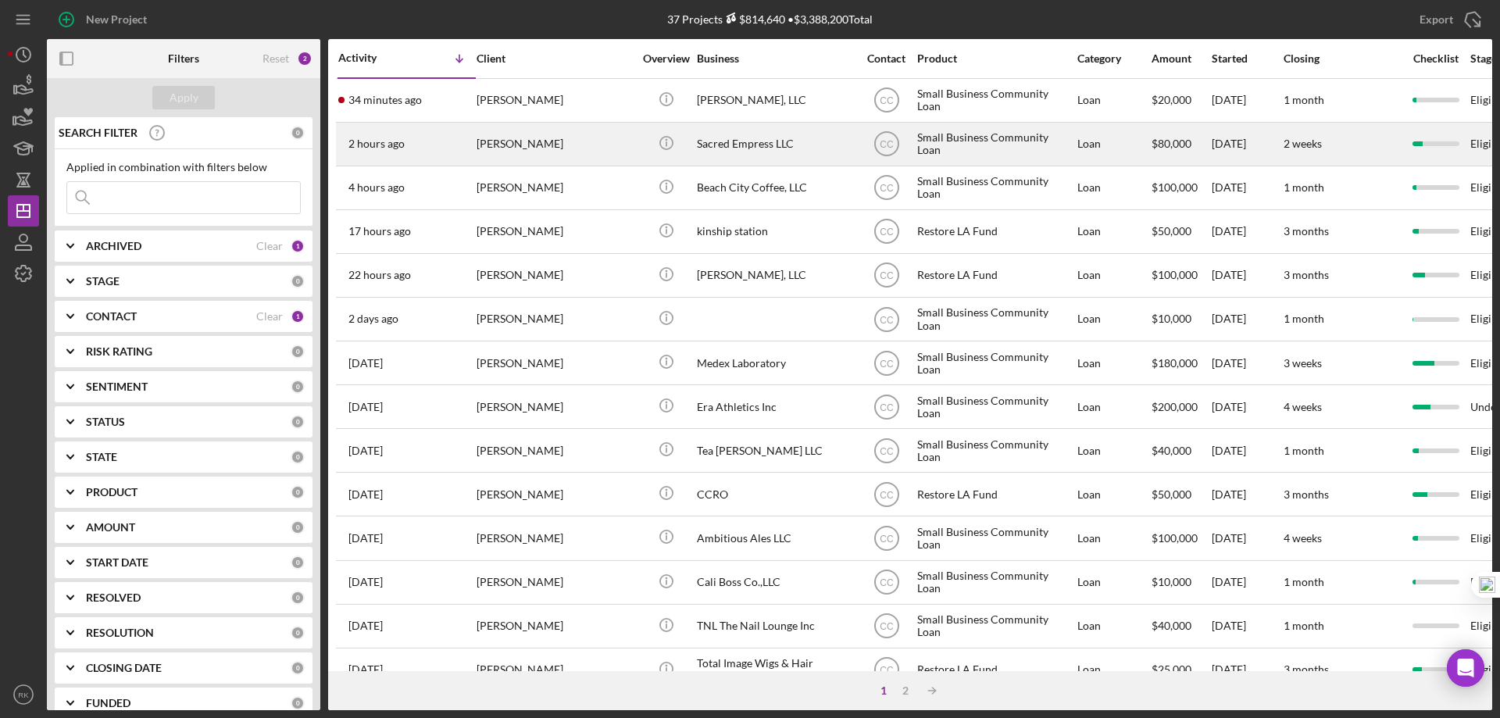
click at [525, 144] on div "[PERSON_NAME]" at bounding box center [554, 143] width 156 height 41
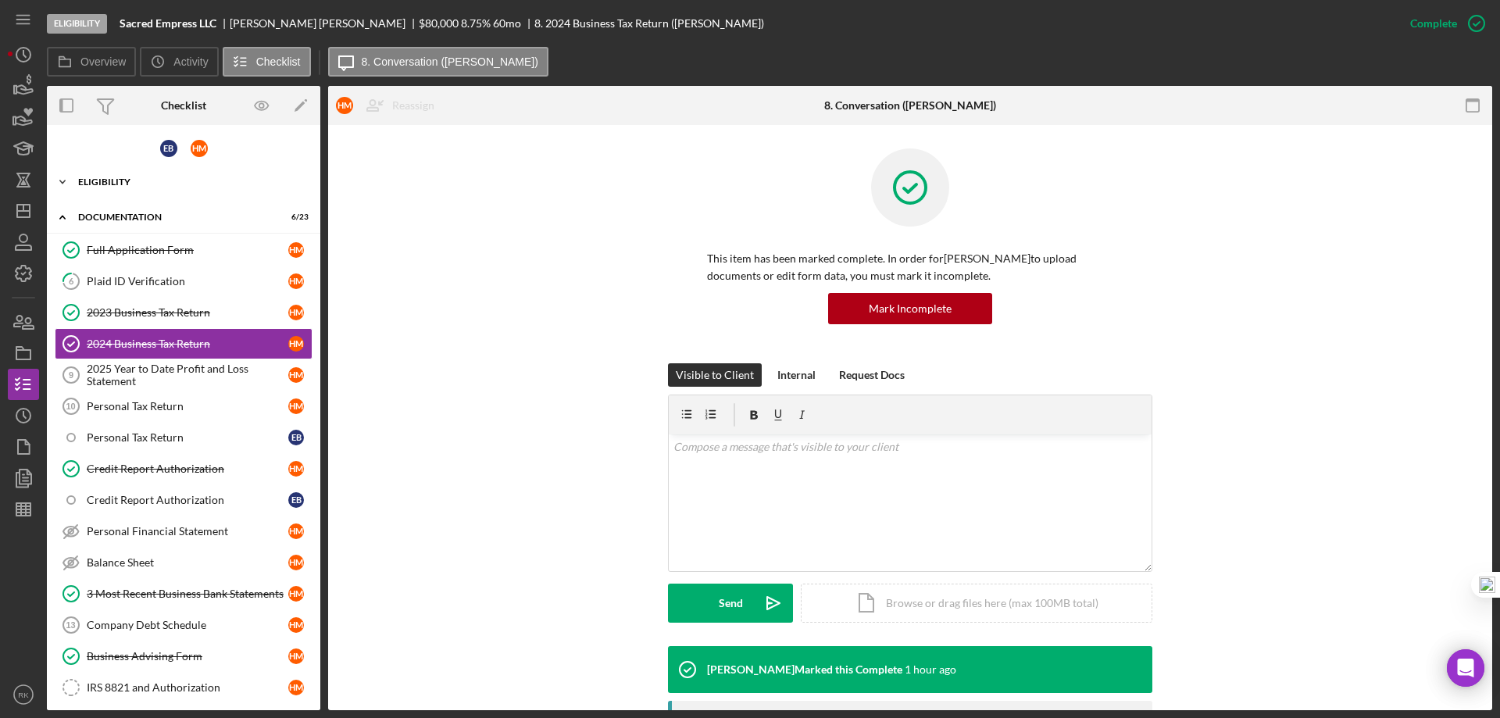
click at [105, 176] on div "Icon/Expander Eligibility 6 / 7" at bounding box center [183, 181] width 273 height 31
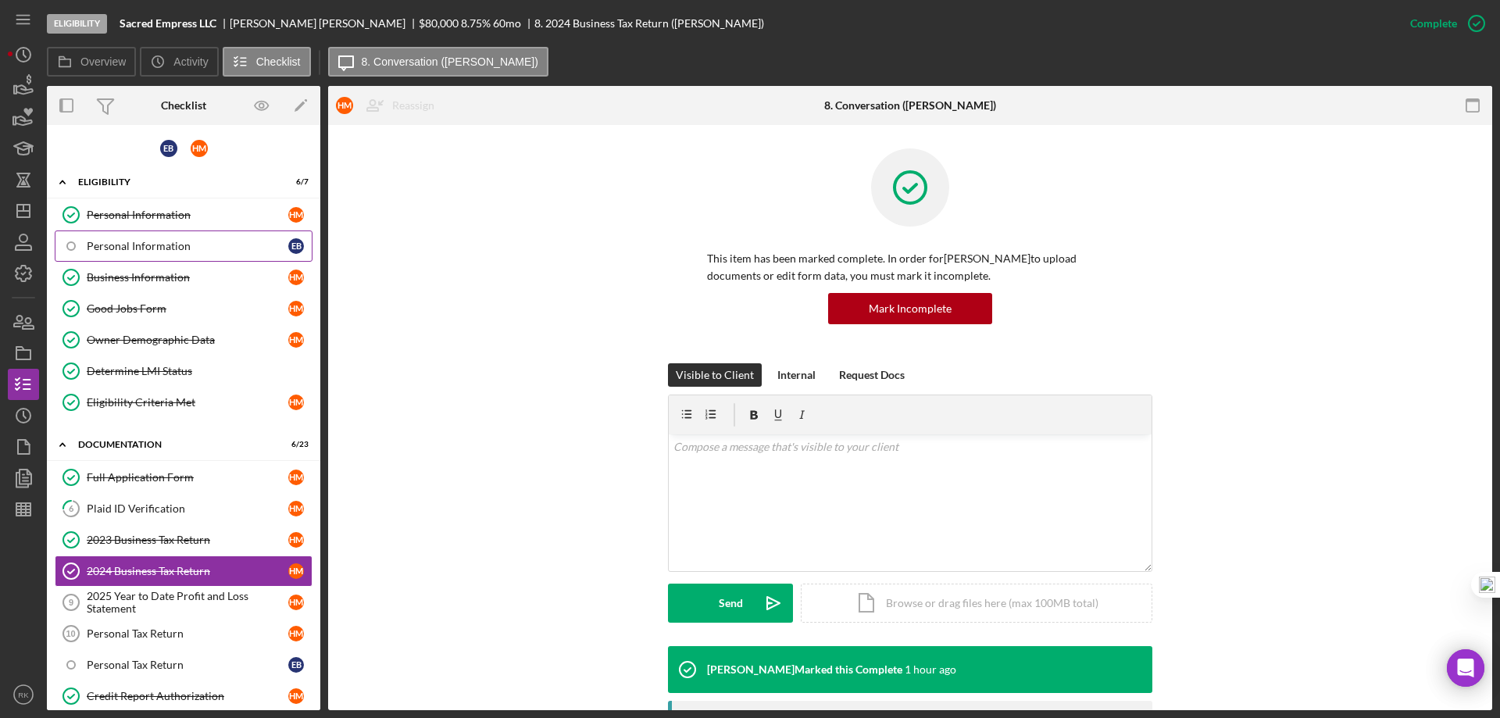
click at [143, 248] on div "Personal Information" at bounding box center [188, 246] width 202 height 12
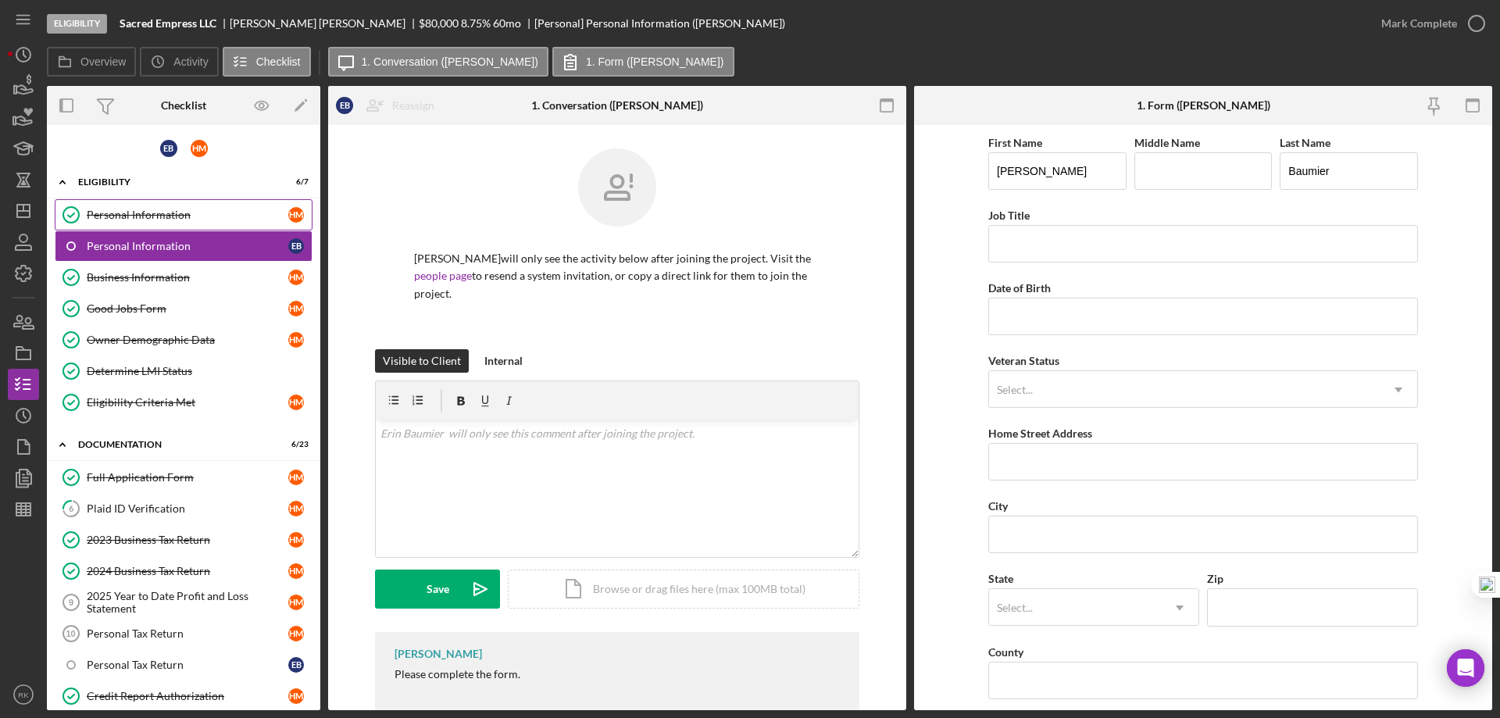
click at [109, 216] on div "Personal Information" at bounding box center [188, 215] width 202 height 12
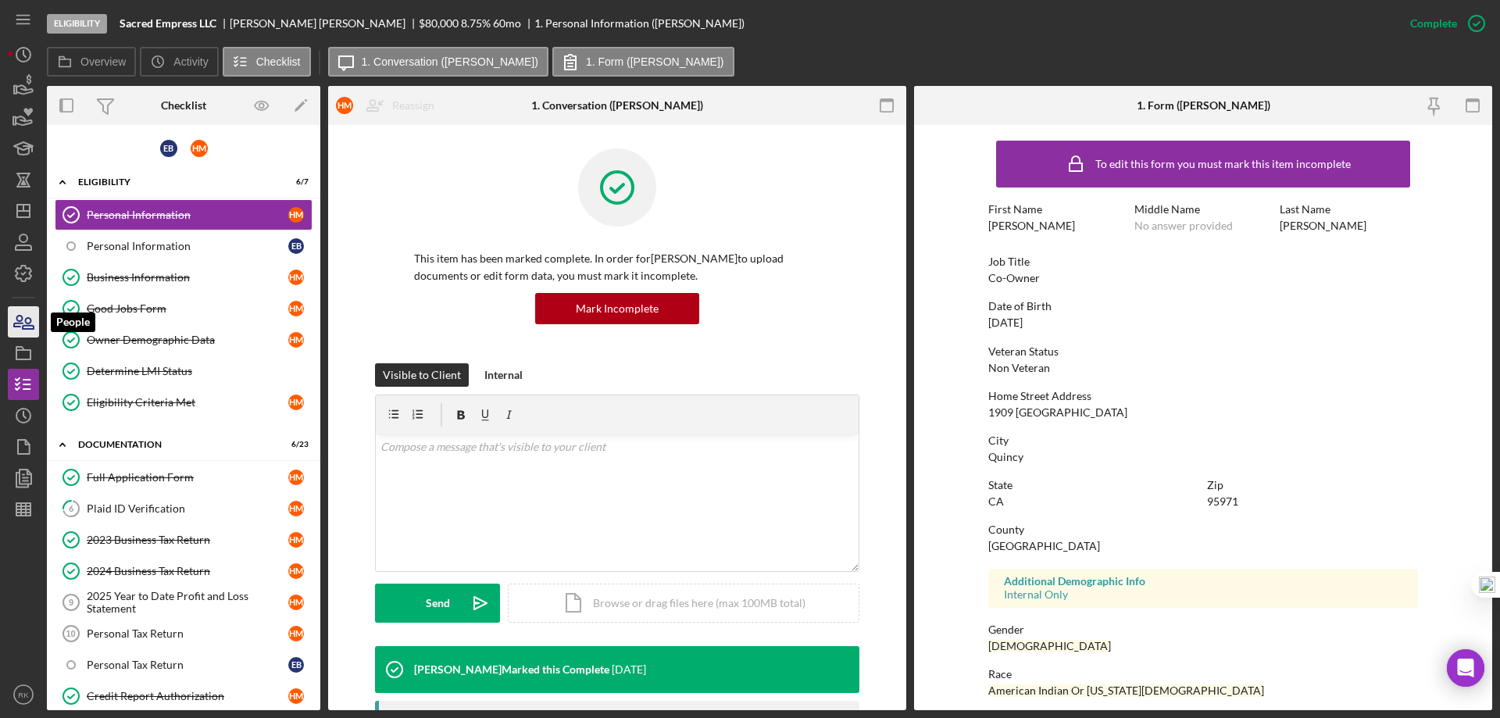
click at [23, 322] on icon "button" at bounding box center [23, 321] width 39 height 39
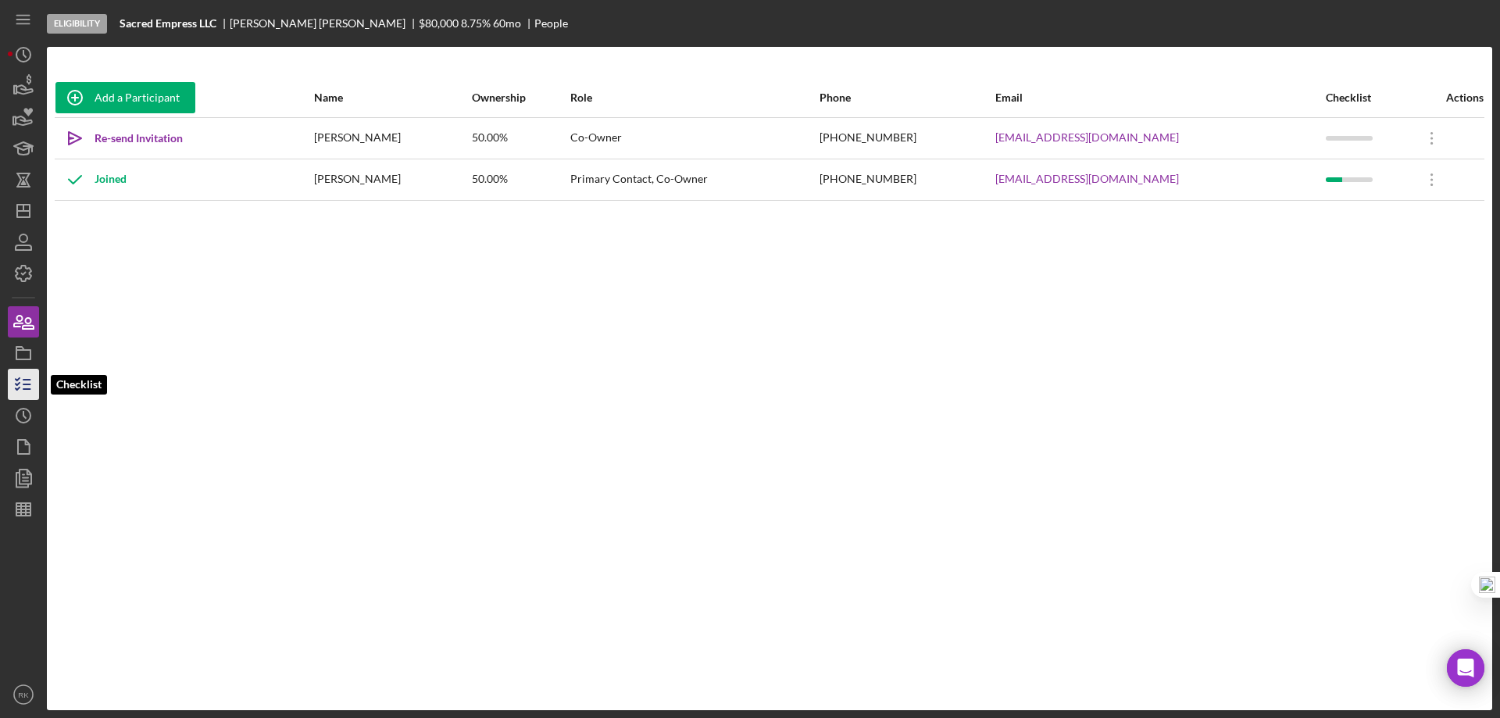
click at [23, 379] on icon "button" at bounding box center [23, 384] width 39 height 39
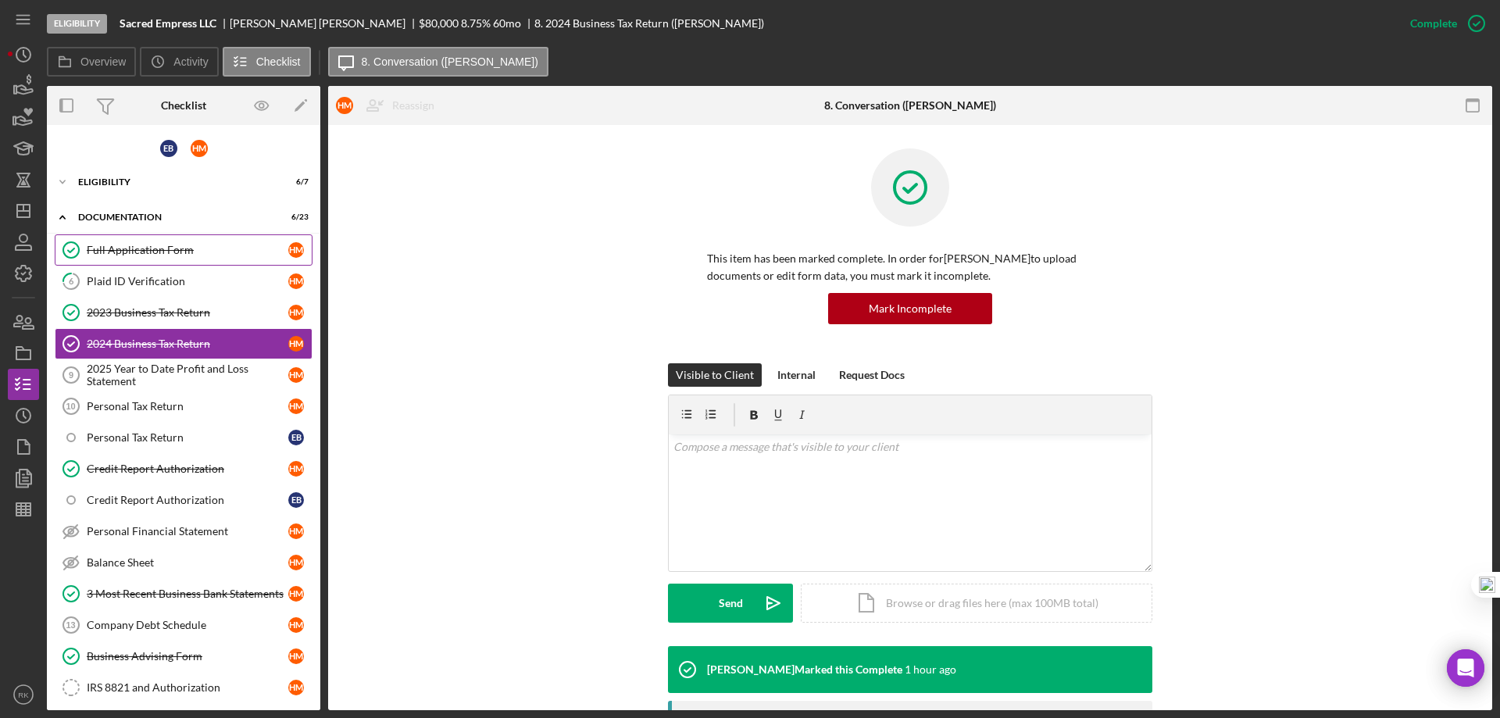
click at [148, 252] on div "Full Application Form" at bounding box center [188, 250] width 202 height 12
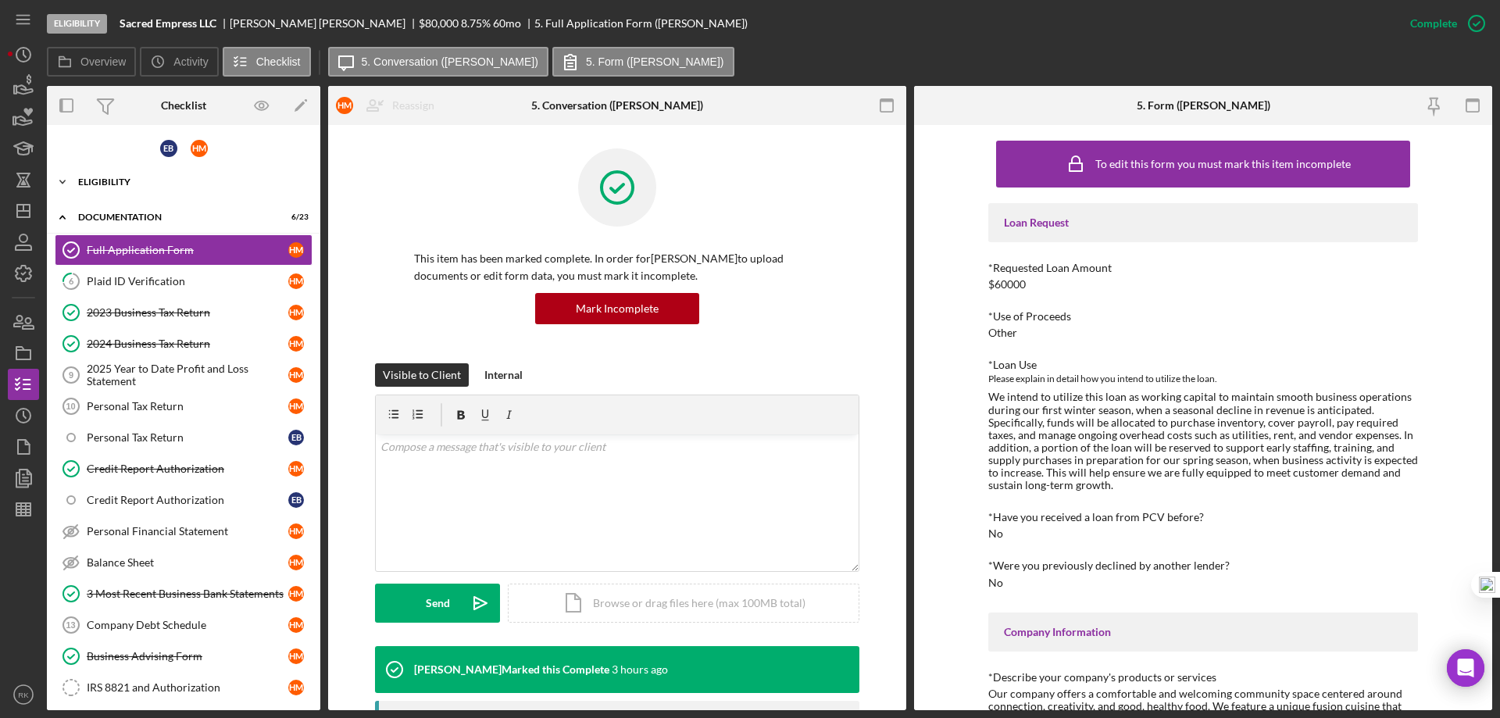
click at [116, 191] on div "Icon/Expander Eligibility 6 / 7" at bounding box center [183, 181] width 273 height 31
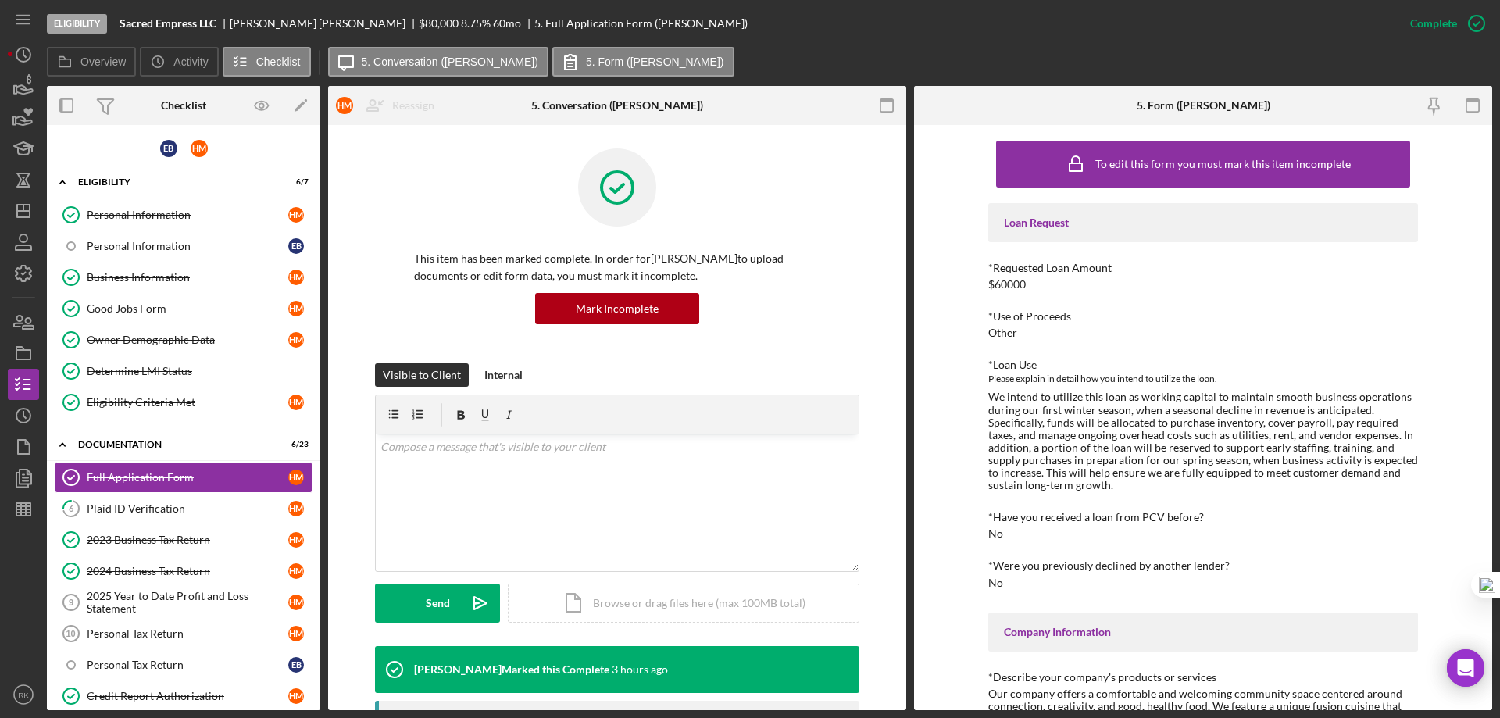
drag, startPoint x: 151, startPoint y: 280, endPoint x: 398, endPoint y: 270, distance: 247.0
click at [153, 280] on div "Business Information" at bounding box center [188, 277] width 202 height 12
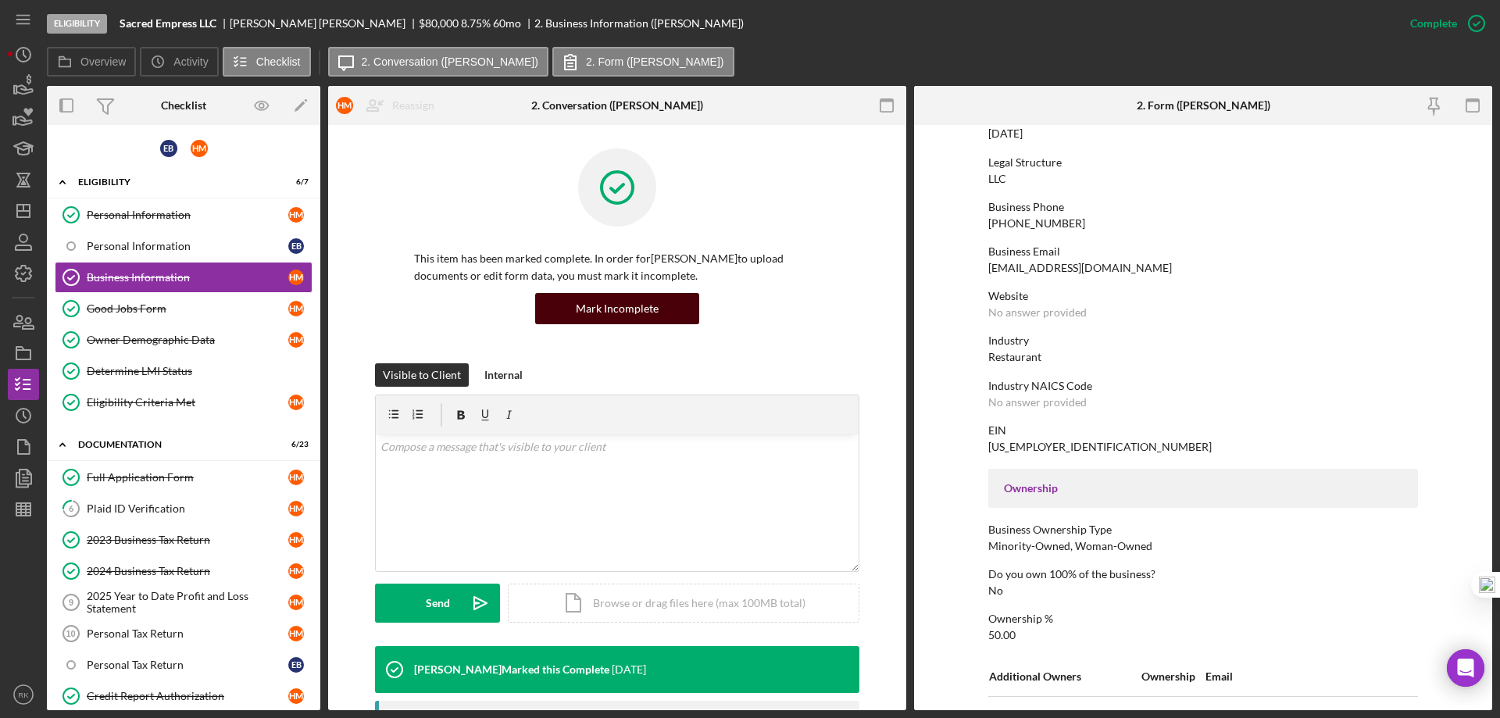
scroll to position [182, 0]
drag, startPoint x: 140, startPoint y: 482, endPoint x: 219, endPoint y: 468, distance: 80.9
click at [140, 481] on div "Full Application Form" at bounding box center [188, 477] width 202 height 12
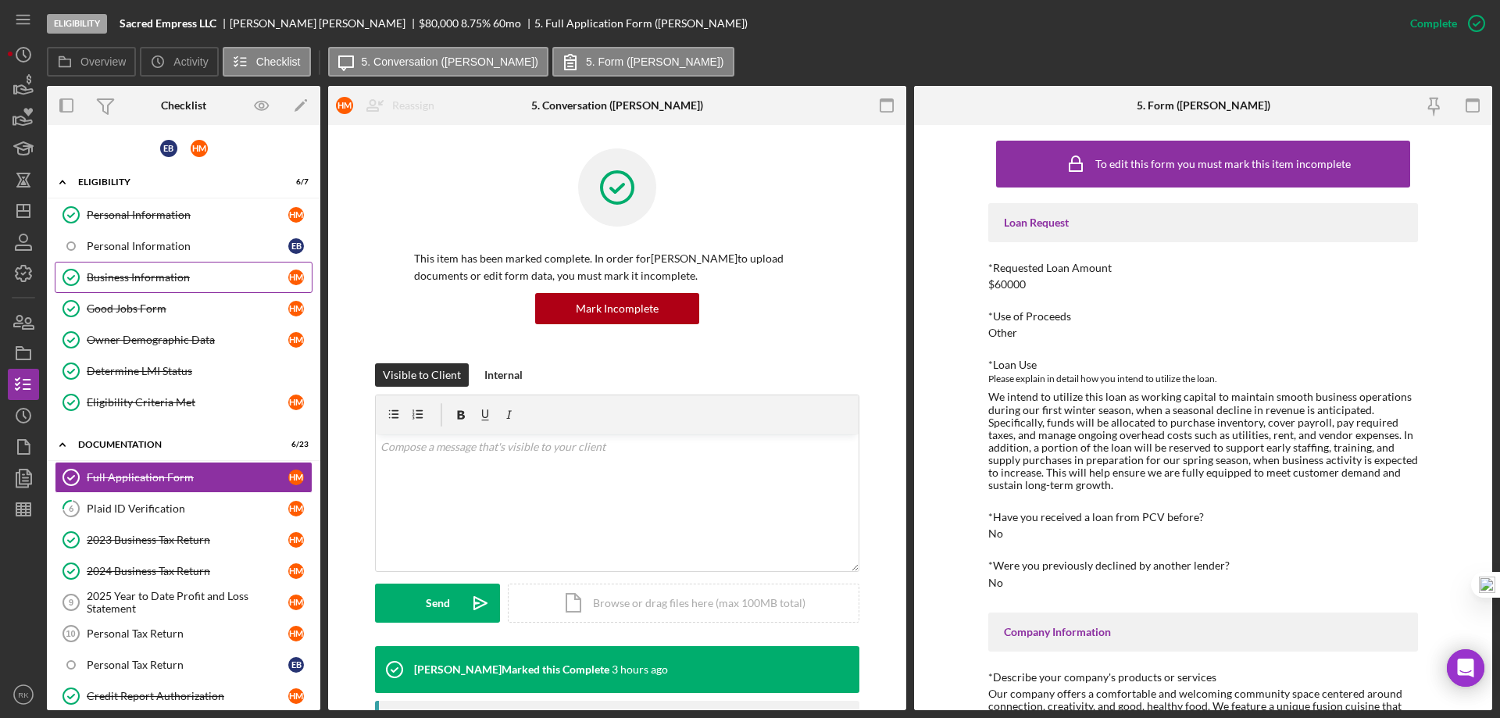
click at [160, 269] on link "Business Information Business Information H M" at bounding box center [184, 277] width 258 height 31
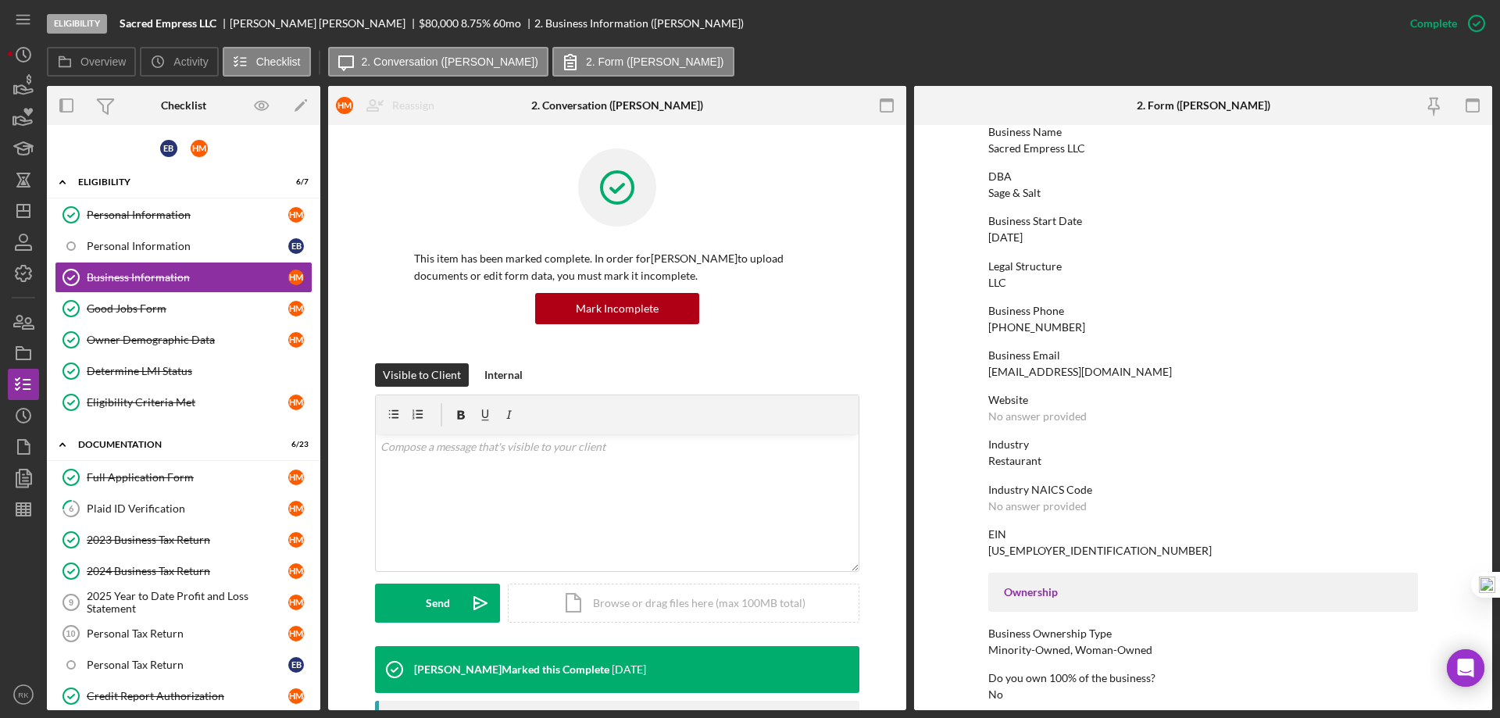
scroll to position [78, 0]
drag, startPoint x: 983, startPoint y: 373, endPoint x: 1152, endPoint y: 373, distance: 168.7
click at [1152, 373] on form "To edit this form you must mark this item incomplete Business Name Sacred Empre…" at bounding box center [1203, 417] width 578 height 585
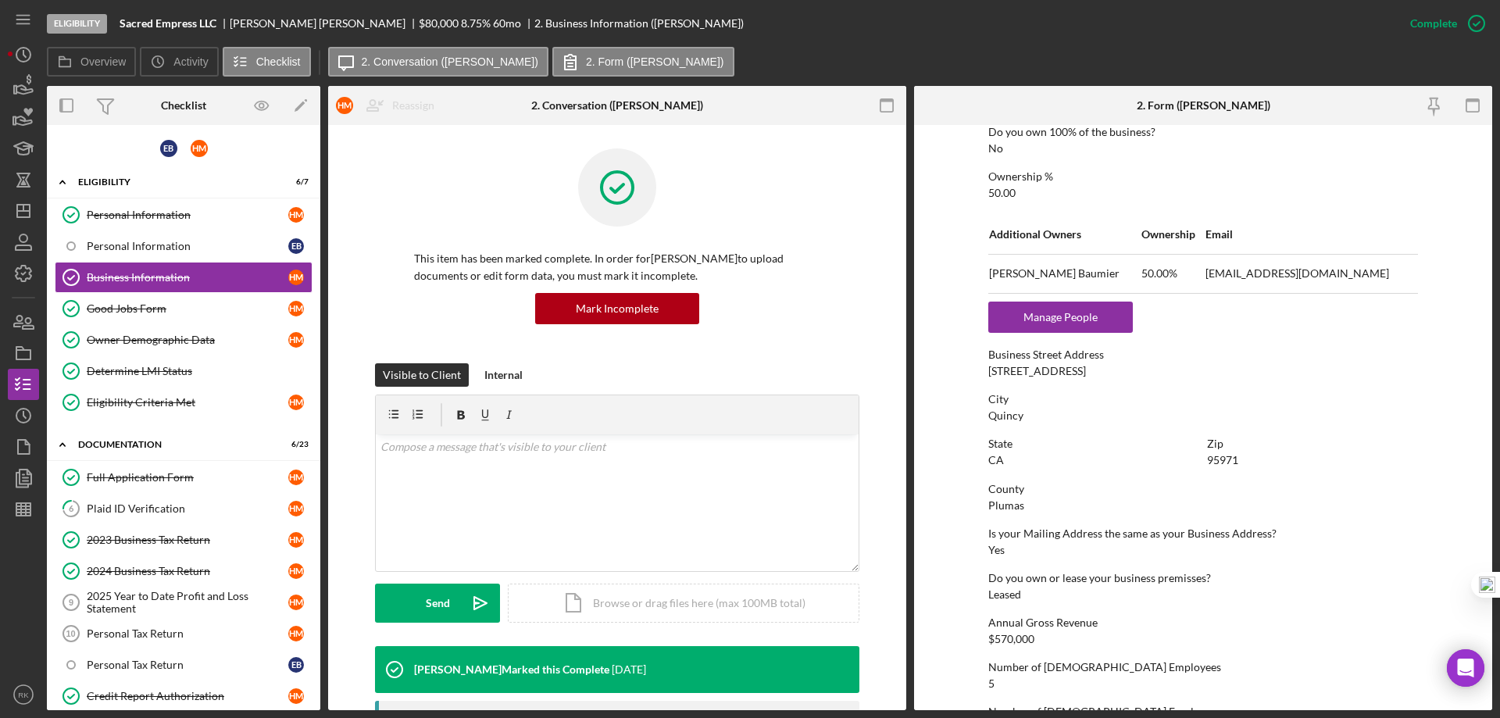
scroll to position [624, 0]
click at [139, 540] on div "2023 Business Tax Return" at bounding box center [188, 539] width 202 height 12
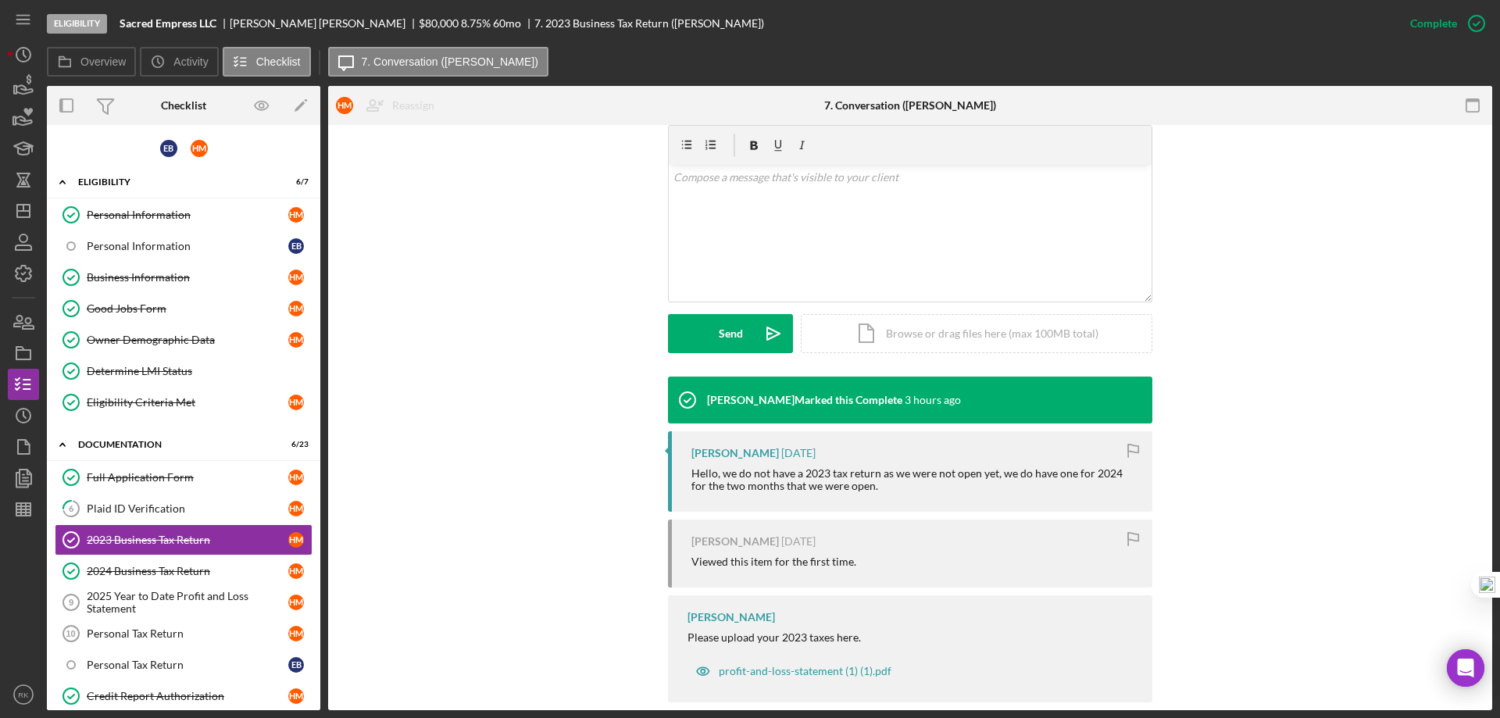
scroll to position [293, 0]
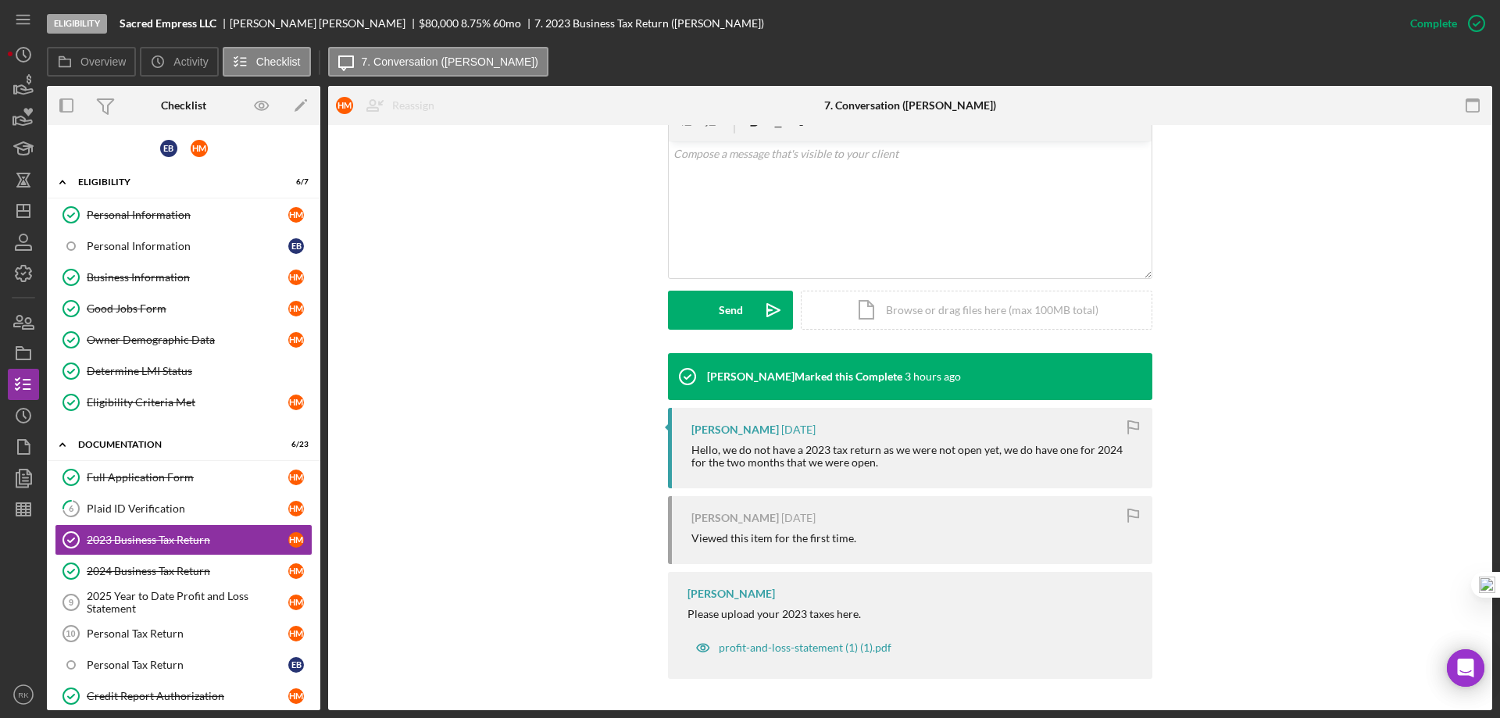
drag, startPoint x: 160, startPoint y: 572, endPoint x: 408, endPoint y: 553, distance: 248.3
click at [161, 572] on div "2024 Business Tax Return" at bounding box center [188, 571] width 202 height 12
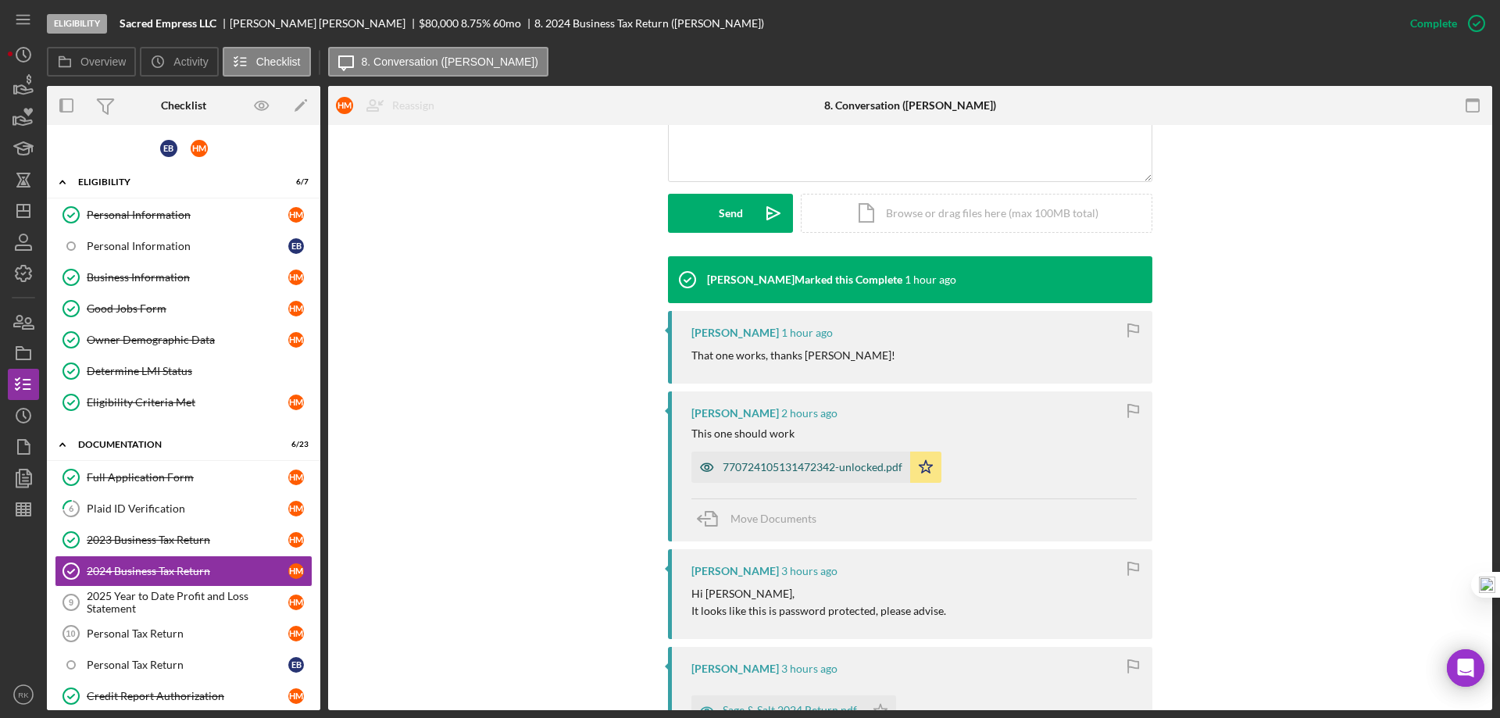
scroll to position [391, 0]
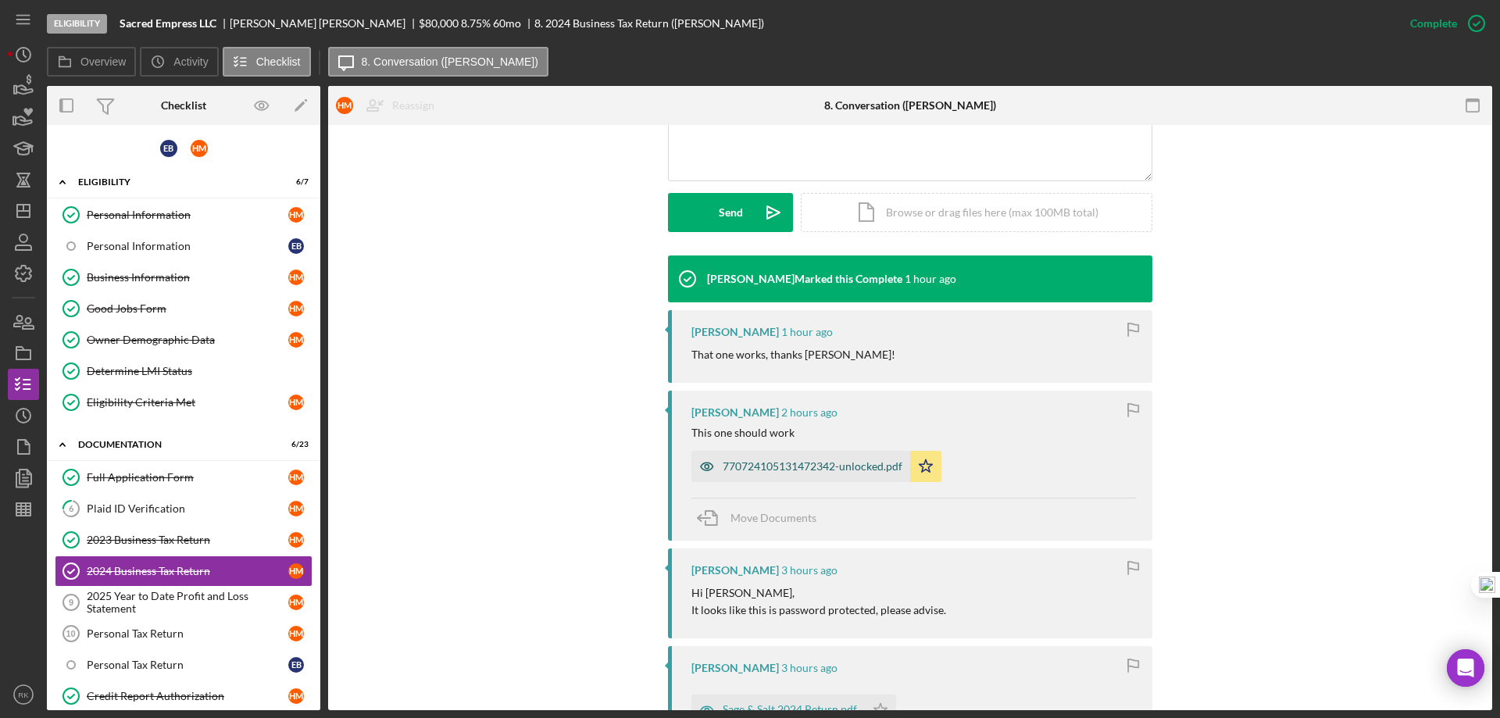
click at [819, 473] on div "770724105131472342-unlocked.pdf" at bounding box center [800, 466] width 219 height 31
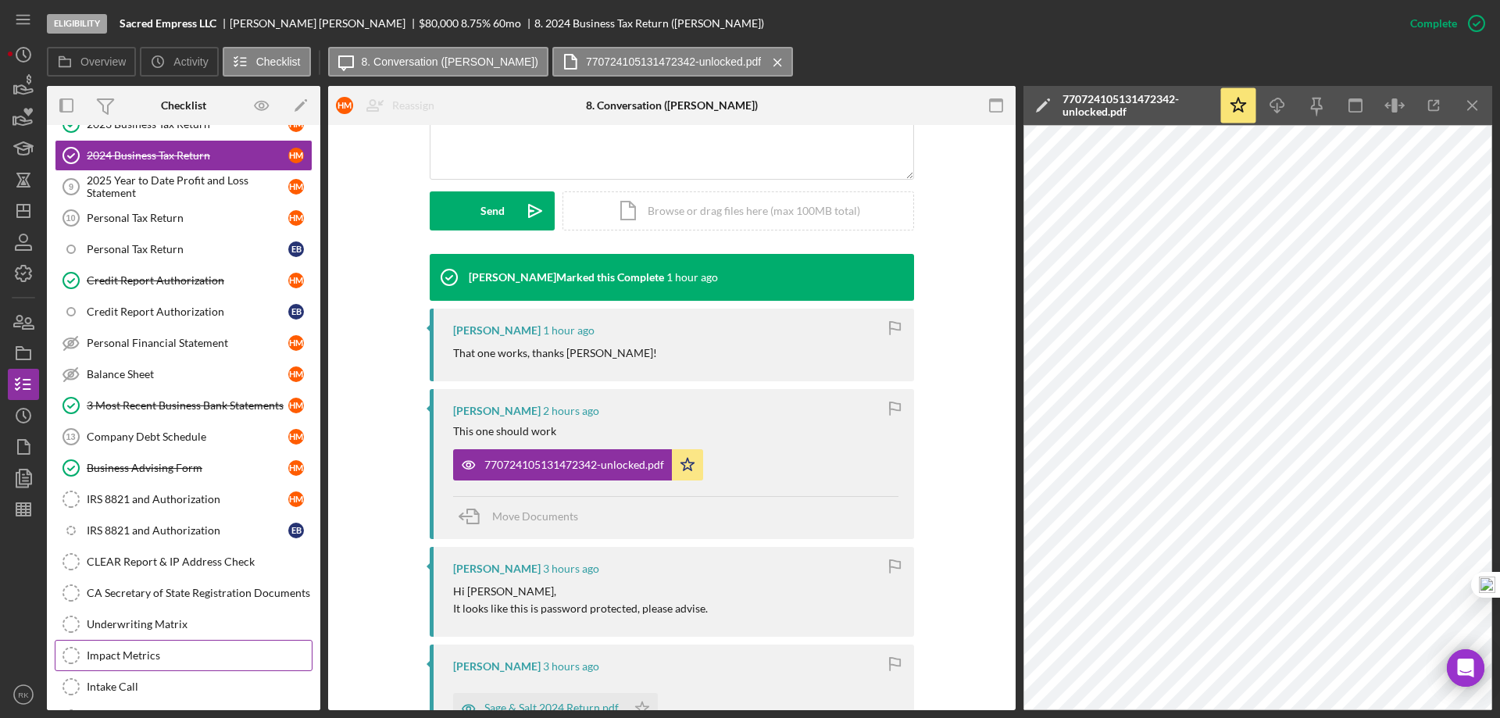
scroll to position [416, 0]
click at [149, 188] on div "2025 Year to Date Profit and Loss Statement" at bounding box center [188, 185] width 202 height 25
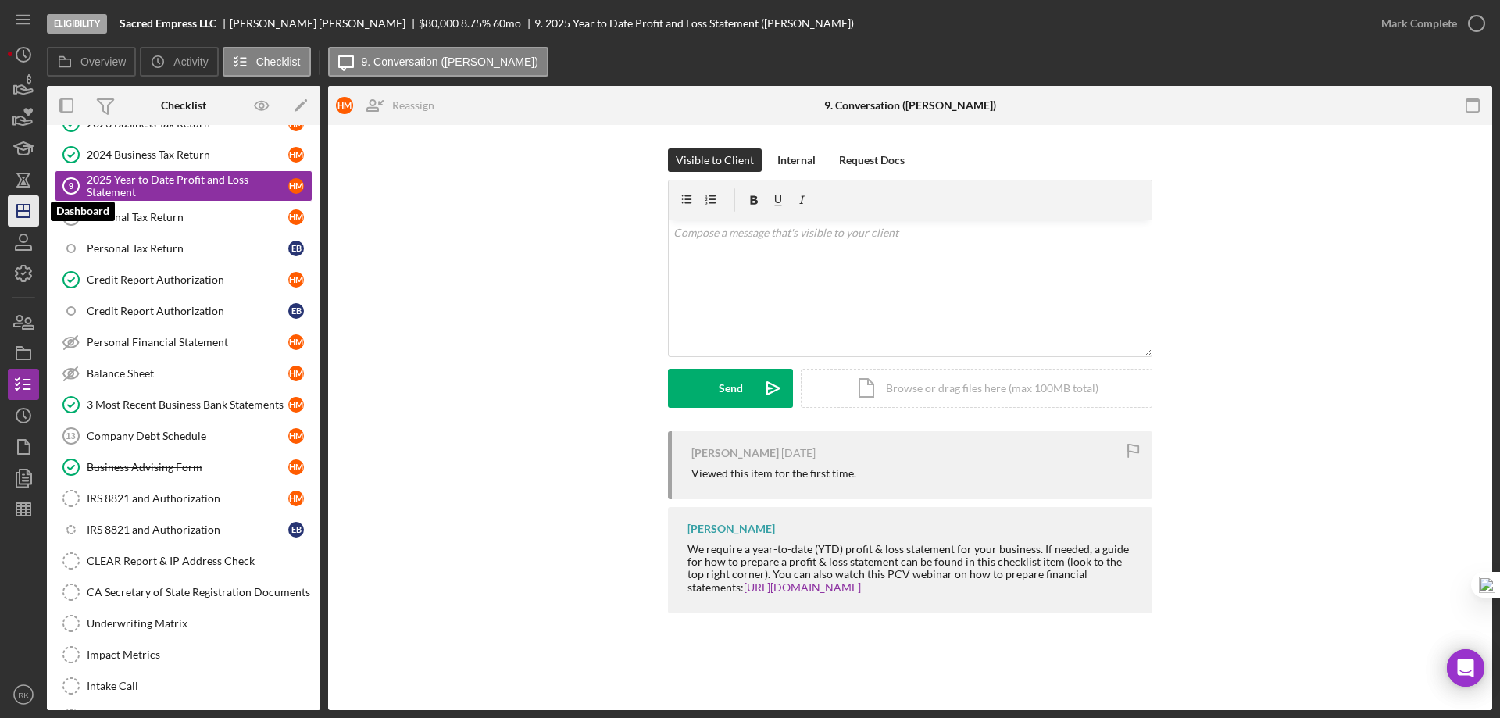
click at [23, 211] on line "button" at bounding box center [23, 211] width 12 height 0
